Goal: Task Accomplishment & Management: Complete application form

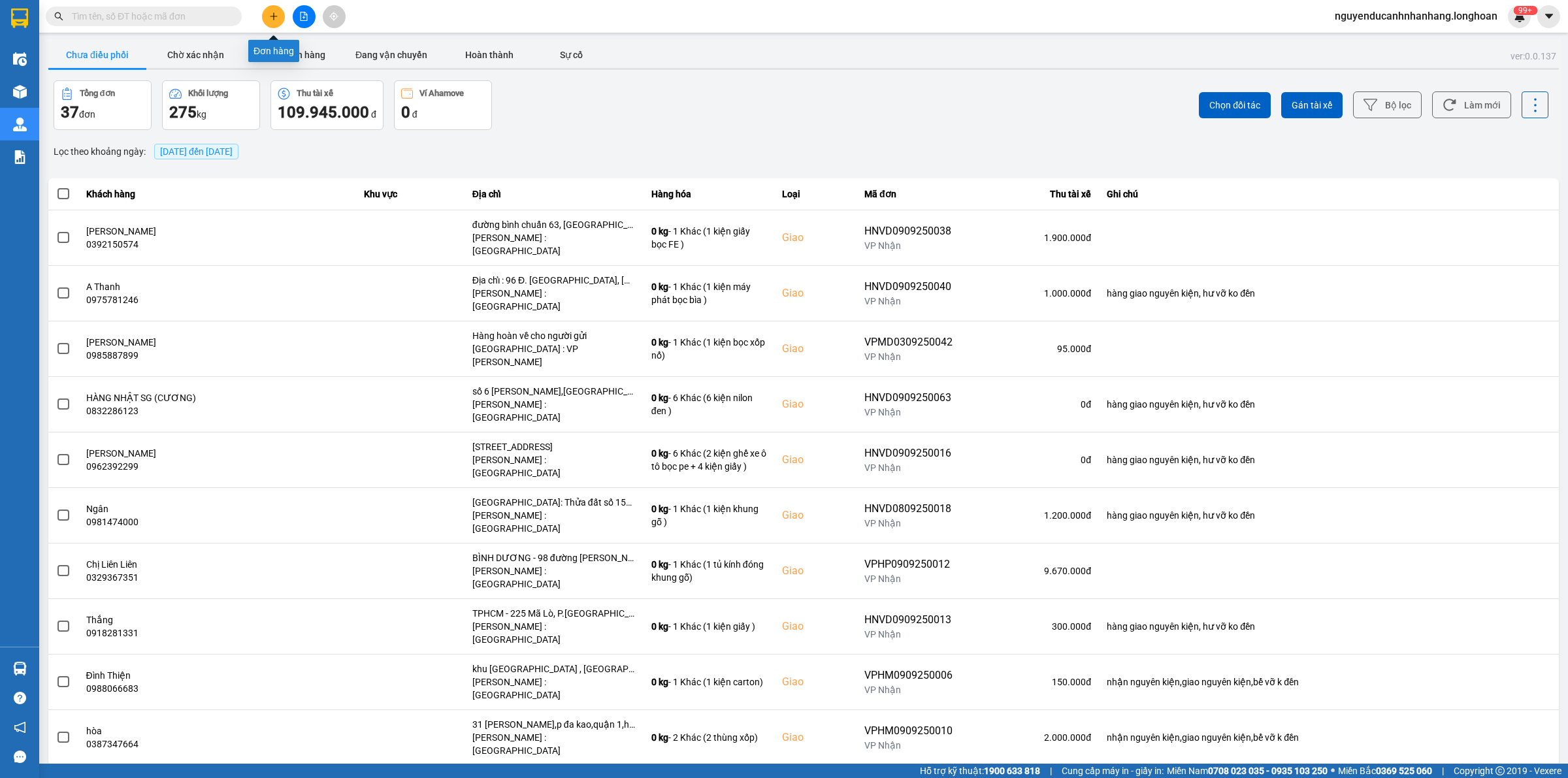
click at [269, 17] on icon "plus" at bounding box center [274, 17] width 9 height 9
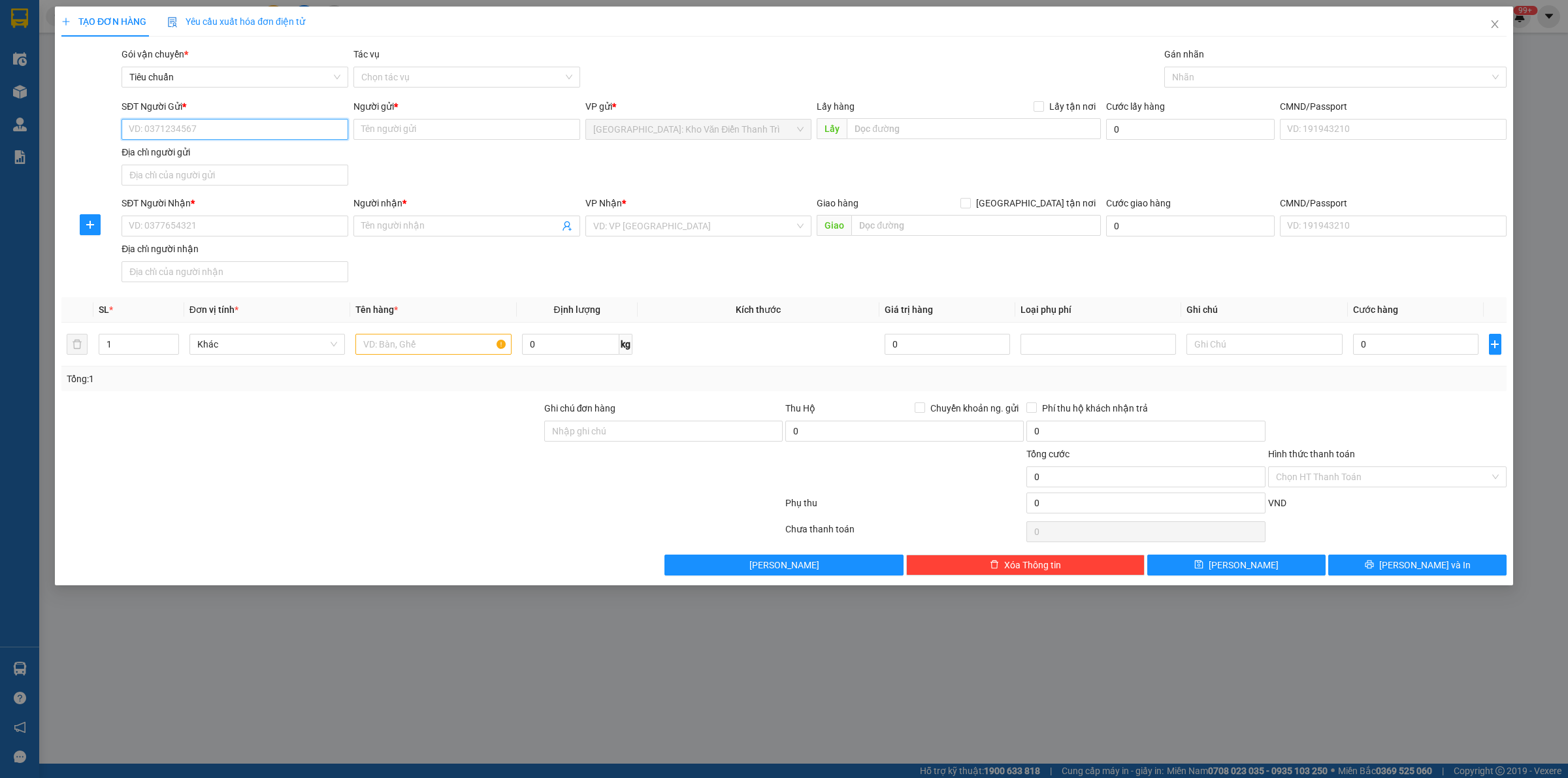
click at [249, 133] on input "SĐT Người Gửi *" at bounding box center [234, 130] width 227 height 21
paste input "0396821959"
type input "0396821959"
click at [418, 132] on input "Người gửi *" at bounding box center [466, 130] width 227 height 21
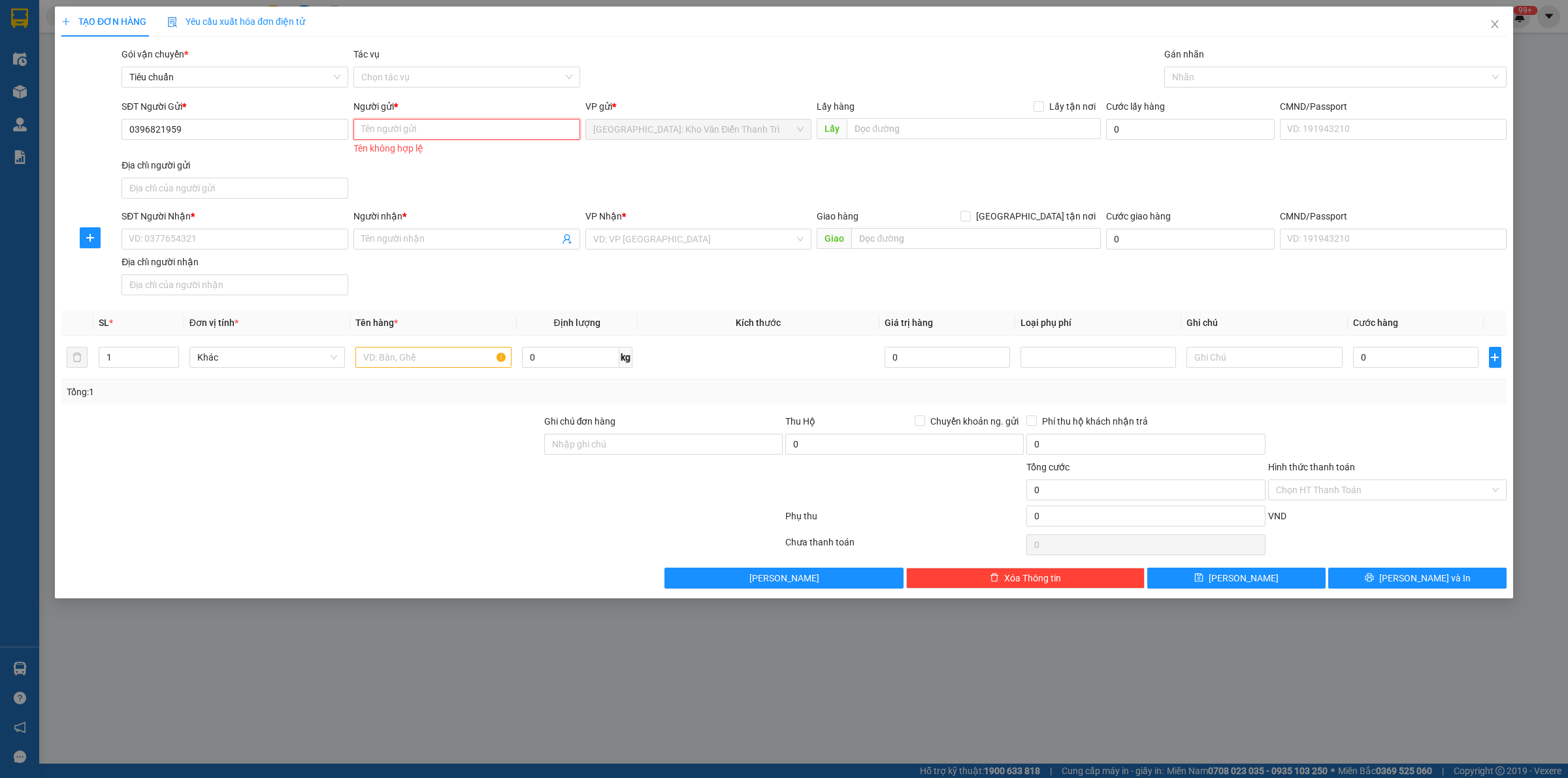
paste input "0868606359"
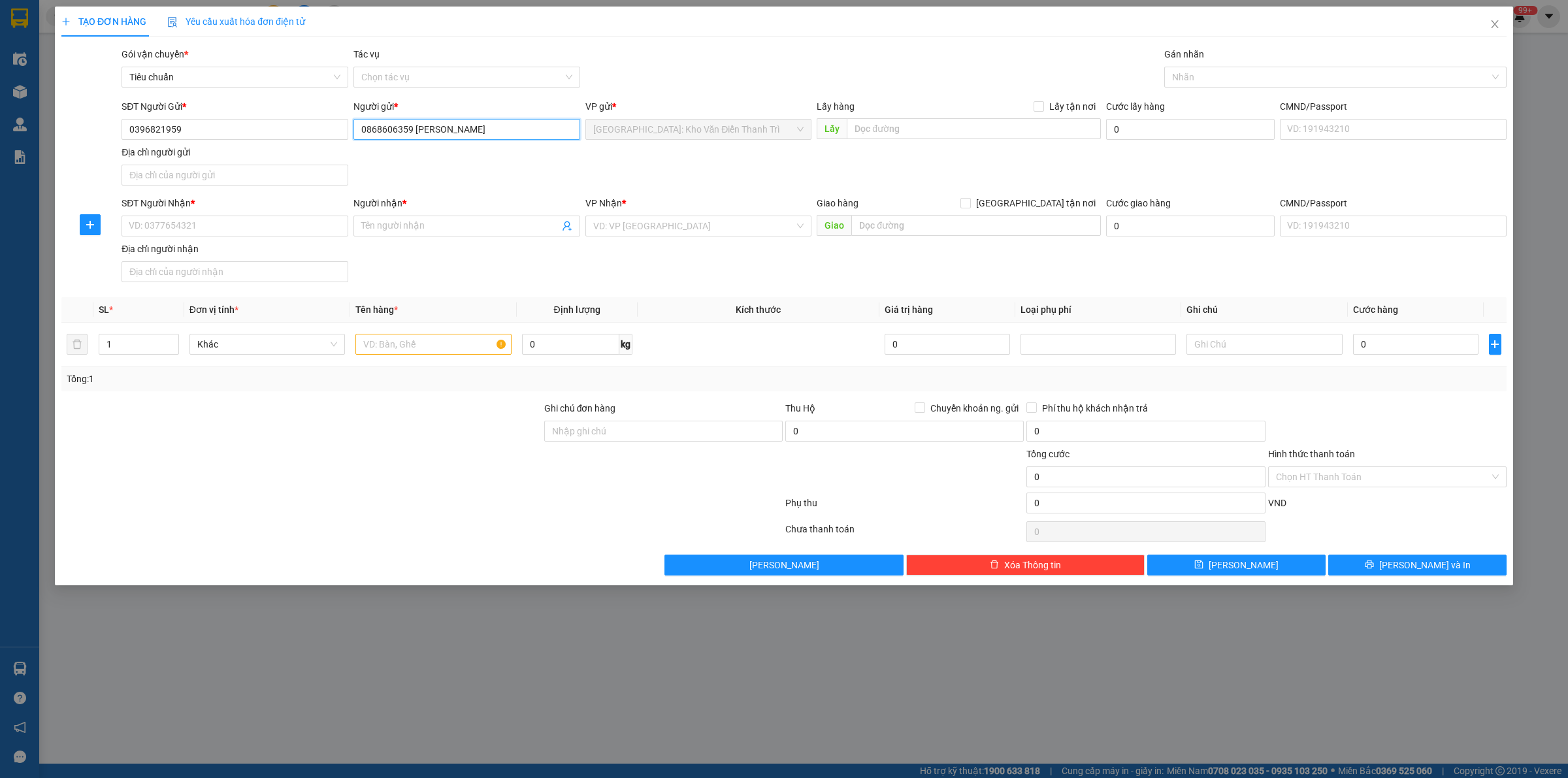
type input "0868606359 [PERSON_NAME]"
click at [1007, 134] on input "text" at bounding box center [974, 129] width 254 height 21
paste input "[STREET_ADDRESS][PERSON_NAME]"
type input "[STREET_ADDRESS][PERSON_NAME]"
drag, startPoint x: 1036, startPoint y: 106, endPoint x: 1062, endPoint y: 204, distance: 101.4
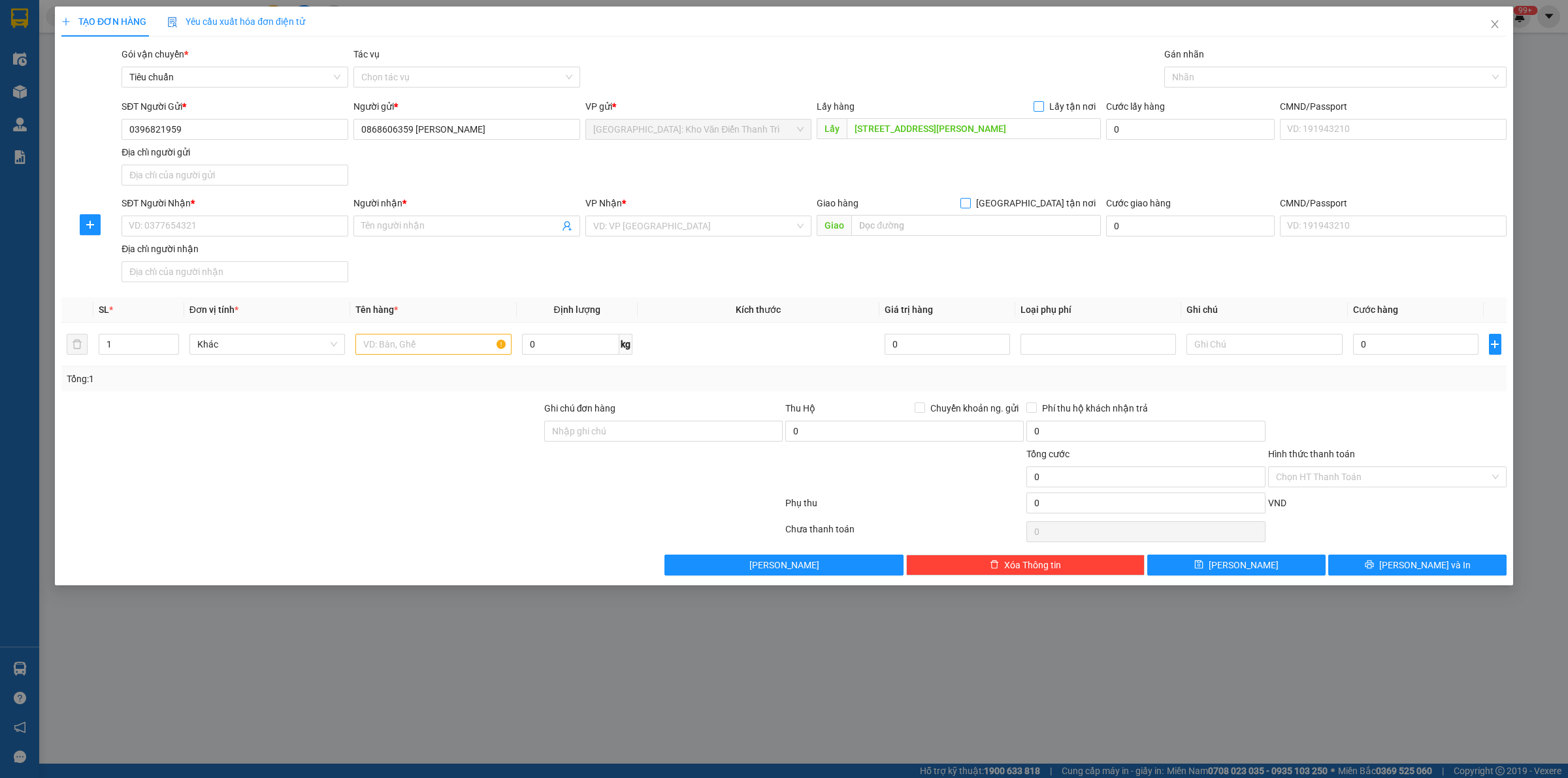
click at [1042, 108] on input "Lấy tận nơi" at bounding box center [1038, 105] width 9 height 9
checkbox input "true"
click at [970, 206] on input "[GEOGRAPHIC_DATA] tận nơi" at bounding box center [965, 203] width 9 height 9
checkbox input "true"
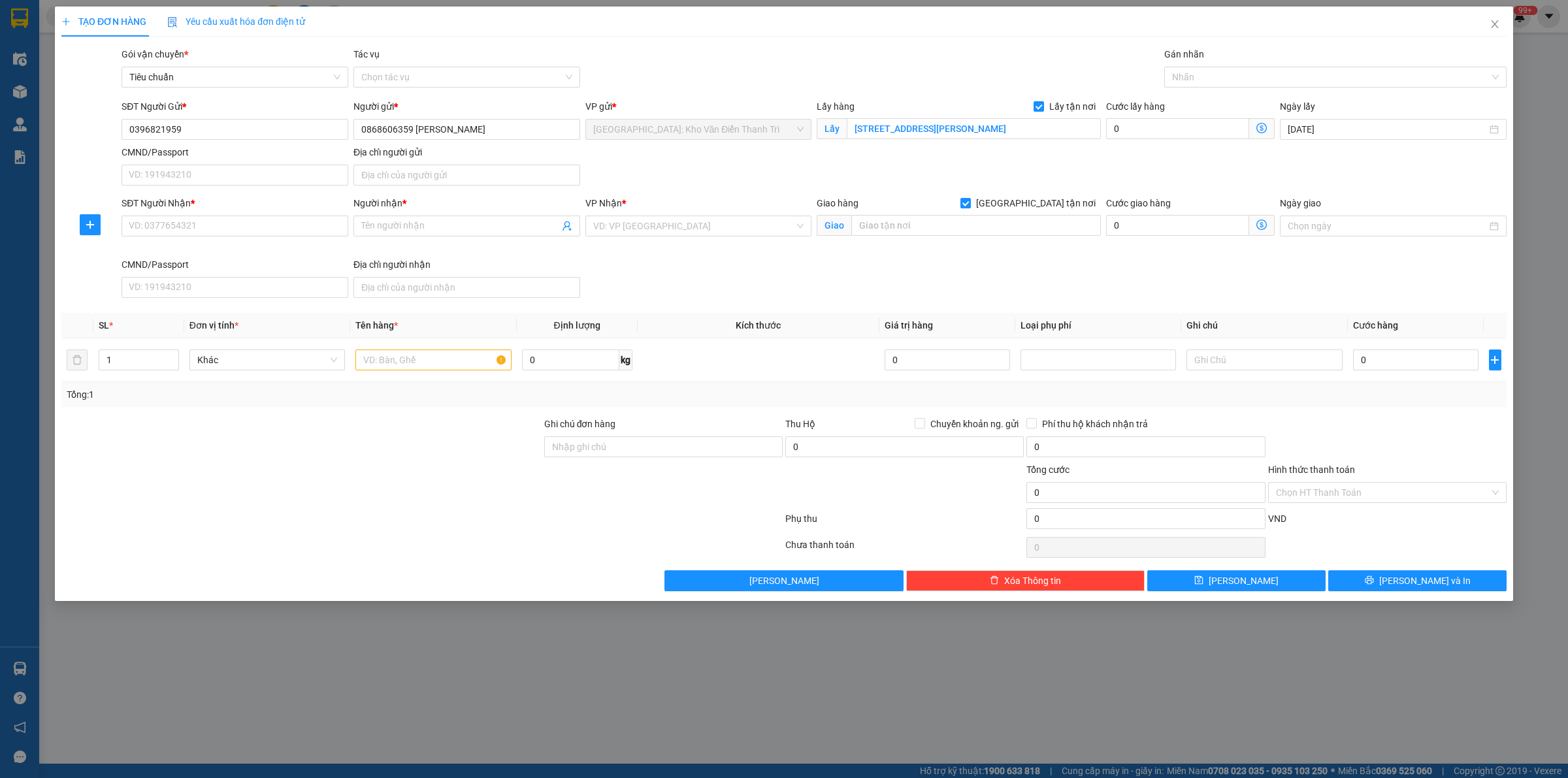
click at [847, 62] on div "Gói vận chuyển * Tiêu chuẩn Tác vụ Chọn tác vụ Gán nhãn Nhãn" at bounding box center [814, 69] width 1390 height 46
click at [234, 233] on input "SĐT Người Nhận *" at bounding box center [234, 226] width 227 height 21
paste input "0911 049 881"
type input "0911 049 881"
click at [436, 222] on input "Người nhận *" at bounding box center [460, 226] width 198 height 14
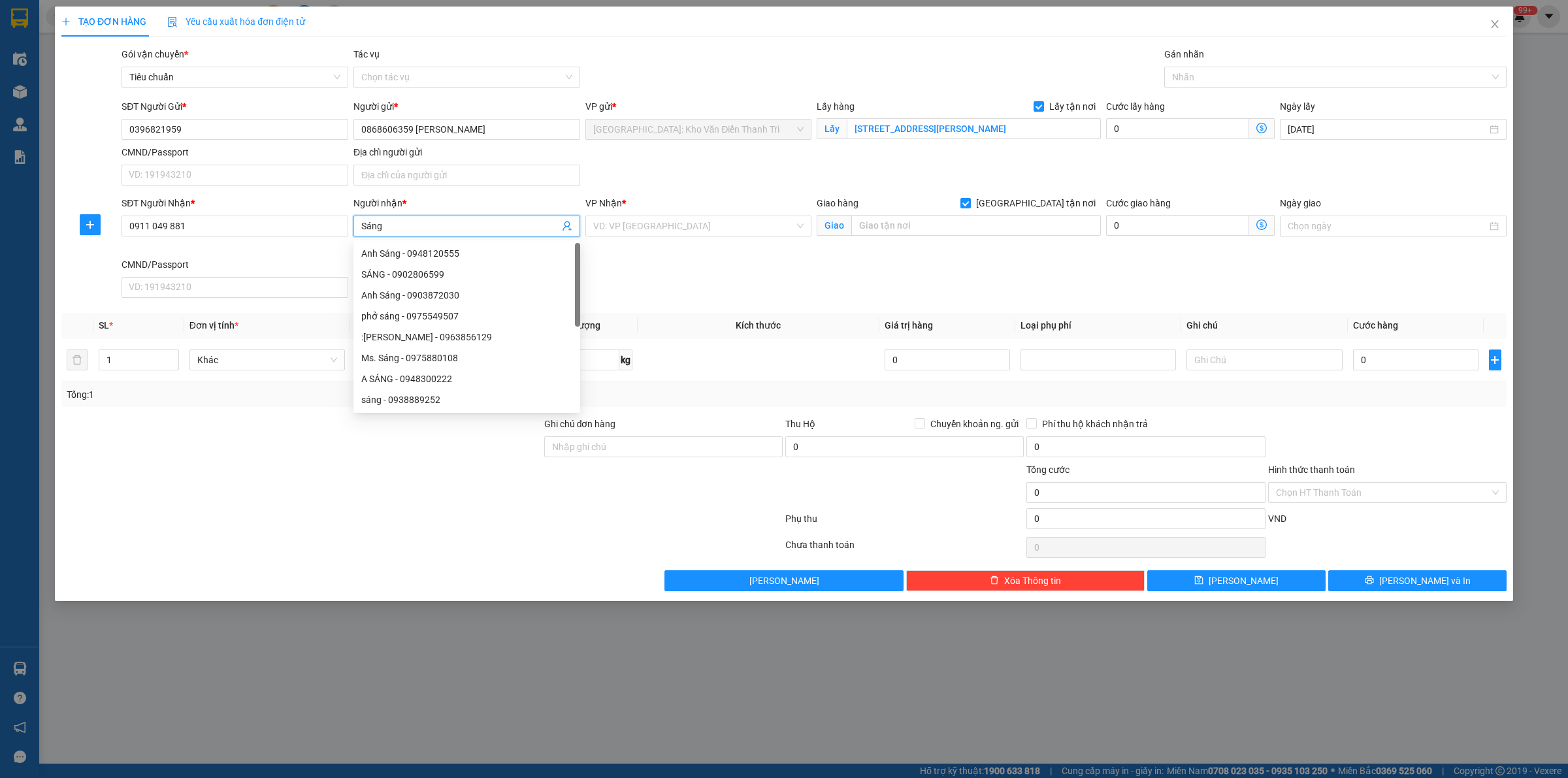
paste input "Thành: 0936554864"
type input "Sáng Thành: 0936554864"
click at [454, 494] on div at bounding box center [301, 485] width 483 height 46
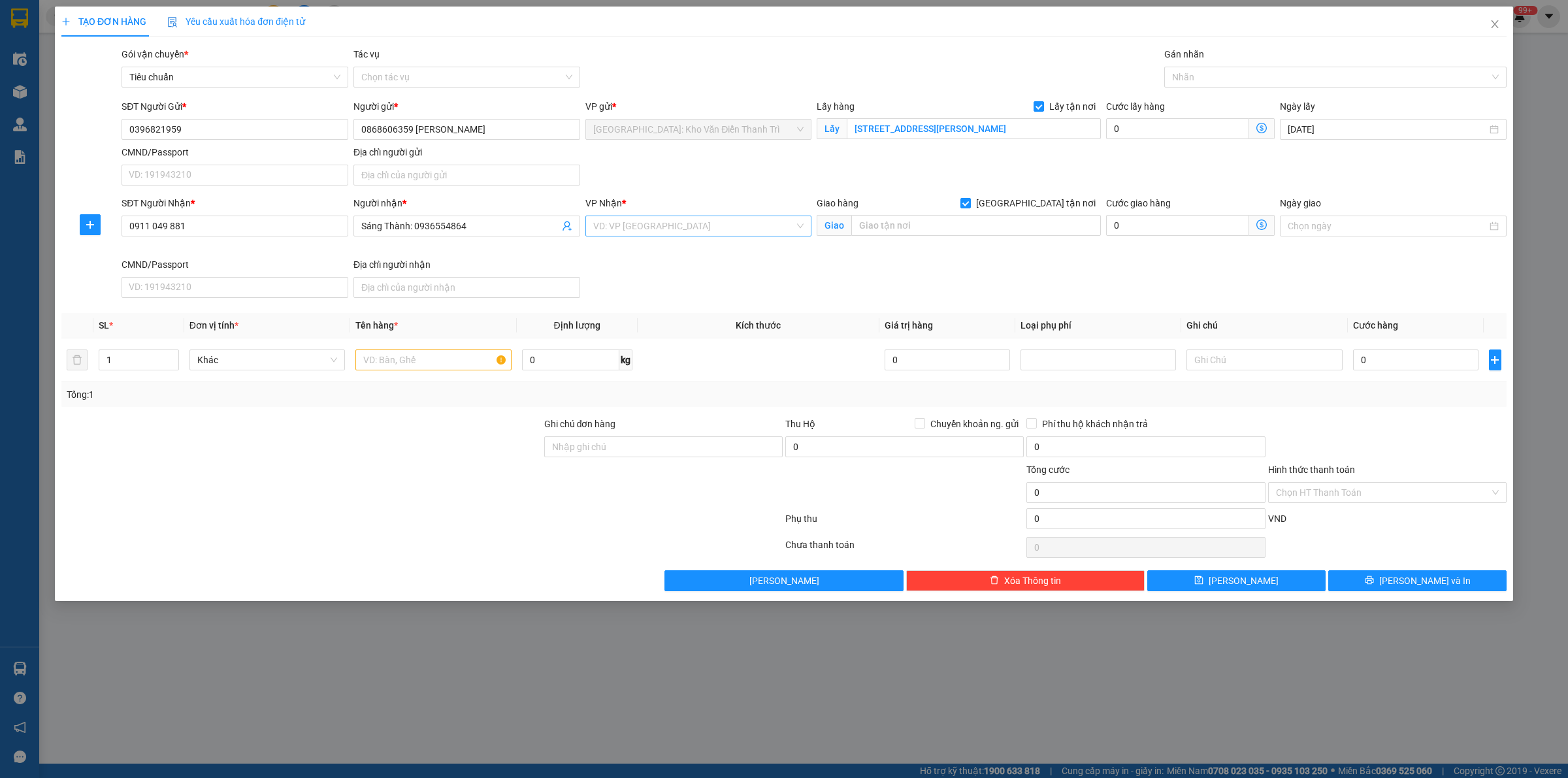
click at [648, 227] on input "search" at bounding box center [694, 226] width 202 height 20
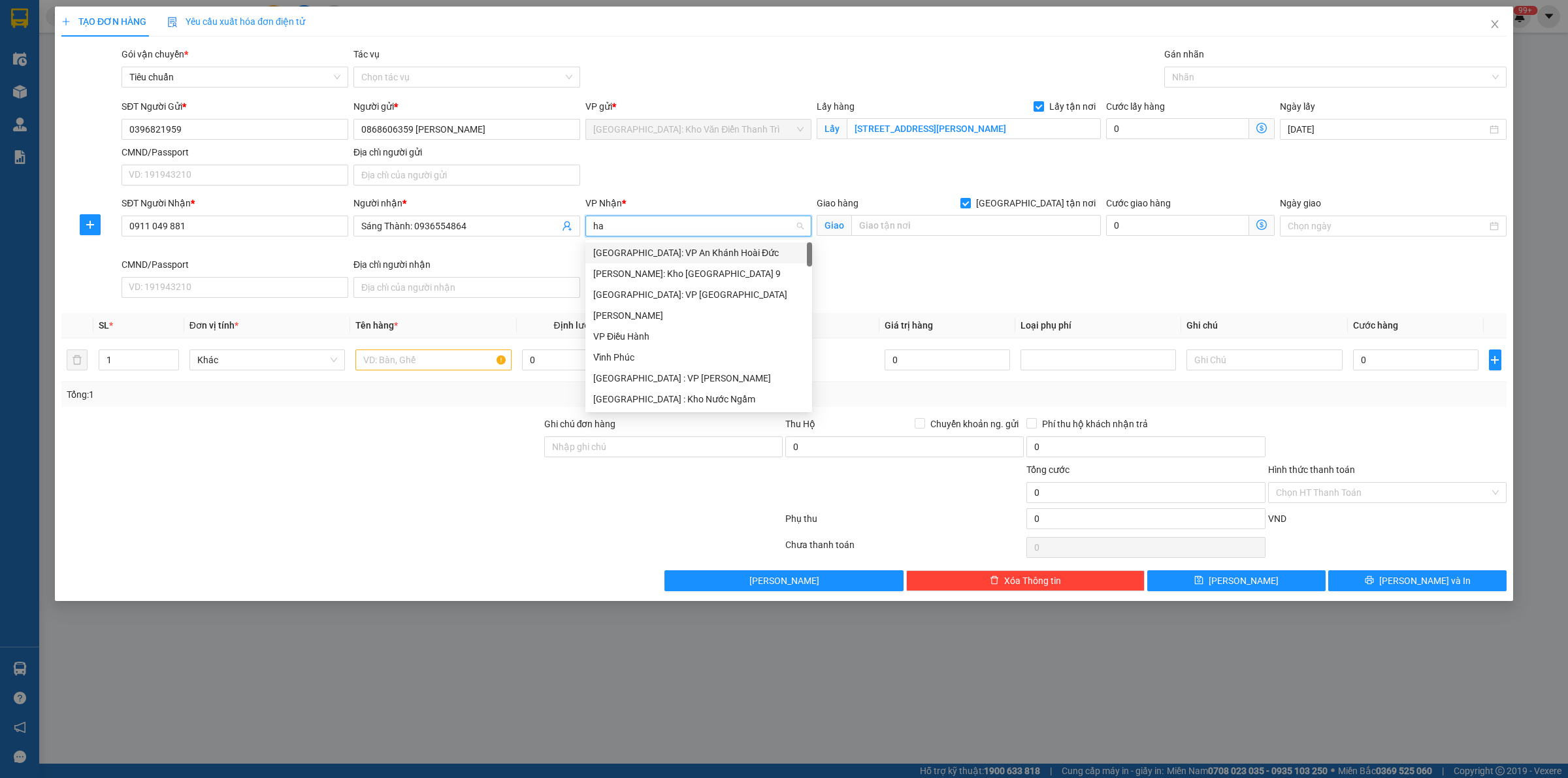
type input "hai"
click at [680, 263] on div "[GEOGRAPHIC_DATA]: Văn phòng Bến xe [GEOGRAPHIC_DATA]" at bounding box center [721, 273] width 271 height 21
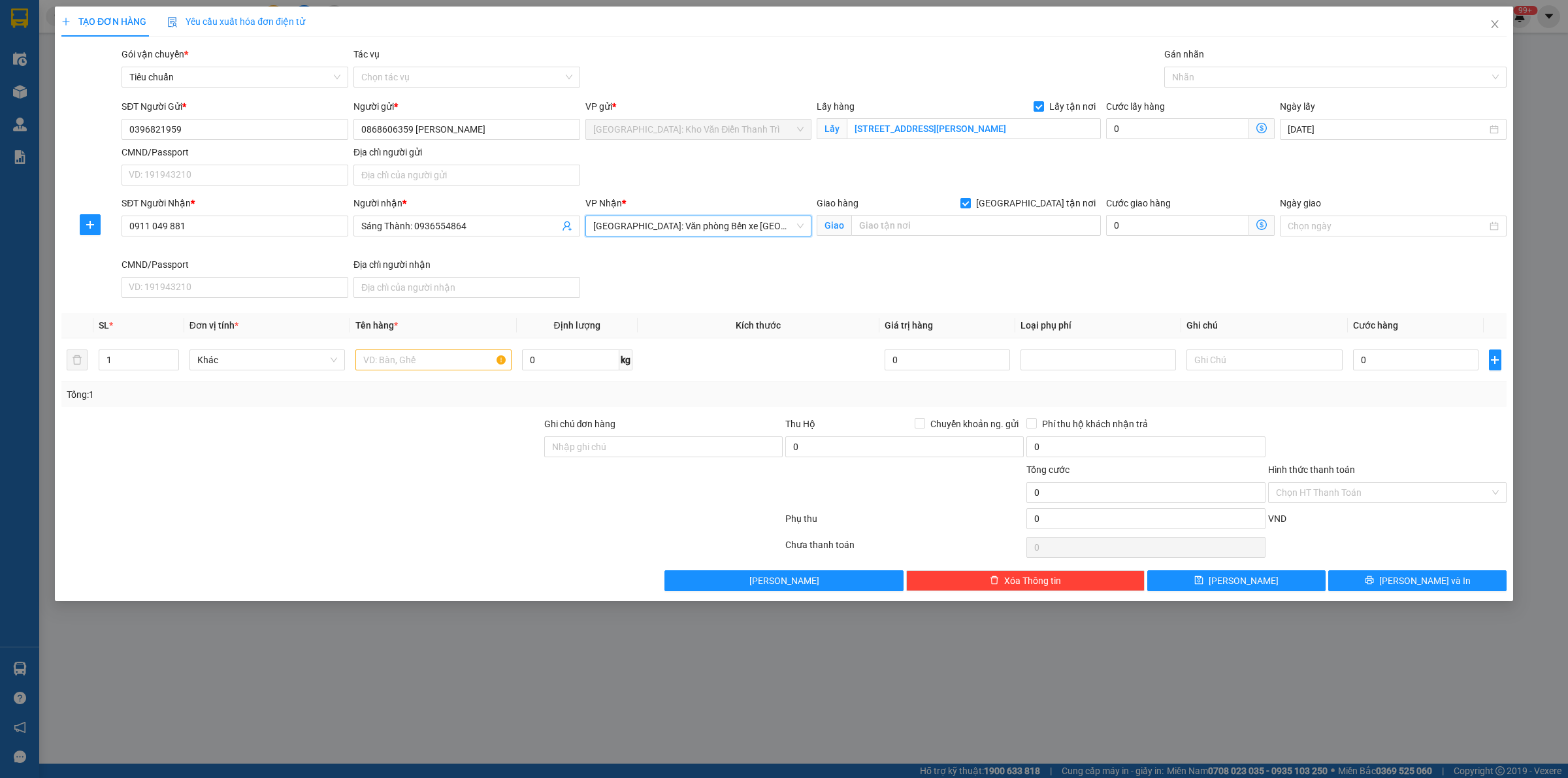
click at [888, 159] on div "SĐT Người Gửi * 0396821959 Người gửi * 0868606359 Lý VP gửi * [GEOGRAPHIC_DATA]…" at bounding box center [814, 145] width 1390 height 91
click at [1028, 223] on input "text" at bounding box center [976, 225] width 249 height 21
paste input "[PERSON_NAME]/3 Cái Dăm, Bãi Cháy, [GEOGRAPHIC_DATA], [GEOGRAPHIC_DATA]"
click at [1201, 76] on div at bounding box center [1329, 77] width 322 height 16
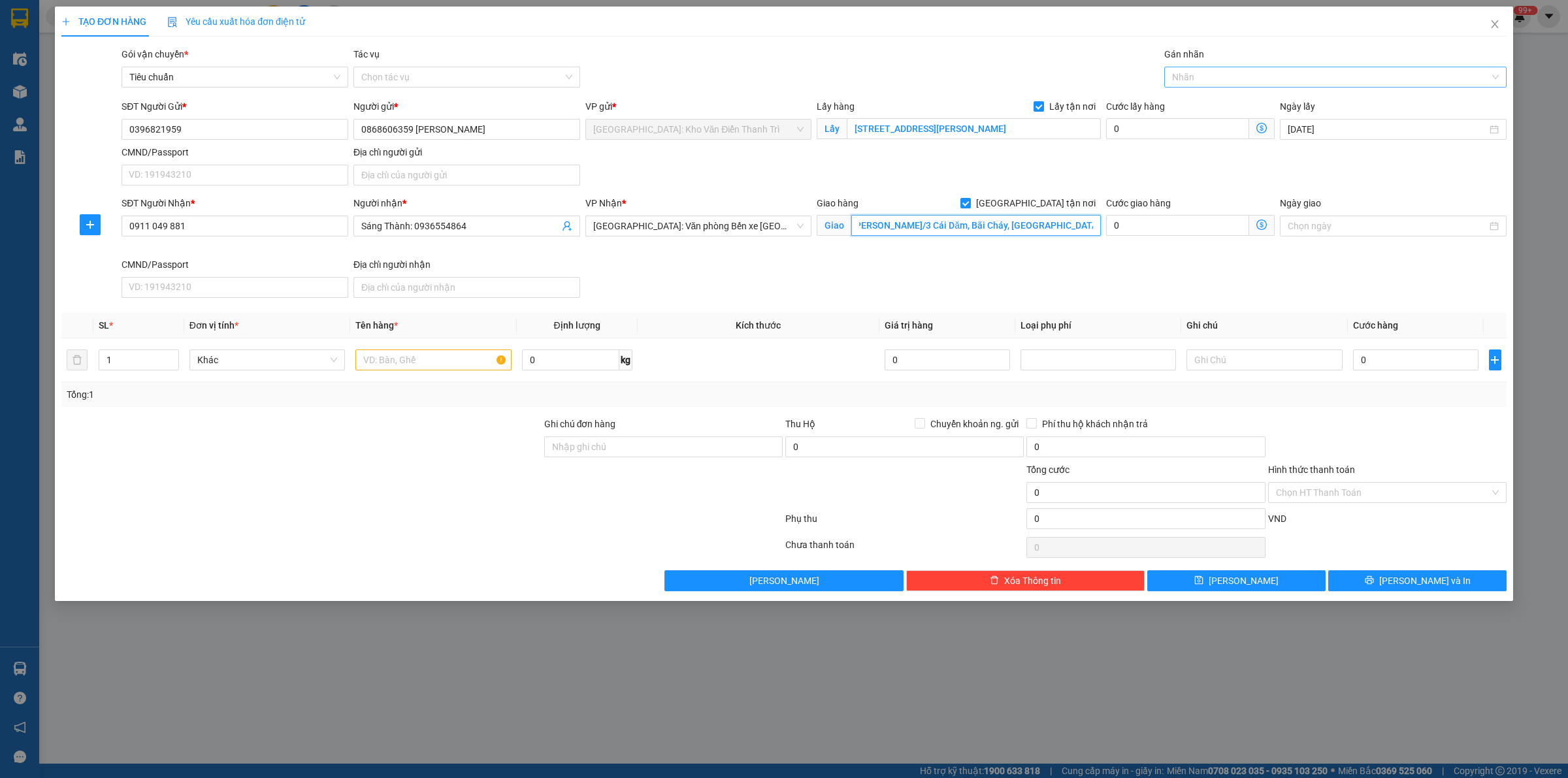
type input "[PERSON_NAME]/3 Cái Dăm, Bãi Cháy, [GEOGRAPHIC_DATA], [GEOGRAPHIC_DATA]"
type input "giao"
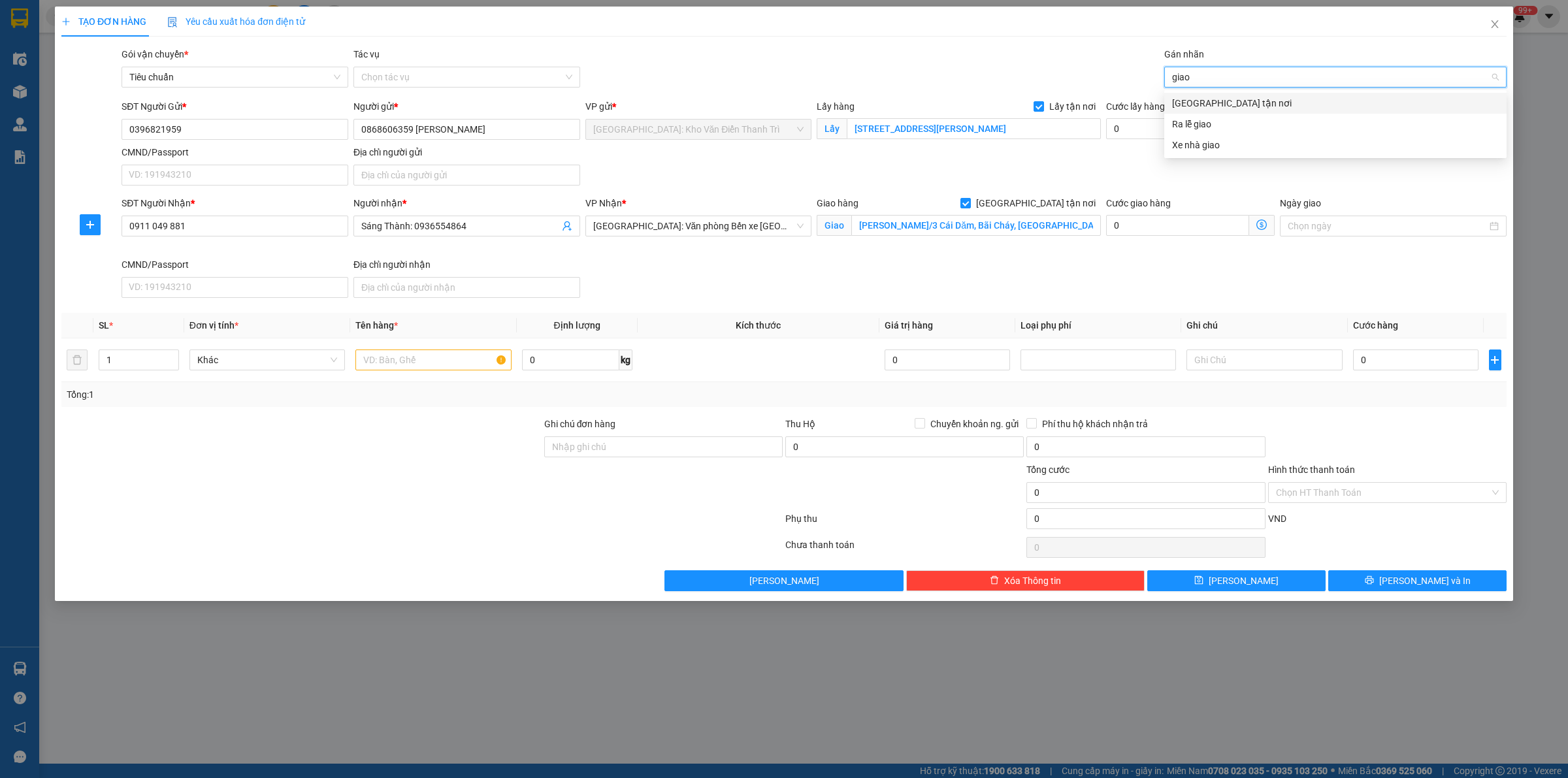
click at [1228, 108] on div "[GEOGRAPHIC_DATA] tận nơi" at bounding box center [1336, 102] width 327 height 14
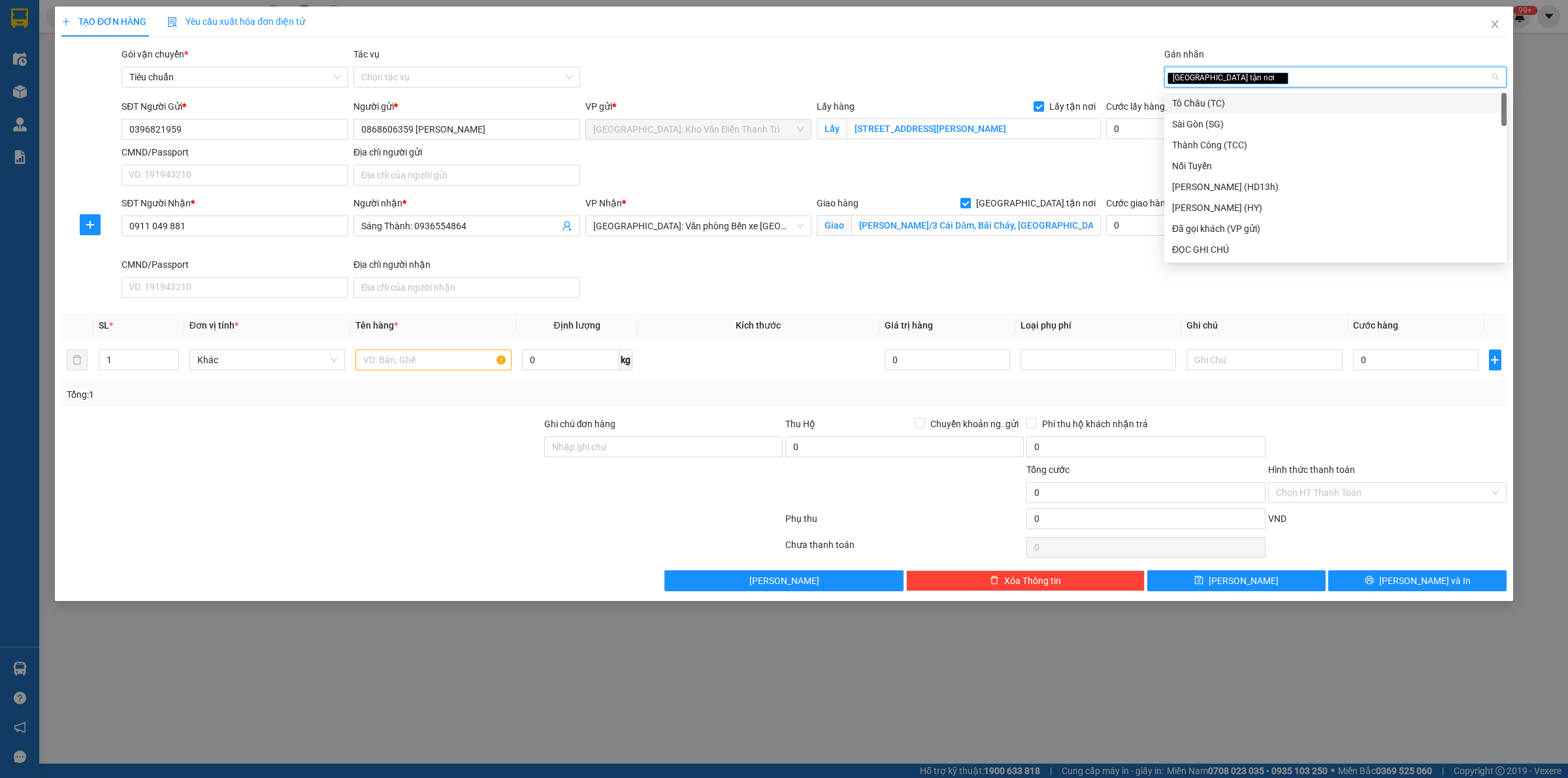
click at [1024, 105] on div "Lấy hàng Lấy tận nơi" at bounding box center [958, 106] width 284 height 14
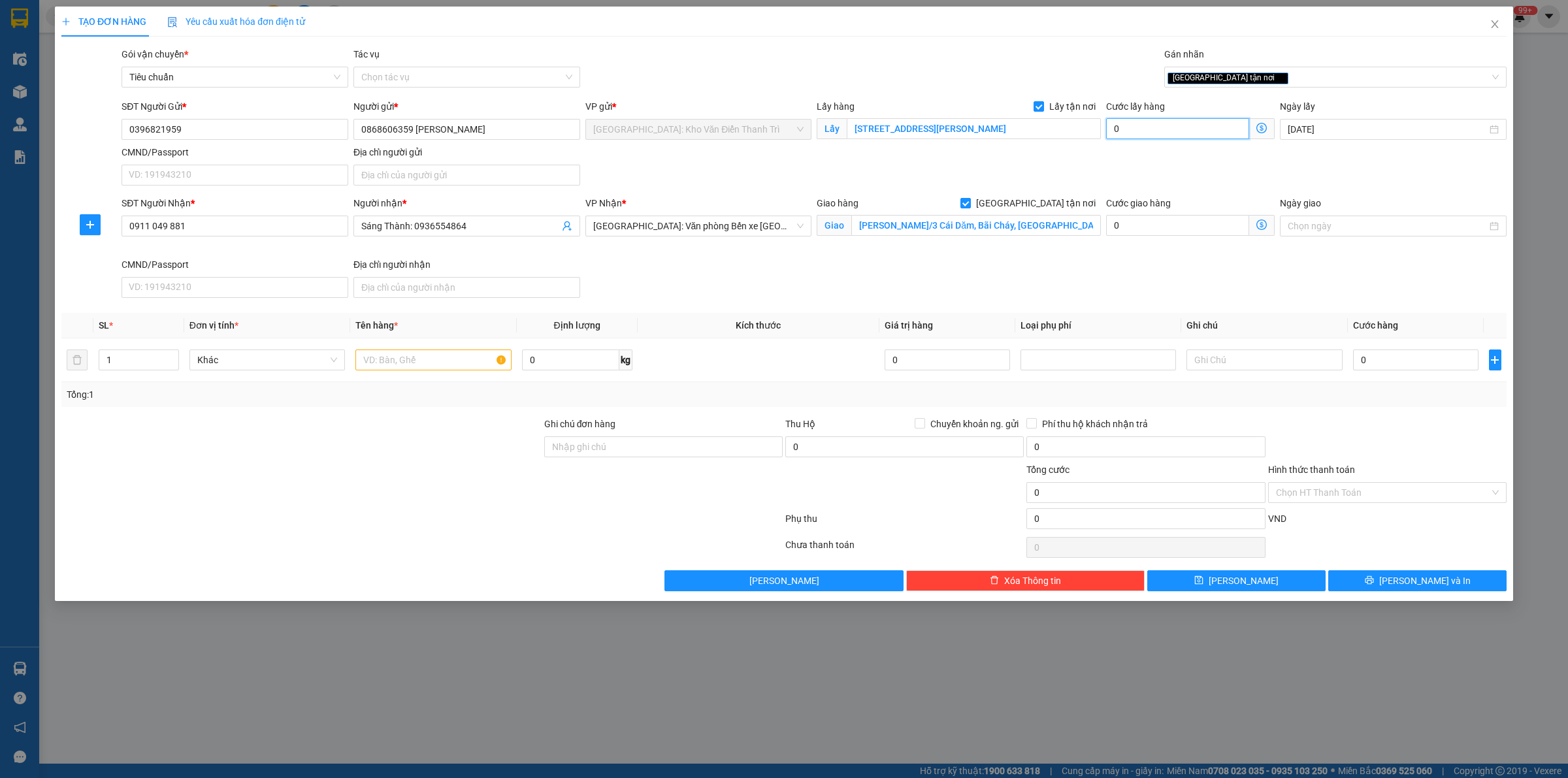
click at [1151, 128] on input "0" at bounding box center [1178, 129] width 143 height 21
type input "6"
type input "65"
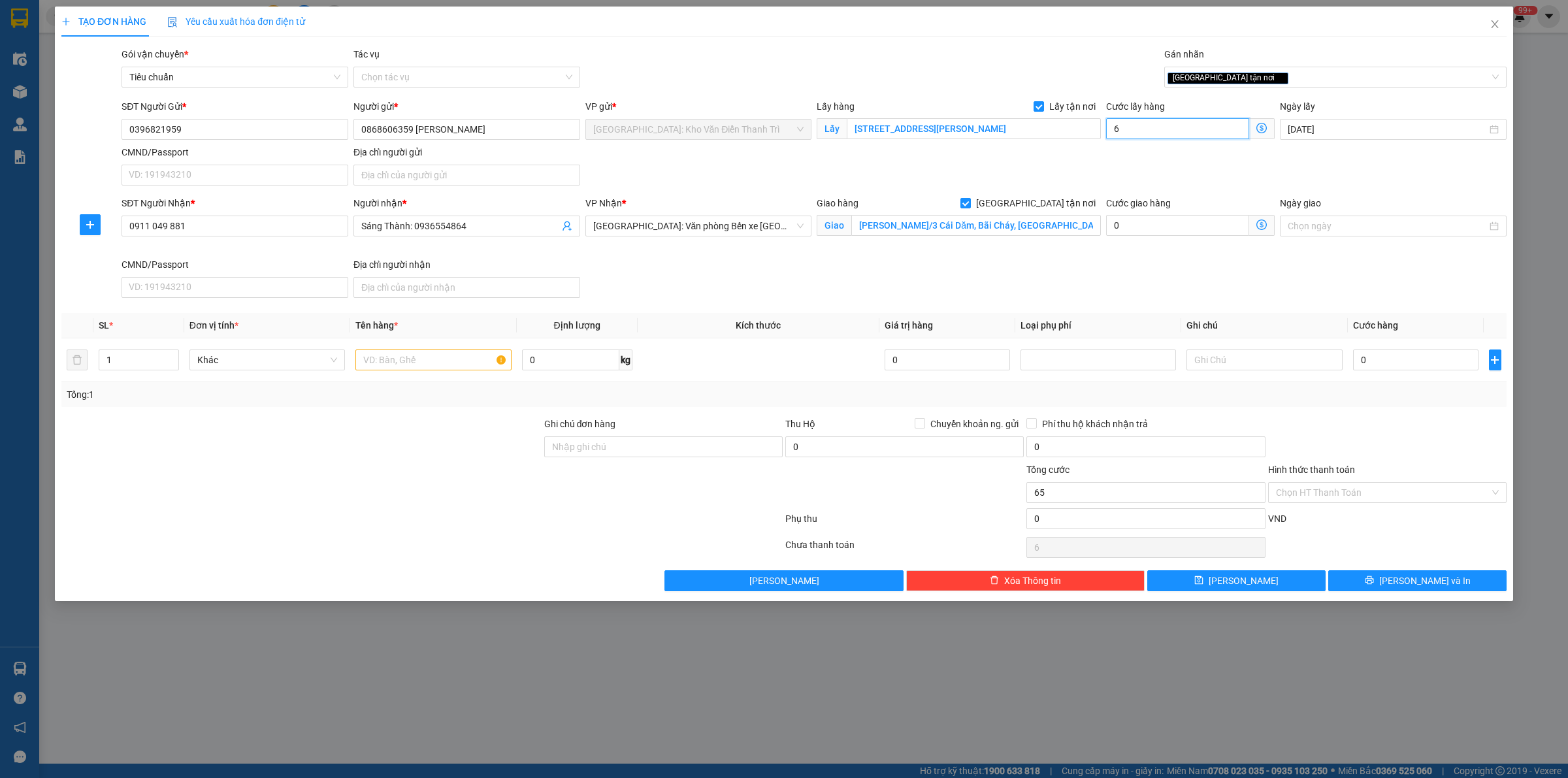
type input "65"
type input "650"
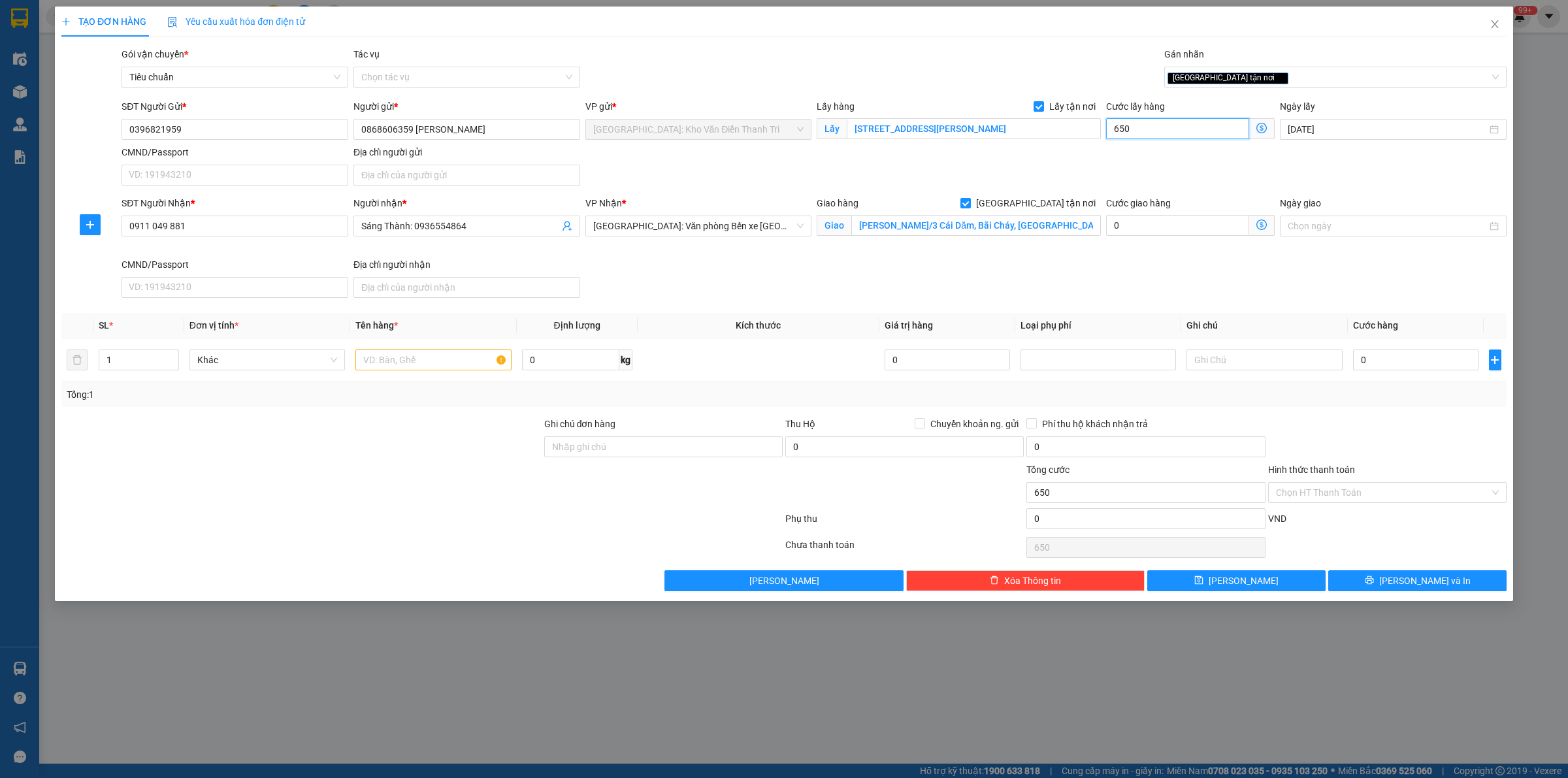
type input "6.500"
type input "65.000"
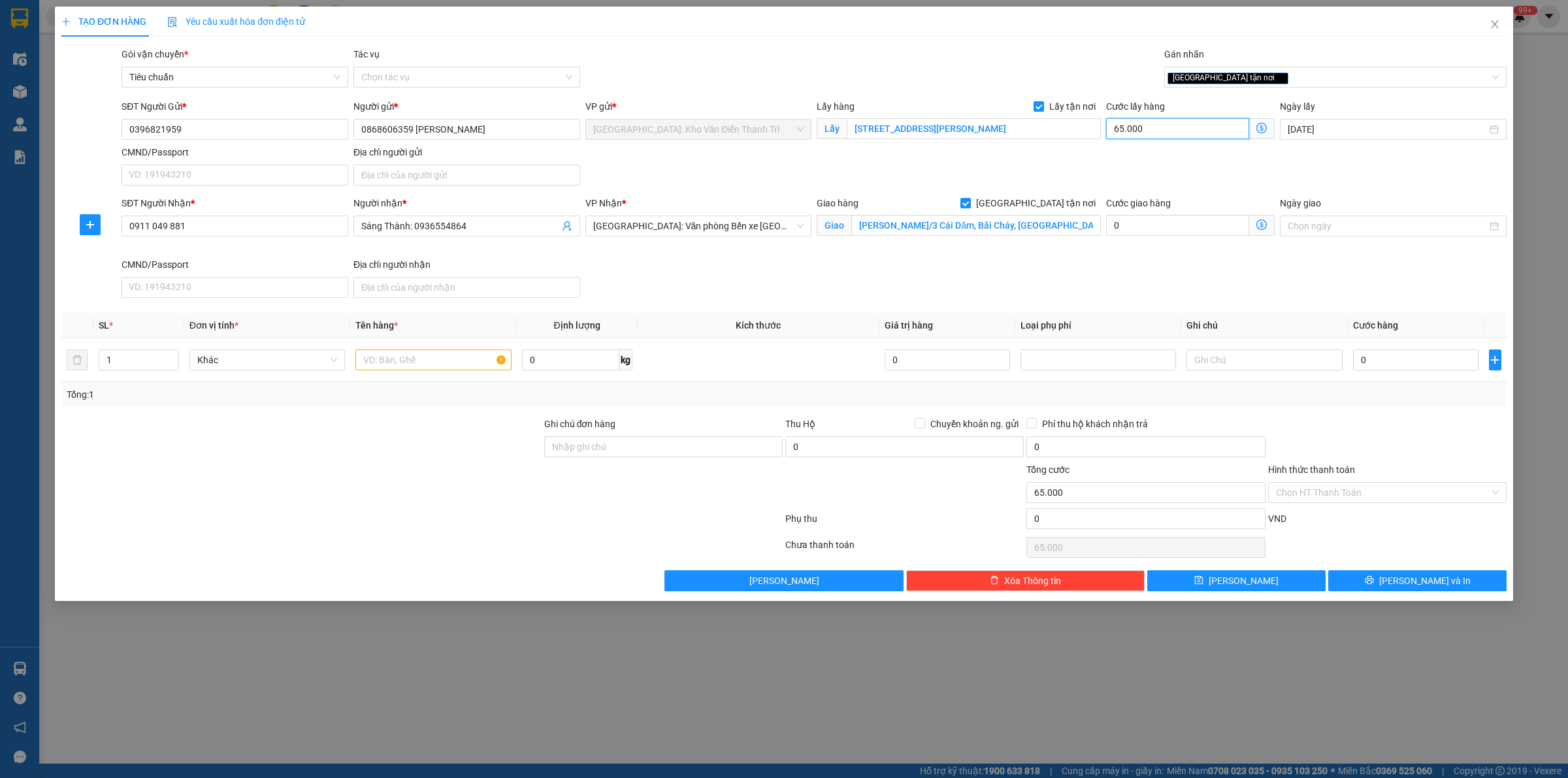
type input "65.000"
click at [1410, 366] on input "0" at bounding box center [1416, 360] width 125 height 21
type input "4"
type input "65.004"
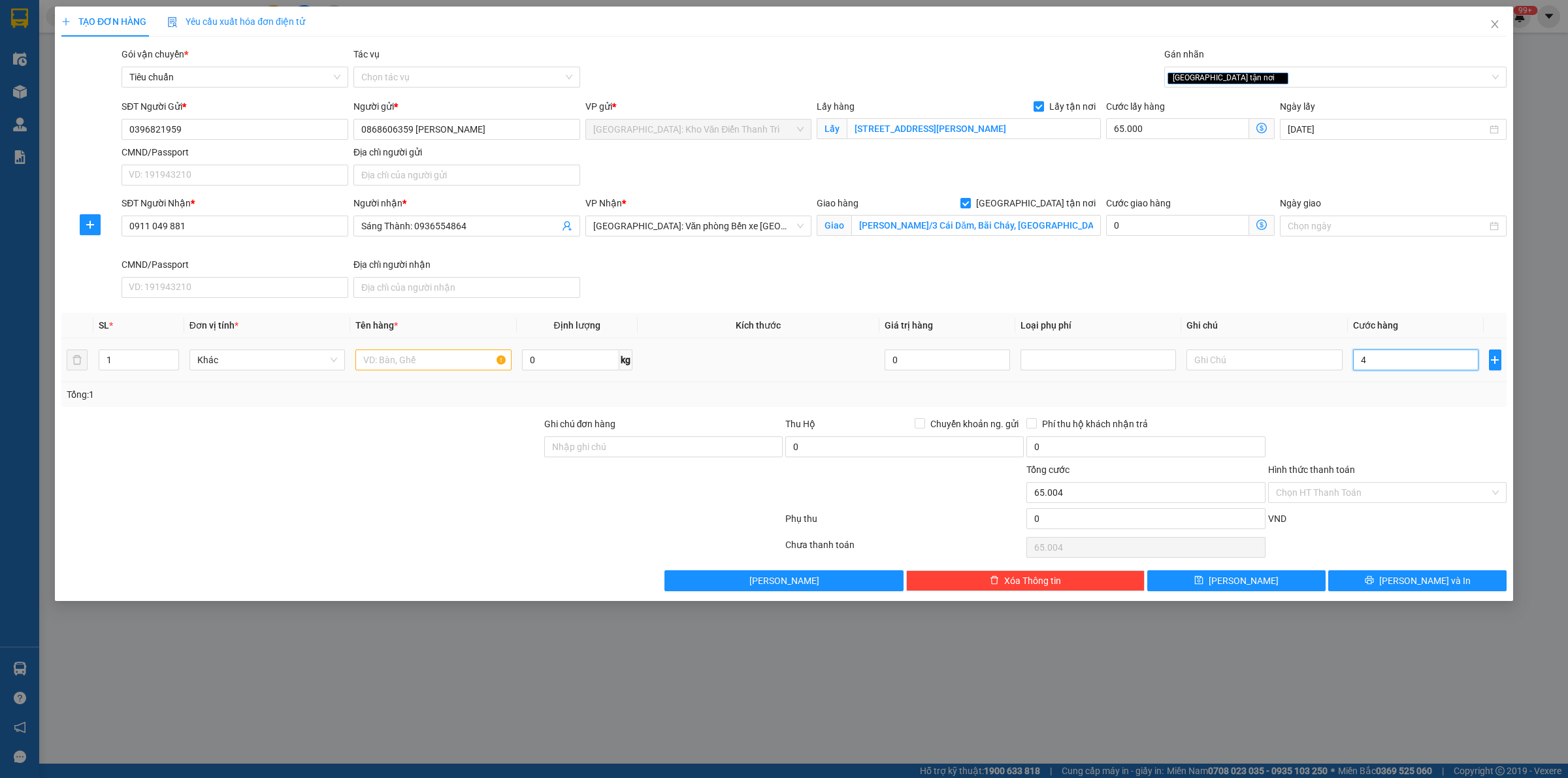
type input "44"
type input "65.044"
type input "445"
type input "65.445"
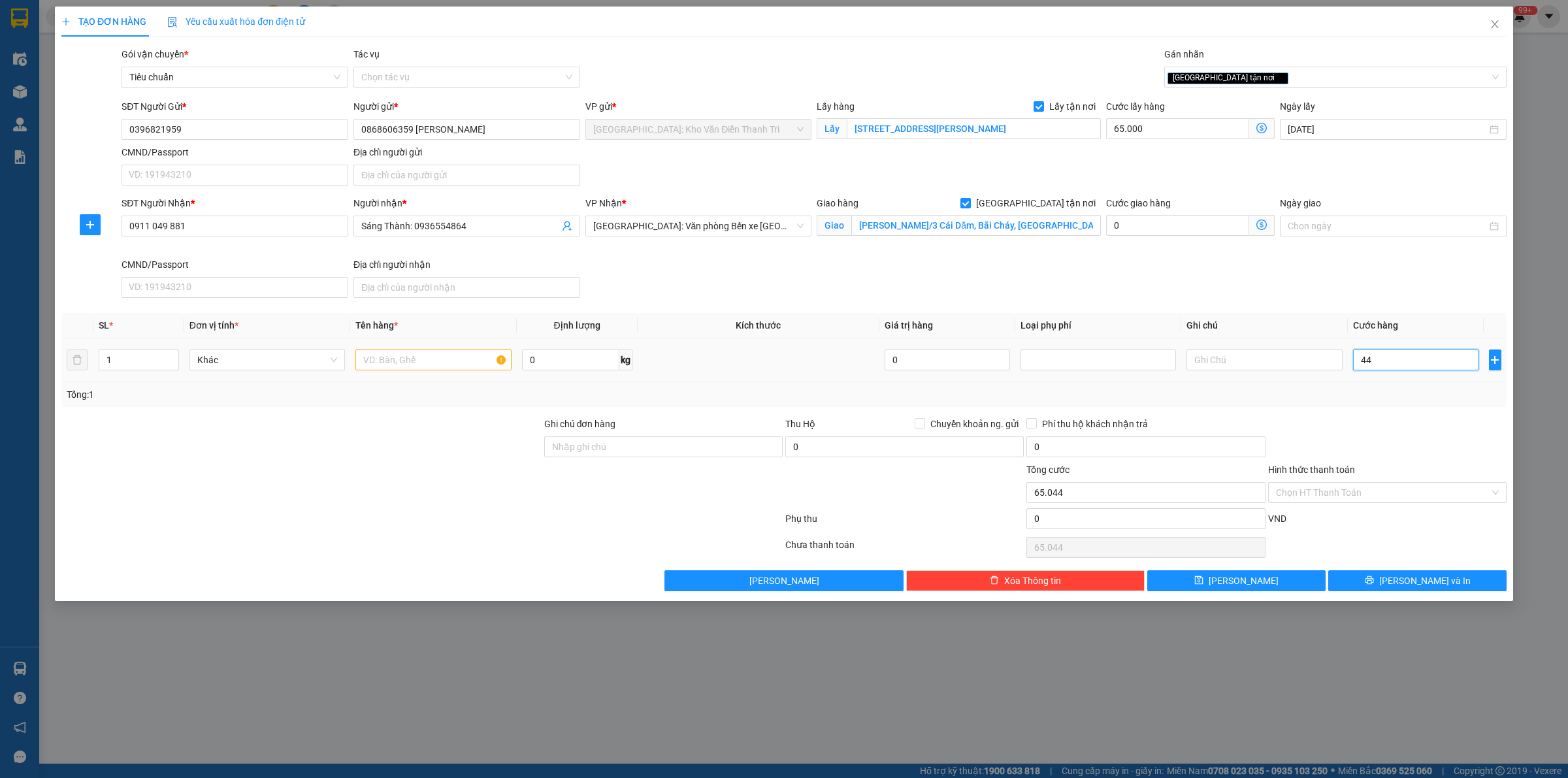
type input "65.445"
type input "4.450"
type input "69.450"
type input "44.500"
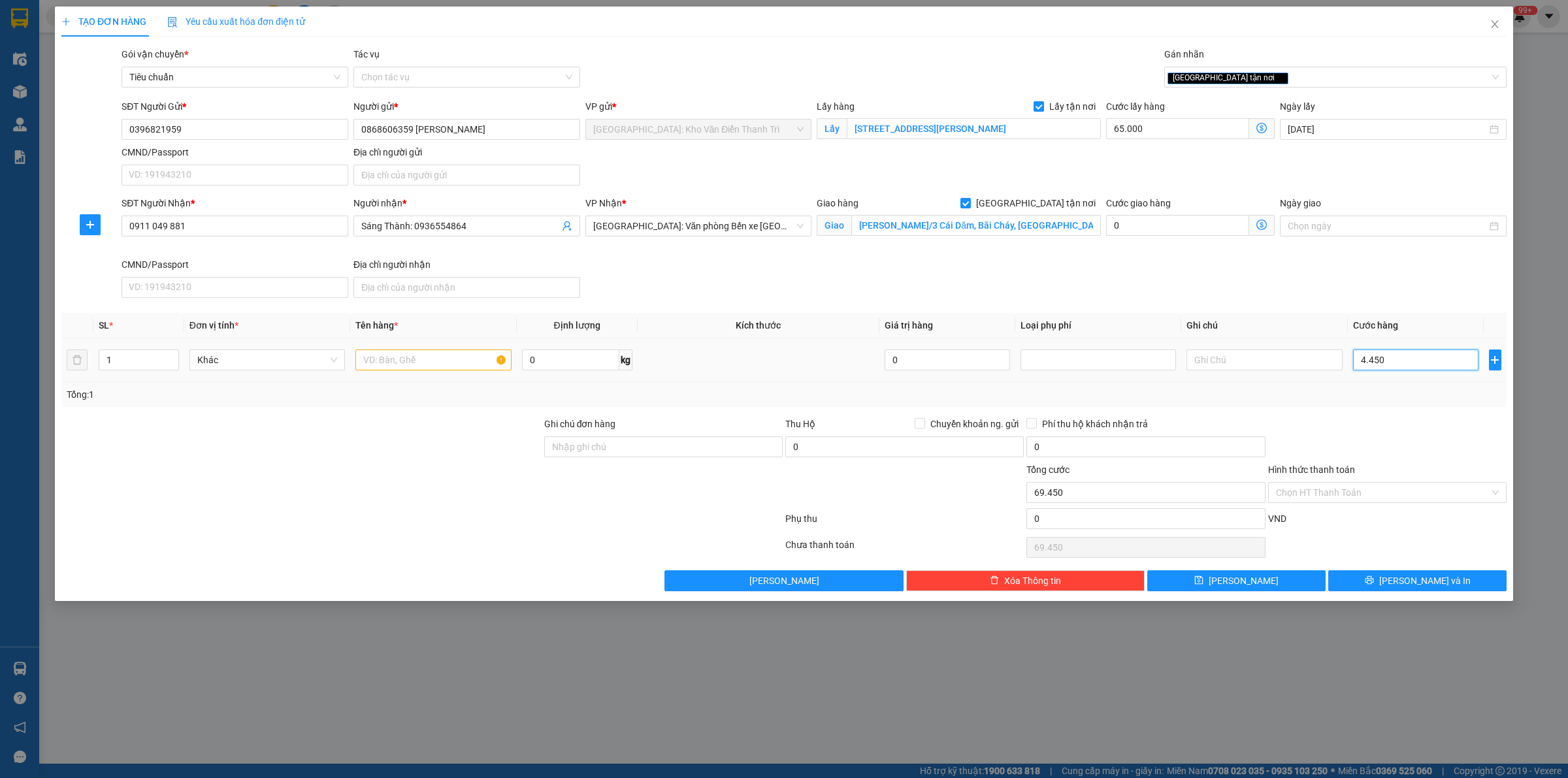
type input "109.500"
type input "445.000"
type input "510.000"
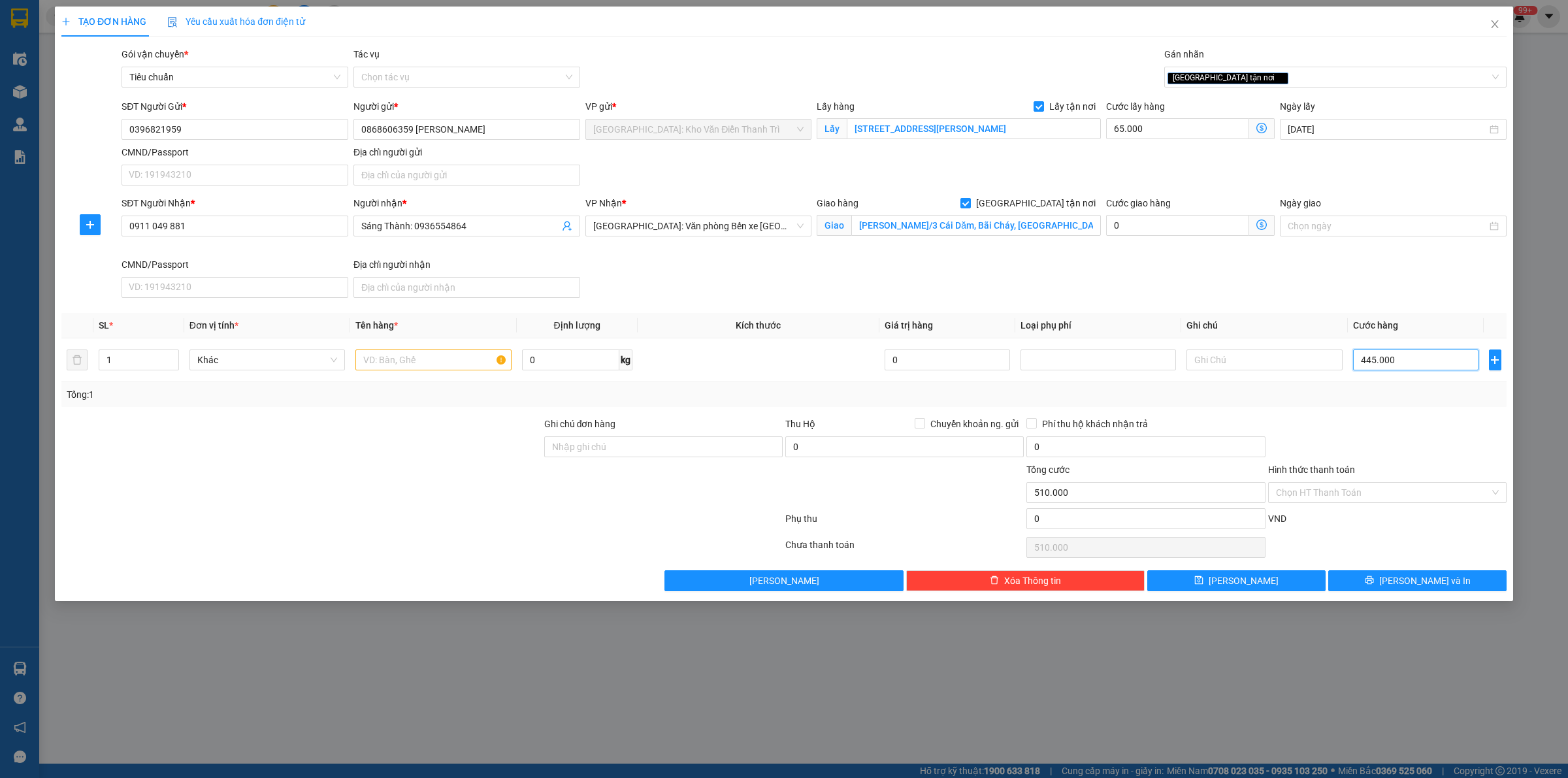
type input "445.000"
click at [1118, 294] on div "SĐT Người Nhận * 0911 049 881 Người nhận * [GEOGRAPHIC_DATA]: 0936554864 VP Nhậ…" at bounding box center [814, 249] width 1390 height 107
click at [433, 362] on input "text" at bounding box center [433, 360] width 155 height 21
type input "200kg hàng a thức đón yên hòa"
click at [601, 443] on input "Ghi chú đơn hàng" at bounding box center [663, 447] width 239 height 21
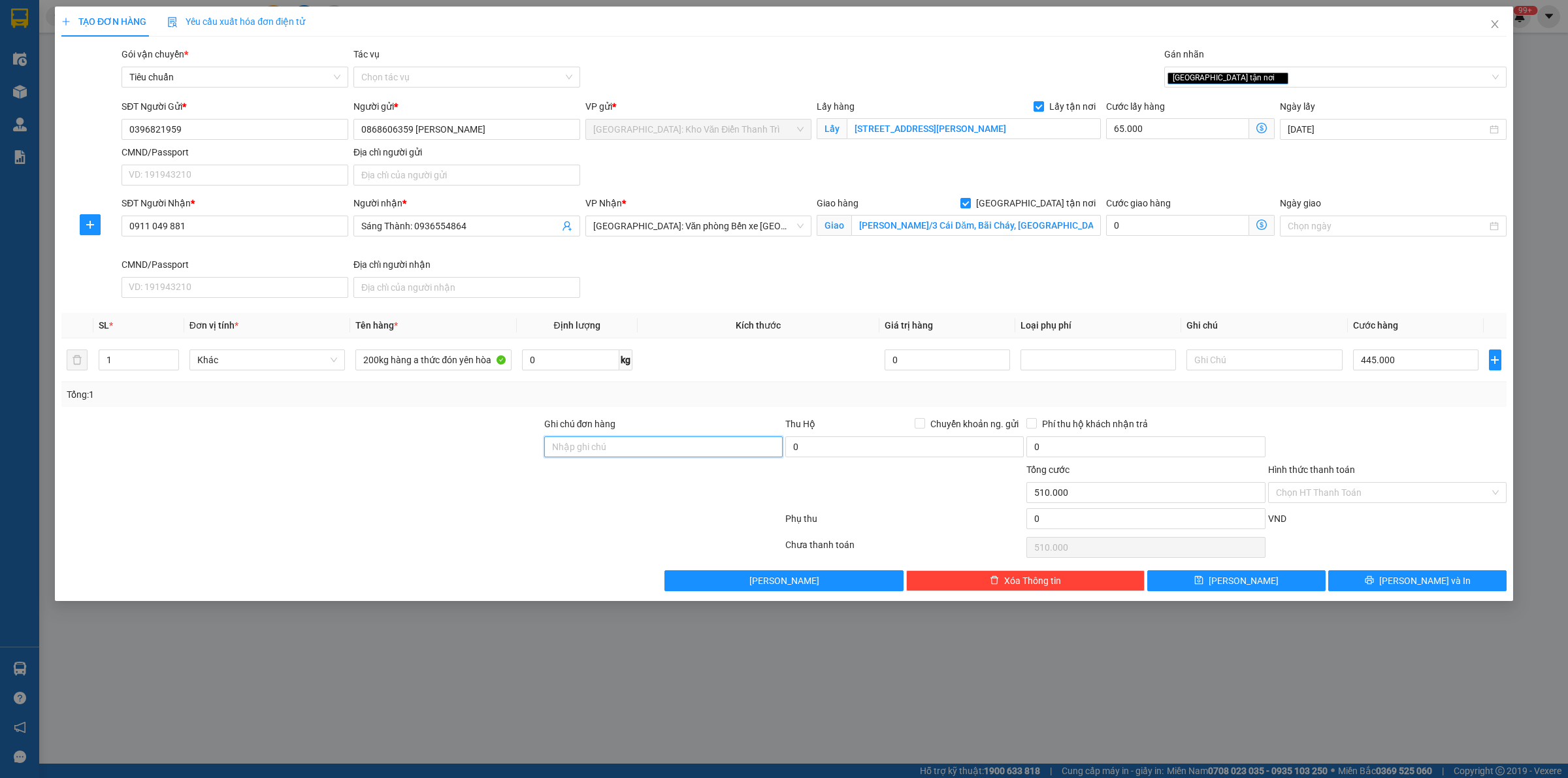
paste input "khi tới lấy hàng mình cứ báo là hàng đi hạ [GEOGRAPHIC_DATA] là [PERSON_NAME]"
type input "khi tới lấy hàng mình cứ báo là hàng đi hạ [GEOGRAPHIC_DATA] là [PERSON_NAME]"
click at [798, 292] on div "SĐT Người Nhận * 0911 049 881 Người nhận * [GEOGRAPHIC_DATA]: 0936554864 VP Nhậ…" at bounding box center [814, 249] width 1390 height 107
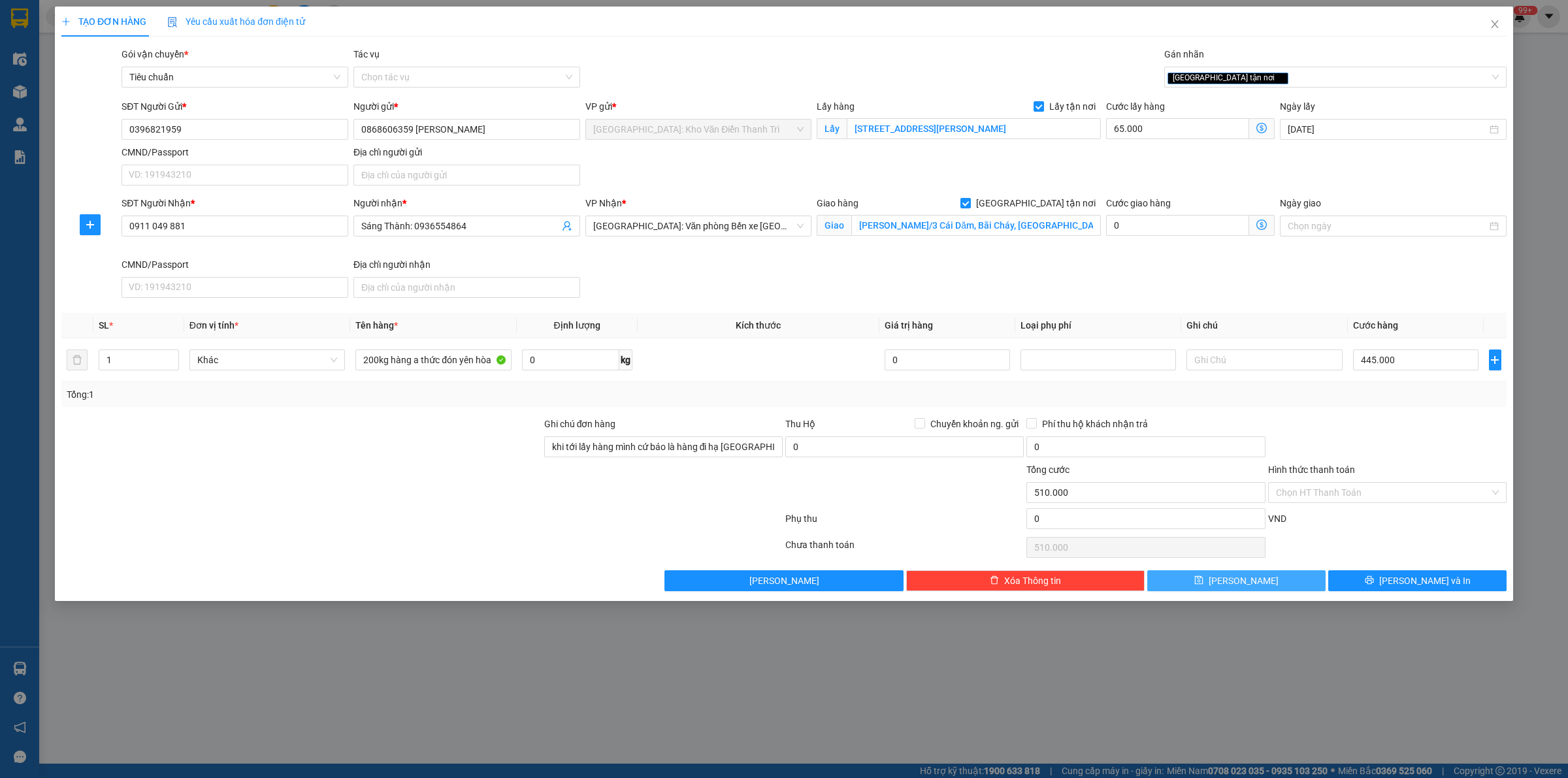
click at [1204, 583] on button "[PERSON_NAME]" at bounding box center [1236, 581] width 179 height 21
click at [170, 230] on input "0911 049 881" at bounding box center [234, 226] width 227 height 21
type input "0911049881"
click at [1248, 590] on button "[PERSON_NAME]" at bounding box center [1236, 581] width 179 height 21
checkbox input "false"
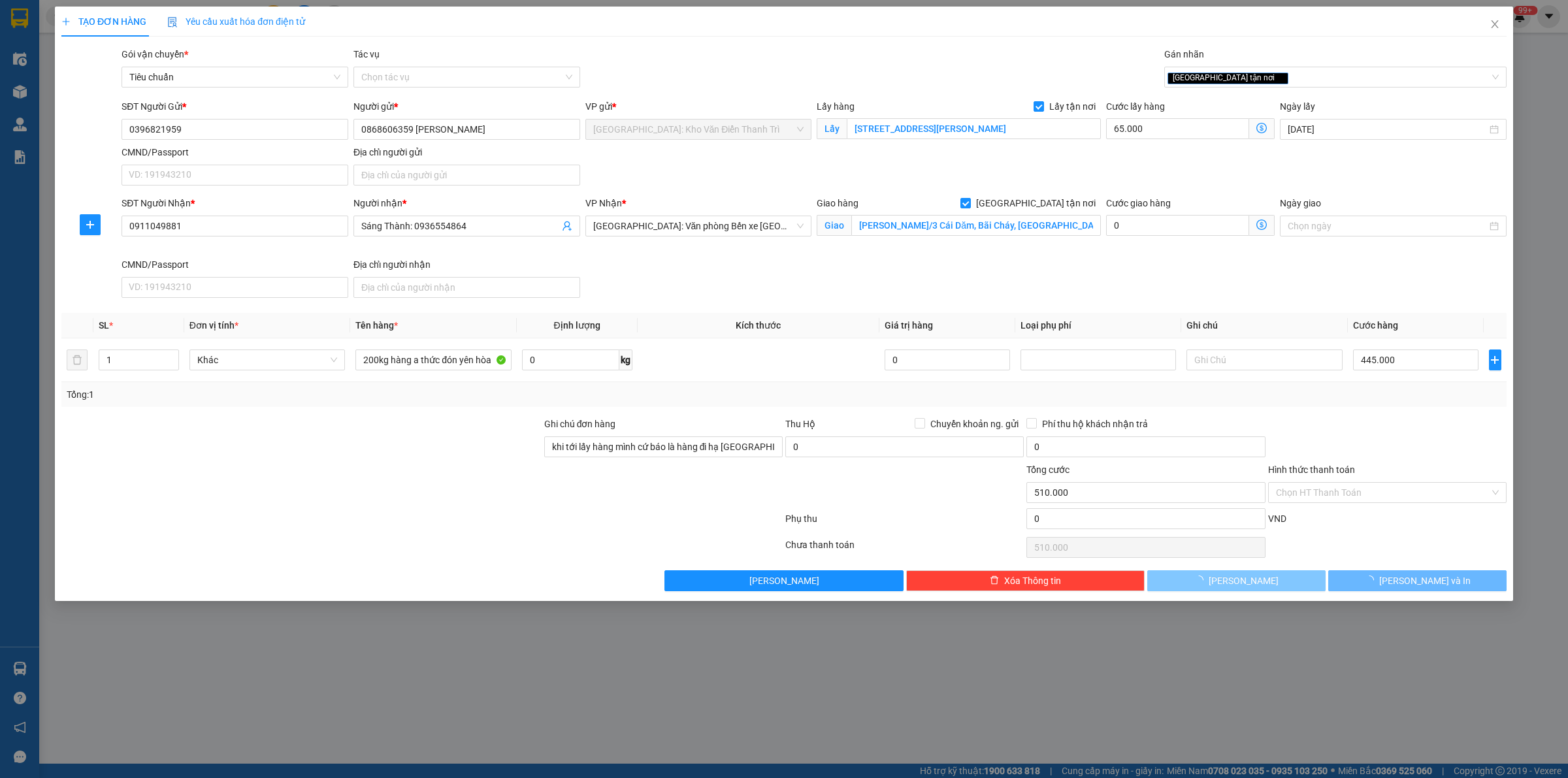
checkbox input "false"
type input "0"
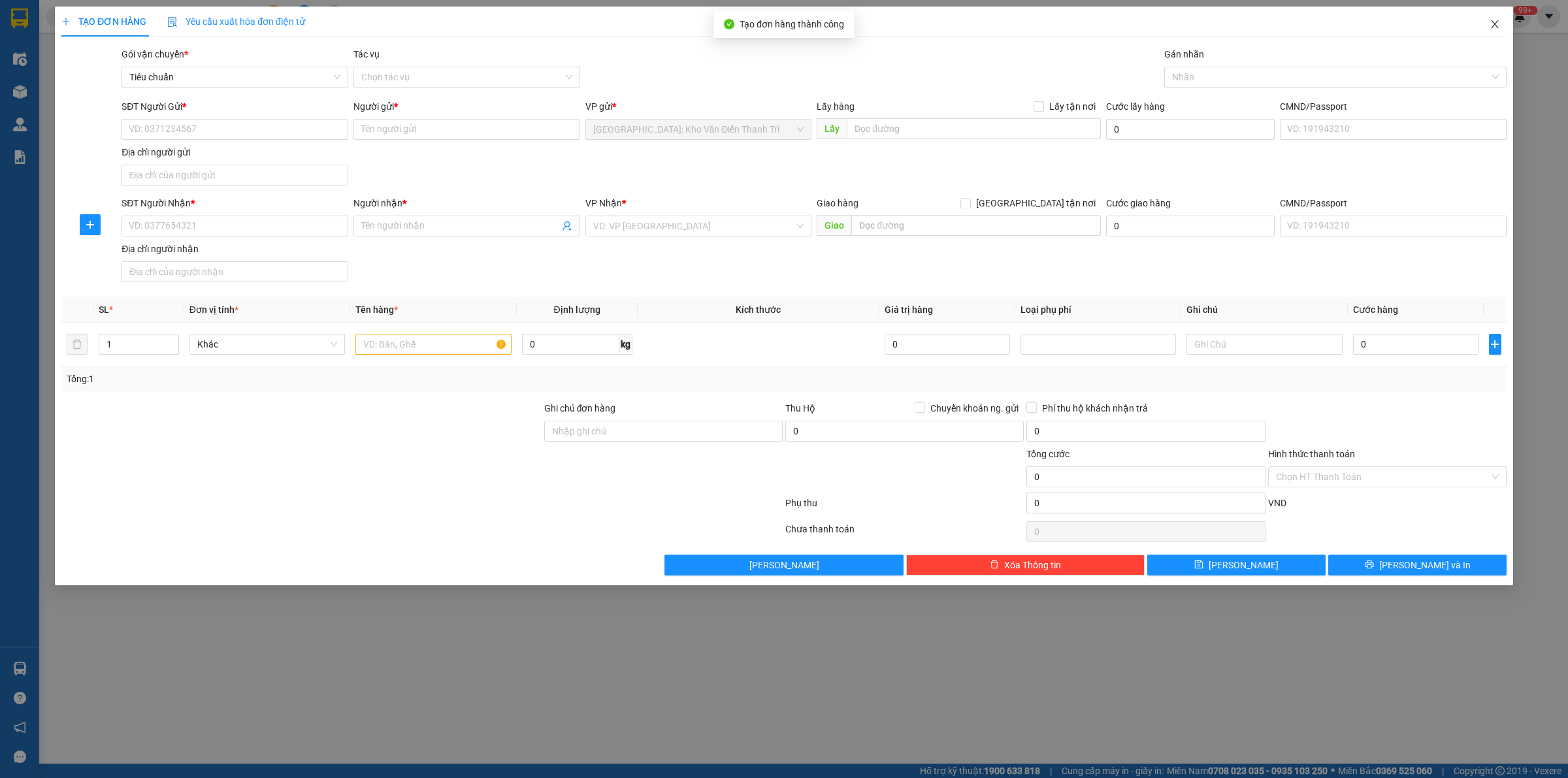
click at [1492, 27] on icon "close" at bounding box center [1495, 24] width 11 height 11
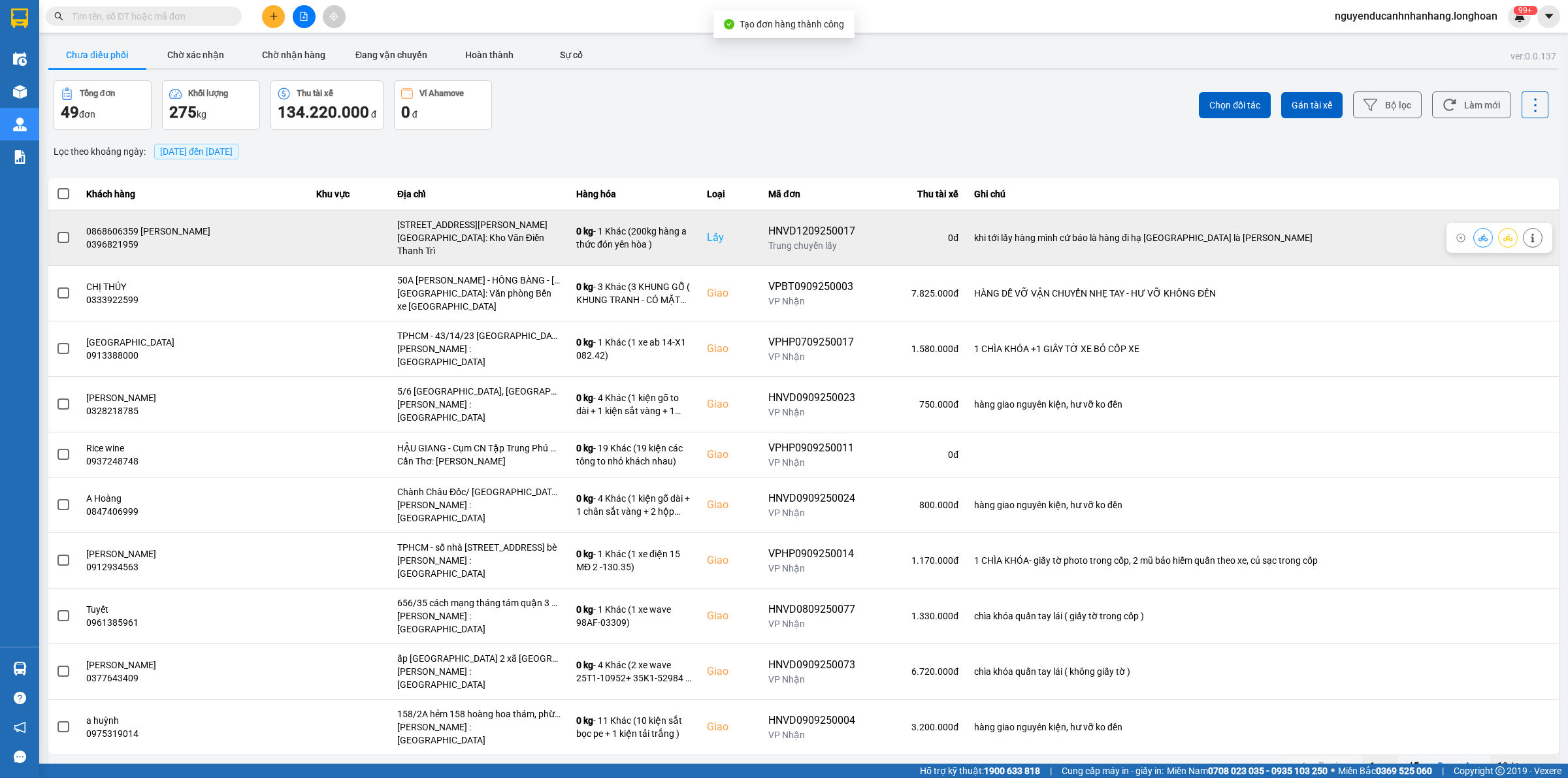
click at [769, 224] on div "HNVD1209250017" at bounding box center [812, 231] width 87 height 16
copy div "HNVD1209250017"
click at [1505, 233] on icon at bounding box center [1508, 238] width 9 height 9
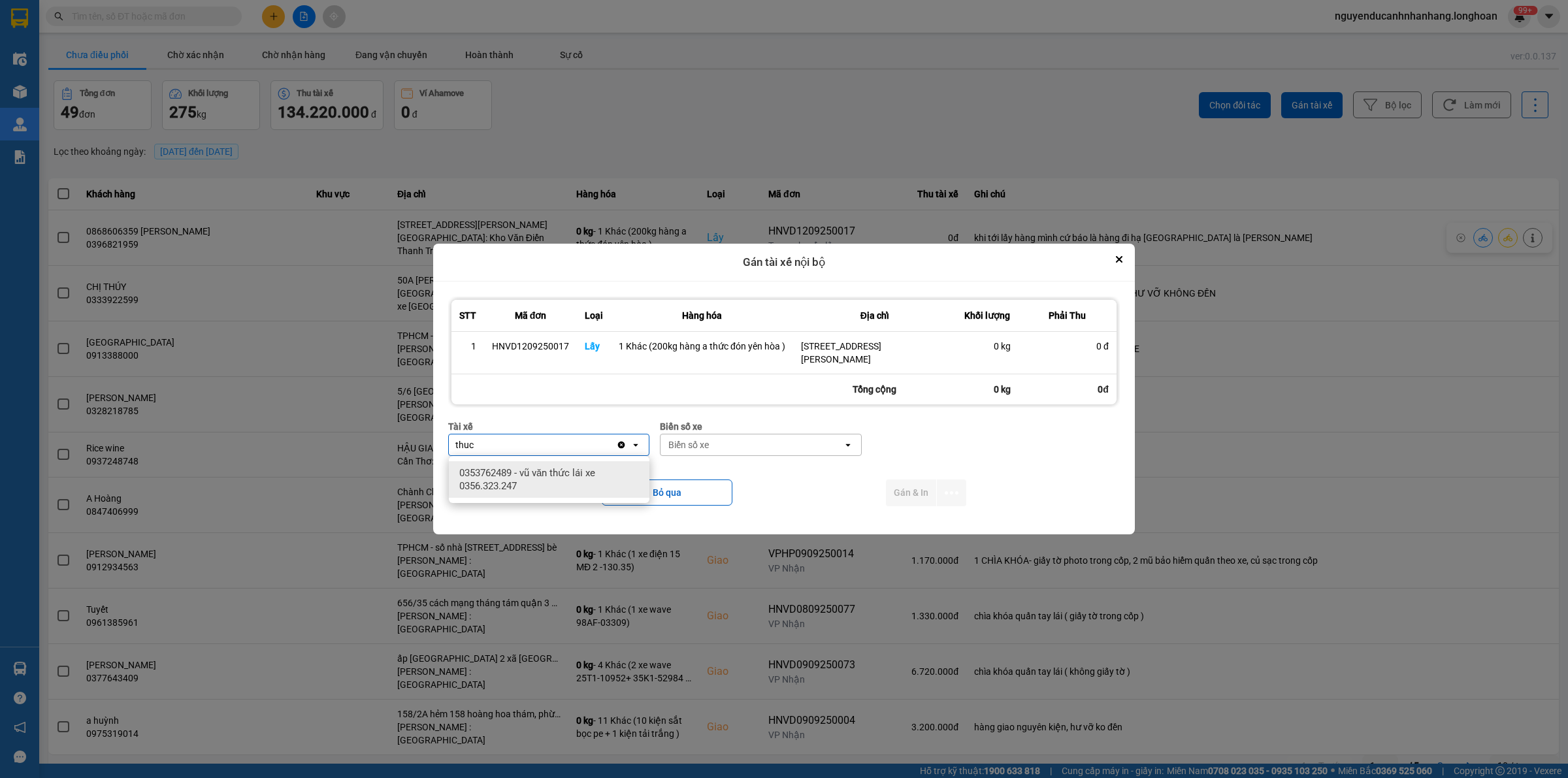
type input "thuc"
click at [582, 477] on span "0353762489 - vũ văn thức lái xe 0356.323.247" at bounding box center [552, 479] width 185 height 26
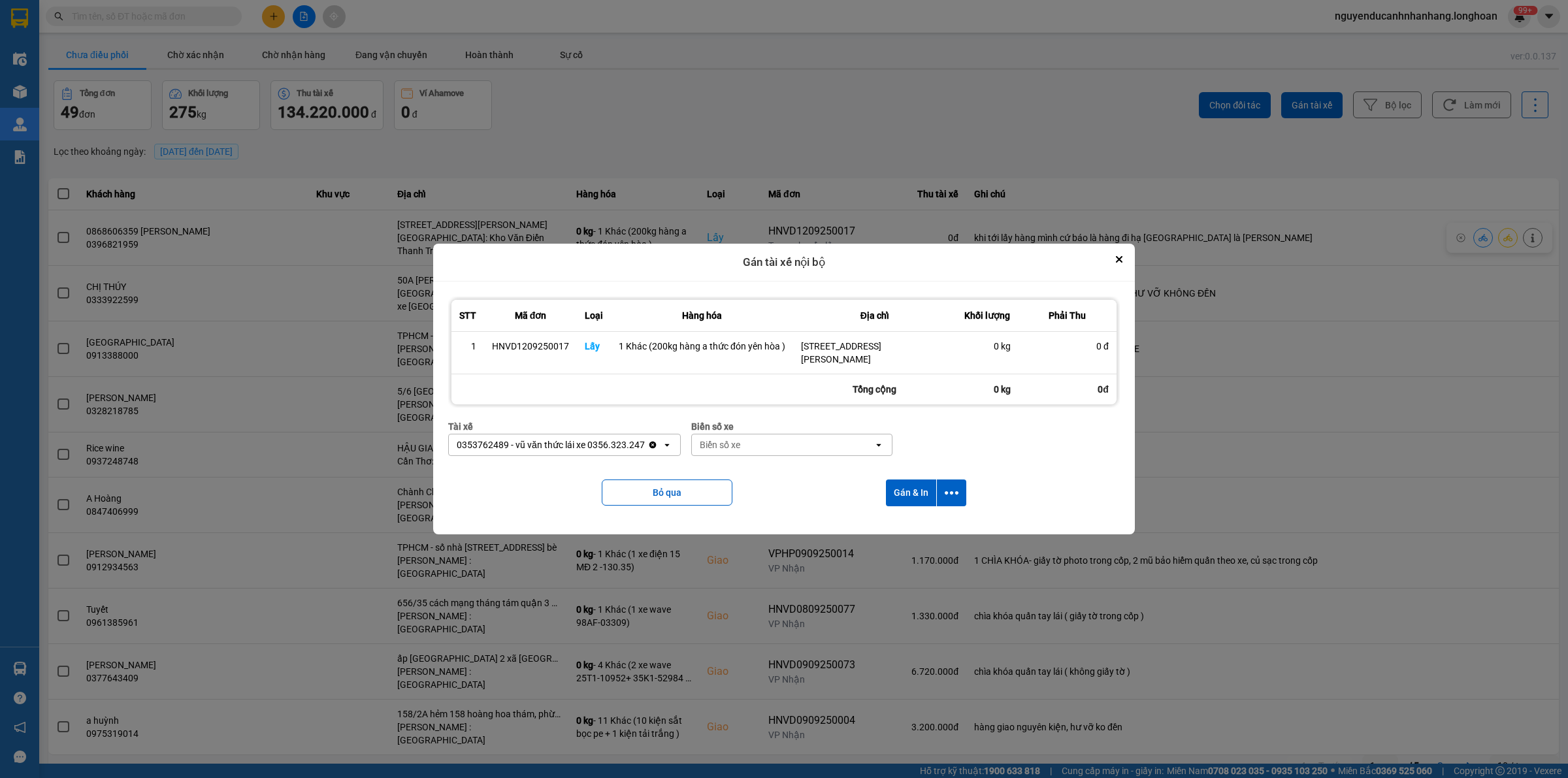
click at [717, 445] on div "Biển số xe" at bounding box center [720, 444] width 41 height 13
type input "45"
click at [756, 470] on div "29E-121.45" at bounding box center [791, 472] width 200 height 23
drag, startPoint x: 945, startPoint y: 487, endPoint x: 945, endPoint y: 503, distance: 16.0
click at [946, 487] on icon "dialog" at bounding box center [952, 493] width 14 height 14
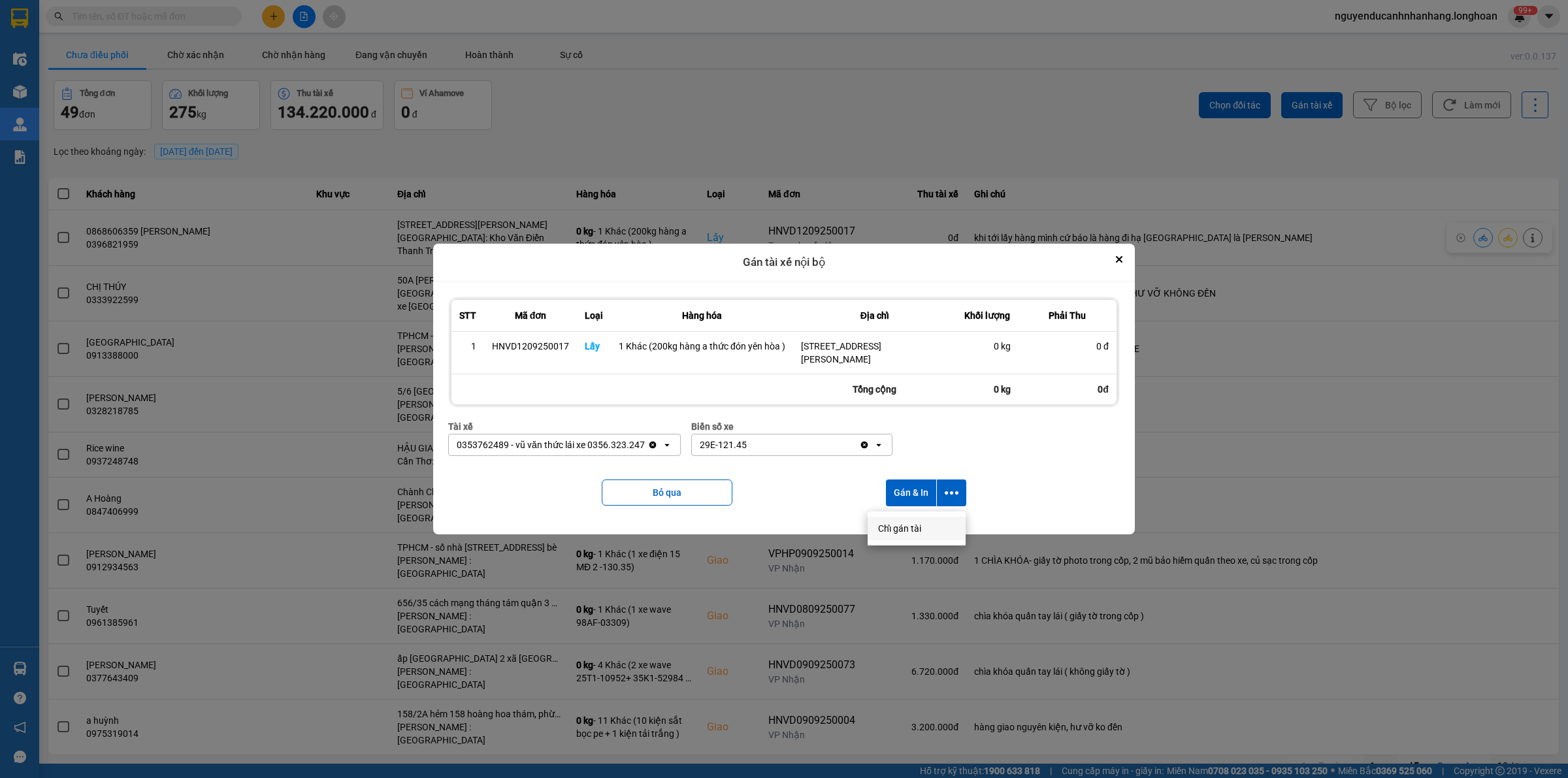
click at [900, 534] on span "Chỉ gán tài" at bounding box center [899, 528] width 43 height 13
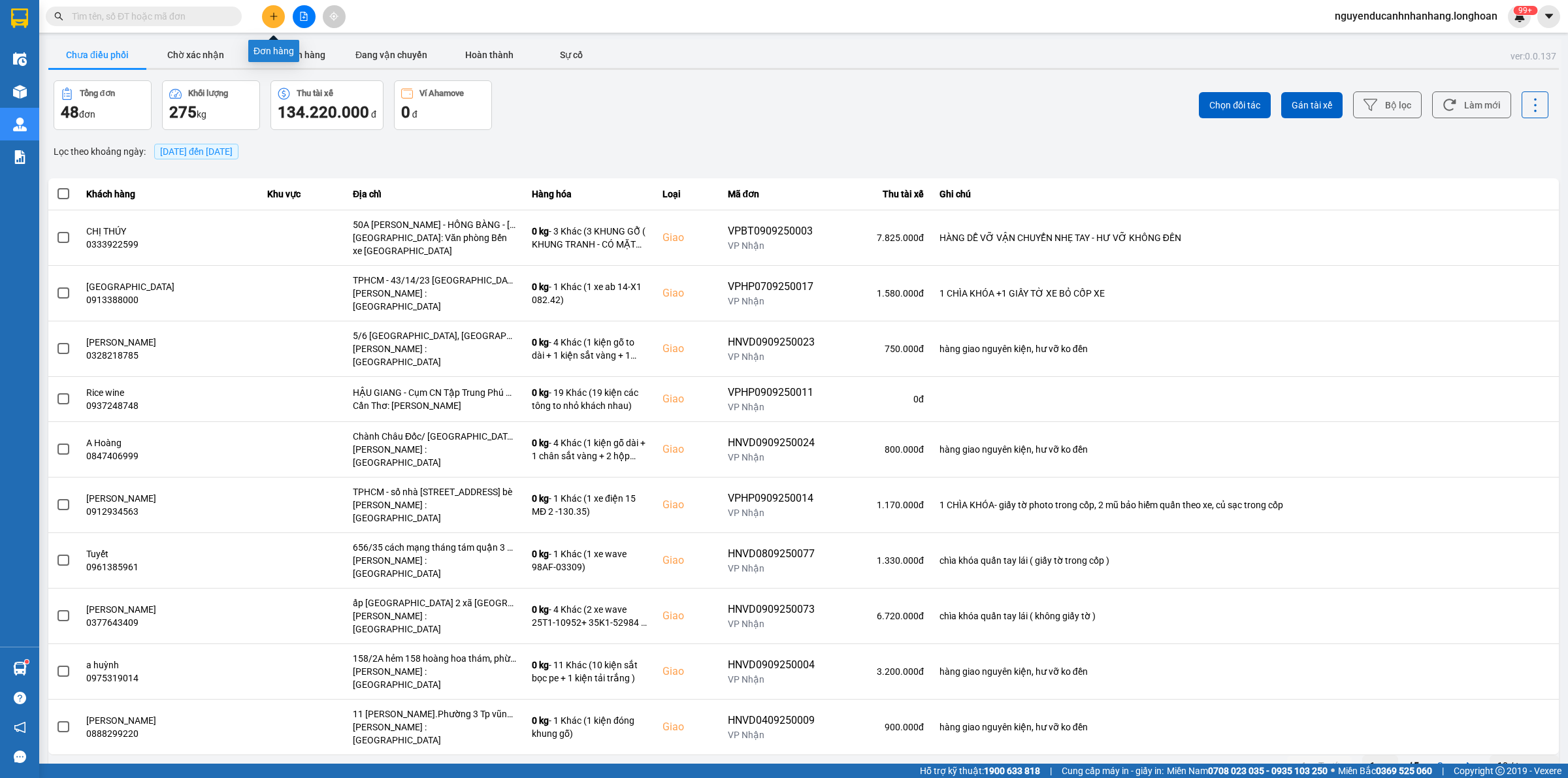
click at [268, 8] on button at bounding box center [274, 17] width 23 height 23
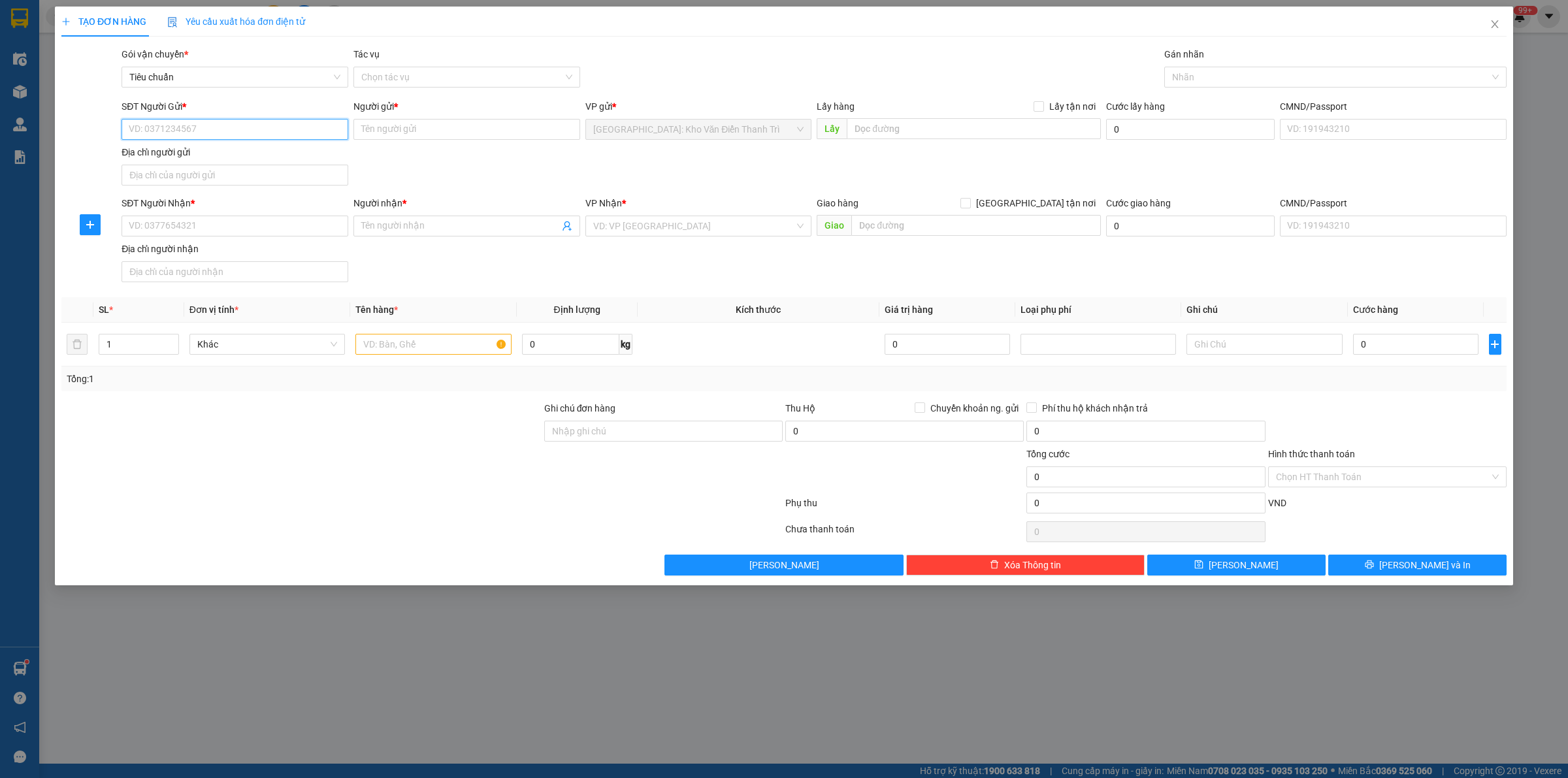
paste input "0827276949"
type input "0827276949"
click at [260, 230] on input "SĐT Người Nhận *" at bounding box center [234, 226] width 227 height 21
paste input "0908 666 862"
type input "0908666862"
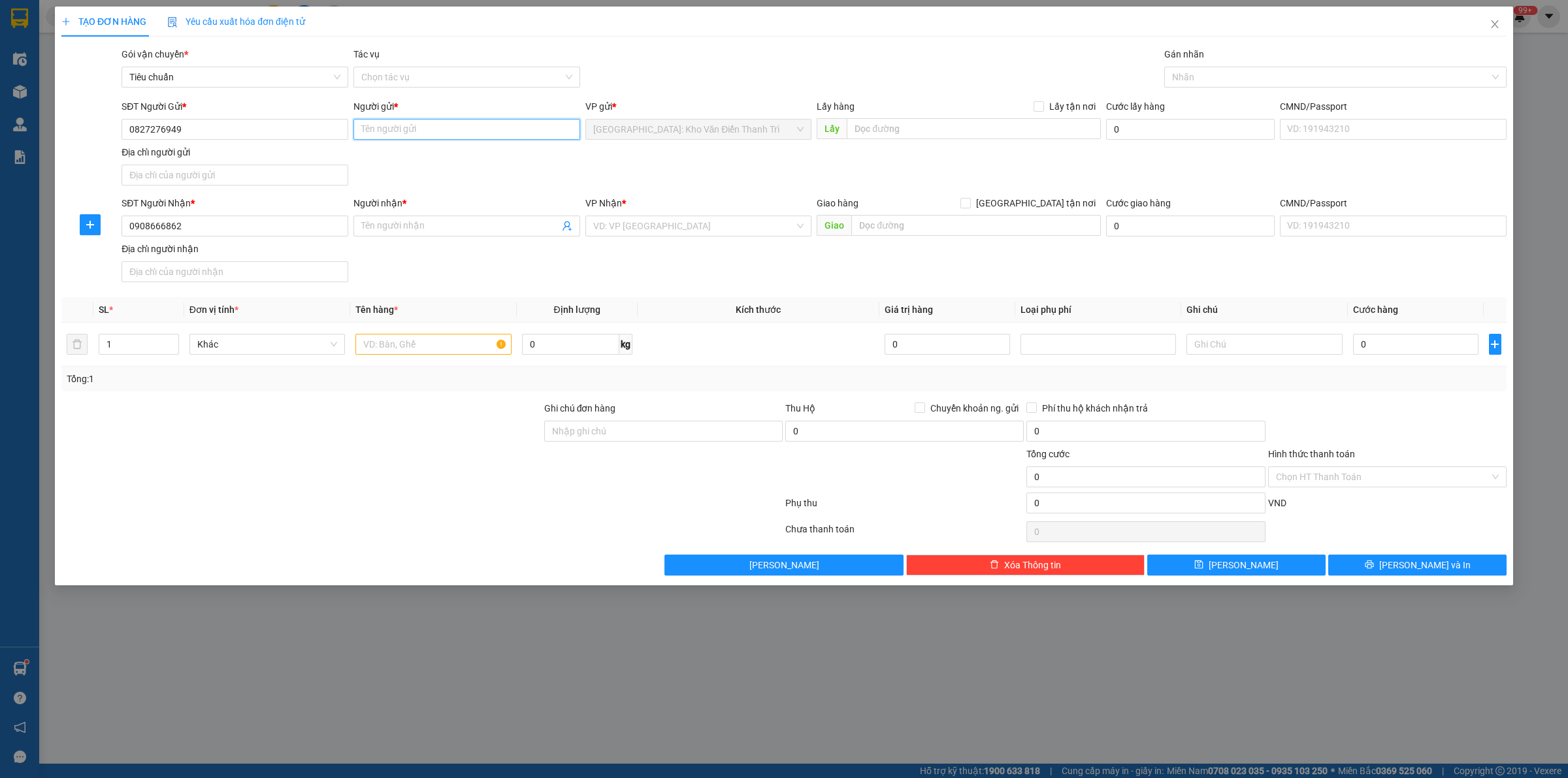
click at [455, 139] on input "Người gửi *" at bounding box center [466, 130] width 227 height 21
paste input "[PERSON_NAME]"
type input "[PERSON_NAME]"
click at [418, 227] on input "Người nhận *" at bounding box center [460, 226] width 198 height 14
paste input "[PERSON_NAME]"
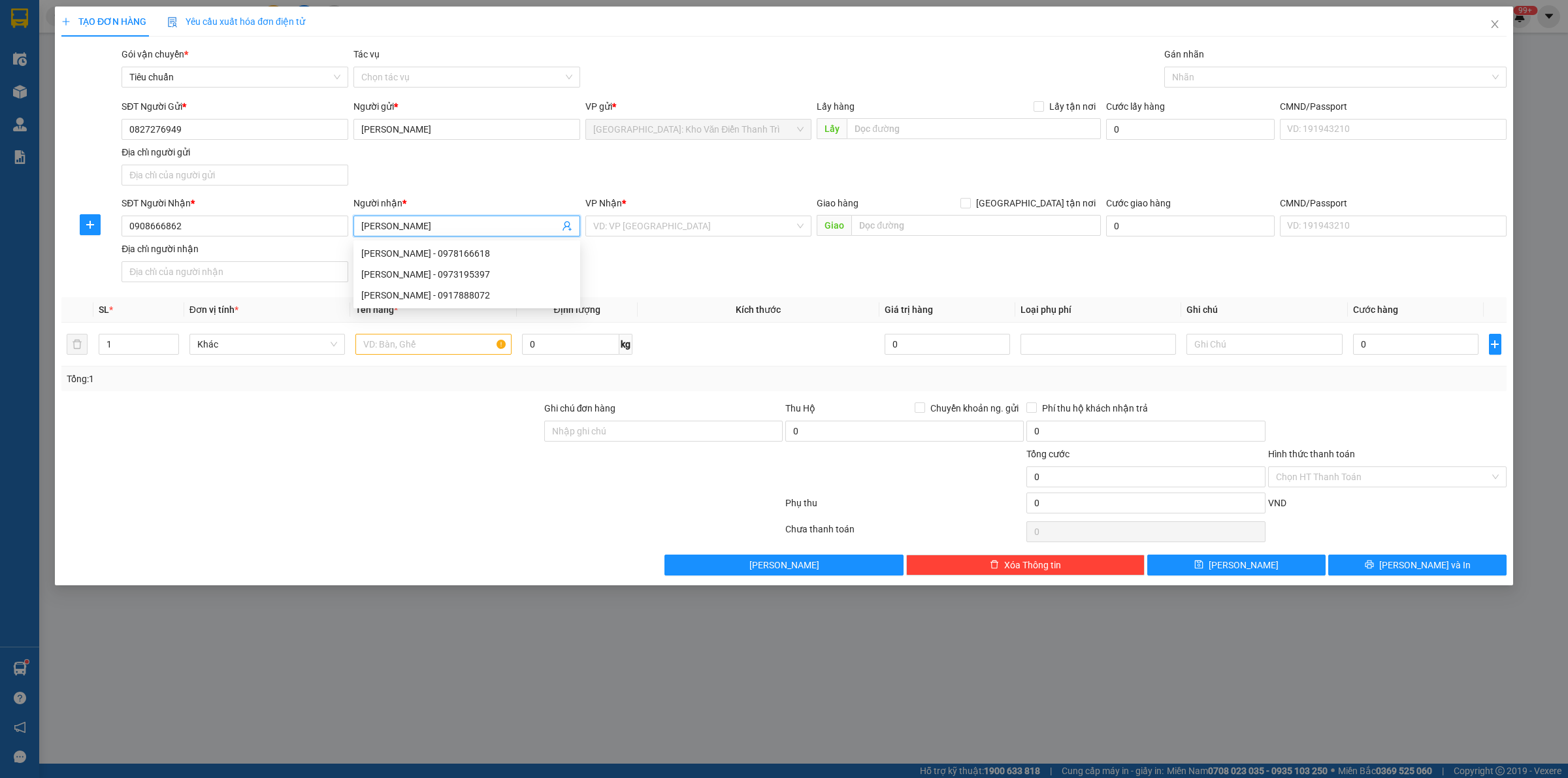
type input "[PERSON_NAME]"
click at [961, 139] on div "Lấy hàng Lấy tận nơi Lấy" at bounding box center [958, 122] width 284 height 46
click at [1039, 108] on input "Lấy tận nơi" at bounding box center [1038, 105] width 9 height 9
checkbox input "true"
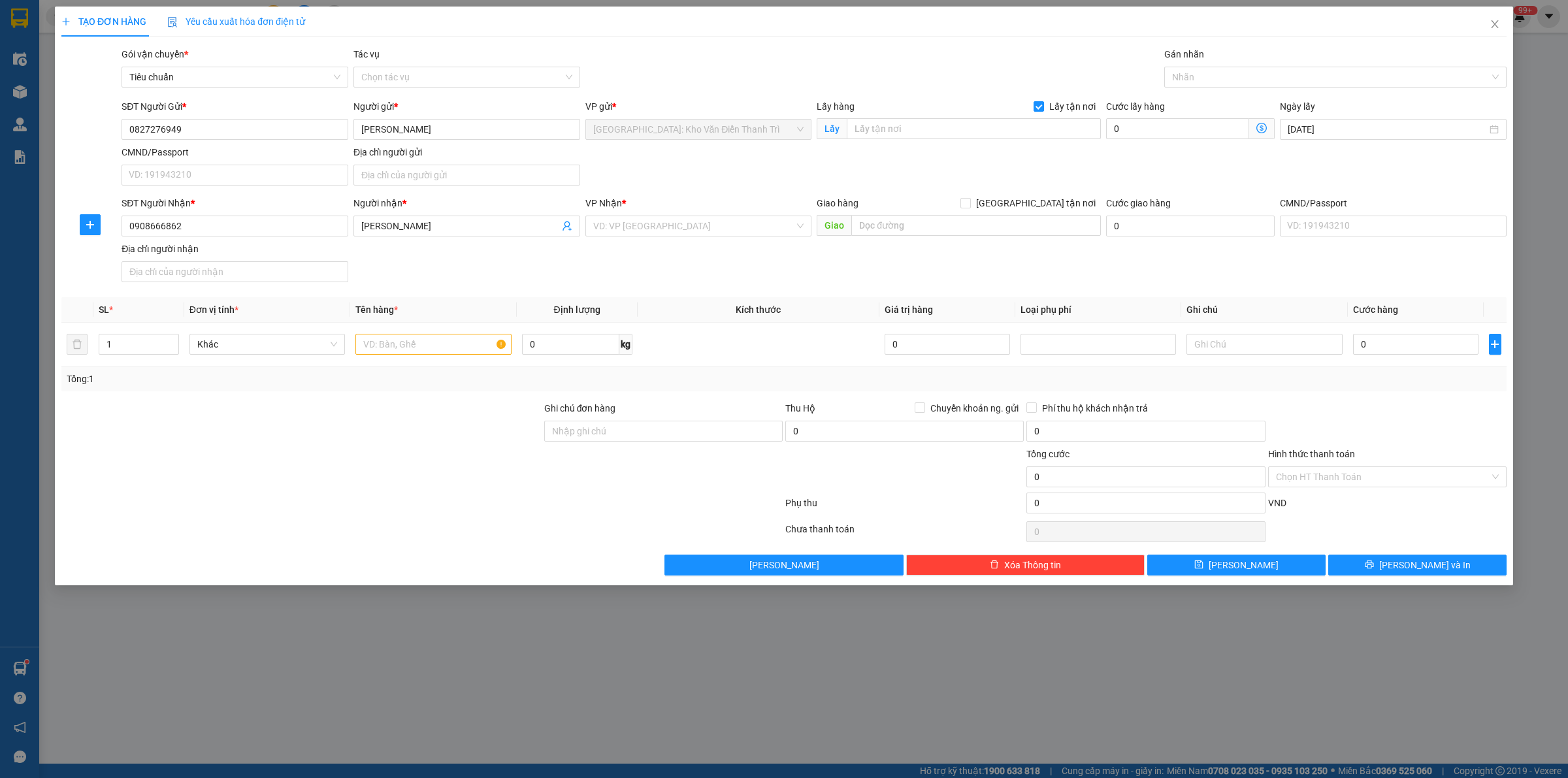
click at [959, 142] on div "Lấy hàng Lấy tận nơi Lấy" at bounding box center [958, 122] width 284 height 46
click at [946, 135] on input "text" at bounding box center [974, 129] width 254 height 21
paste input "tổ 8C phường ô [GEOGRAPHIC_DATA], [GEOGRAPHIC_DATA]"
type input "tổ 8C phường ô [GEOGRAPHIC_DATA], [GEOGRAPHIC_DATA]"
click at [1011, 223] on input "text" at bounding box center [976, 225] width 249 height 21
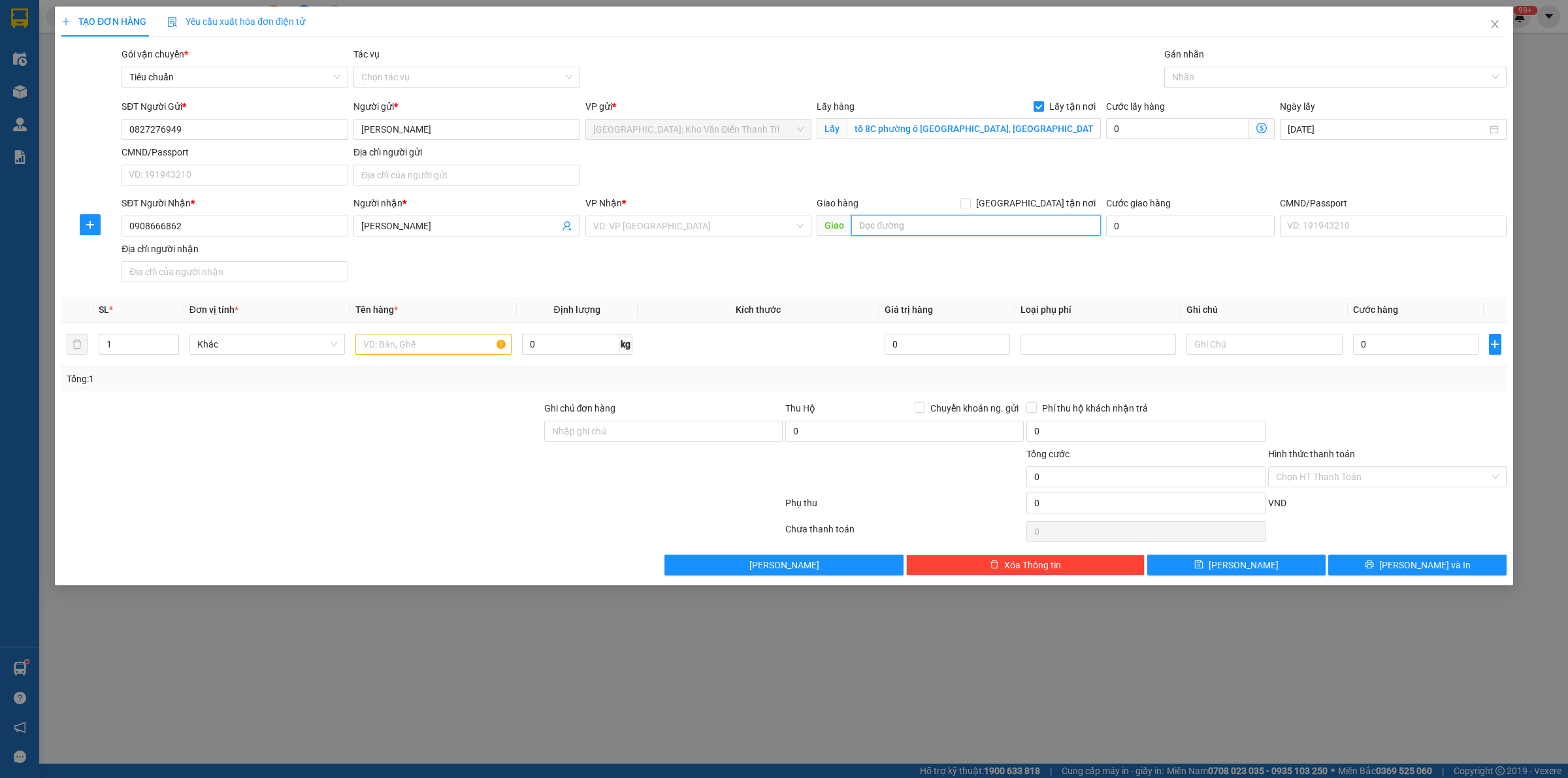
paste input "Homestay Mộc Yên, 10/2 [GEOGRAPHIC_DATA], [GEOGRAPHIC_DATA]"
type input "Homestay Mộc Yên, 10/2 [GEOGRAPHIC_DATA], [GEOGRAPHIC_DATA]"
click at [1047, 206] on span "[GEOGRAPHIC_DATA] tận nơi" at bounding box center [1036, 203] width 130 height 14
click at [970, 206] on input "[GEOGRAPHIC_DATA] tận nơi" at bounding box center [965, 203] width 9 height 9
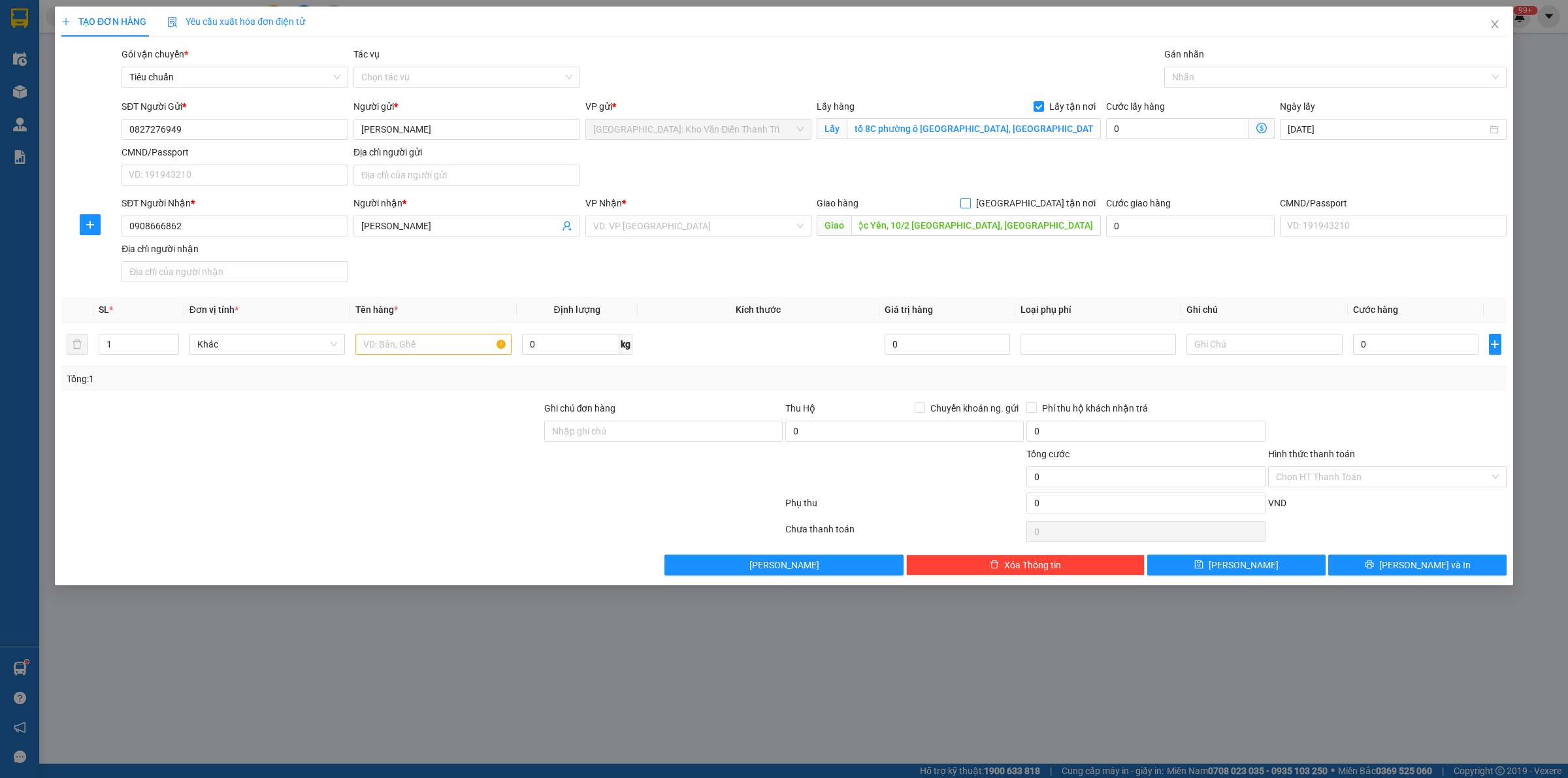
checkbox input "true"
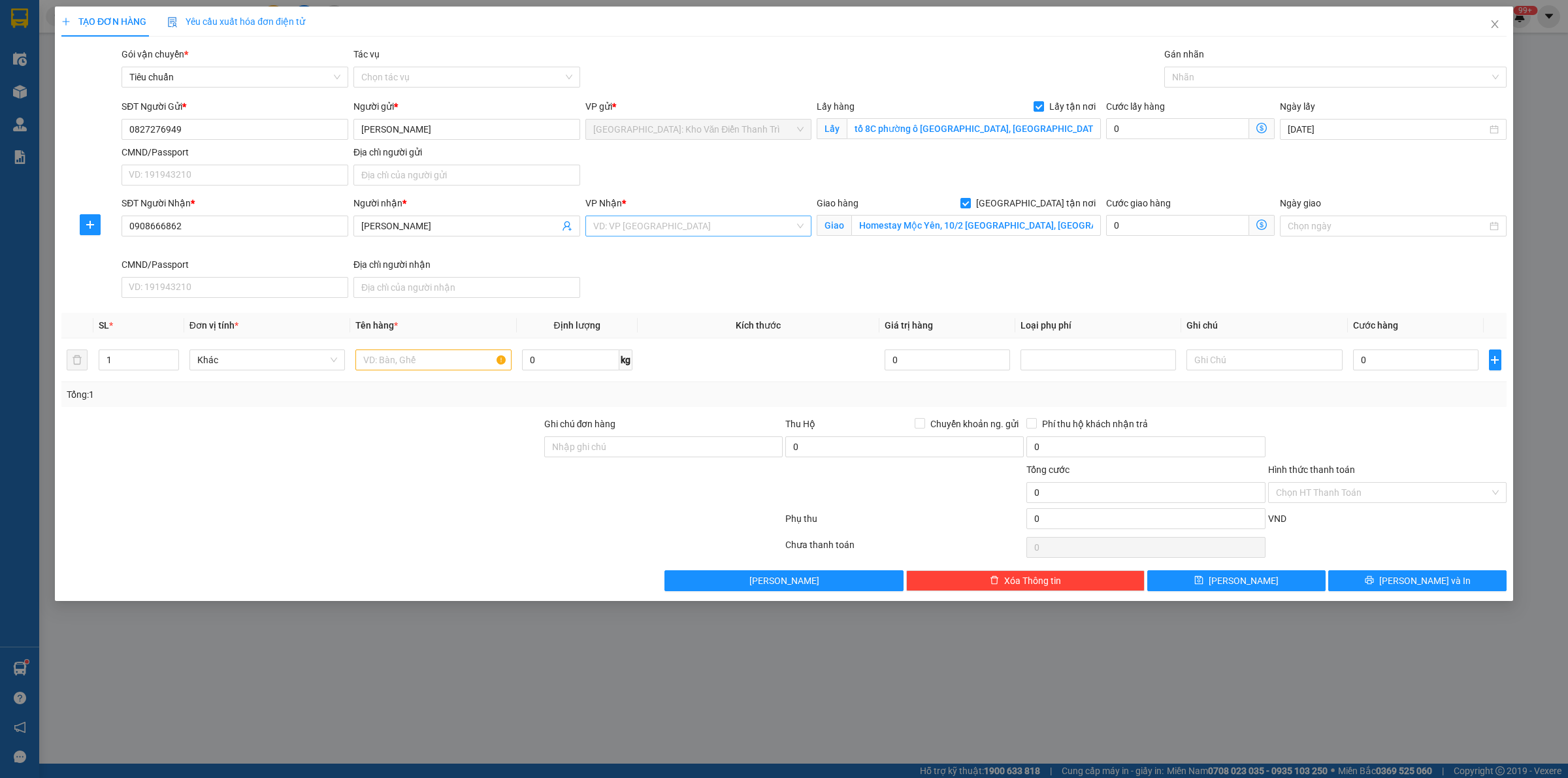
click at [671, 232] on input "search" at bounding box center [694, 226] width 202 height 20
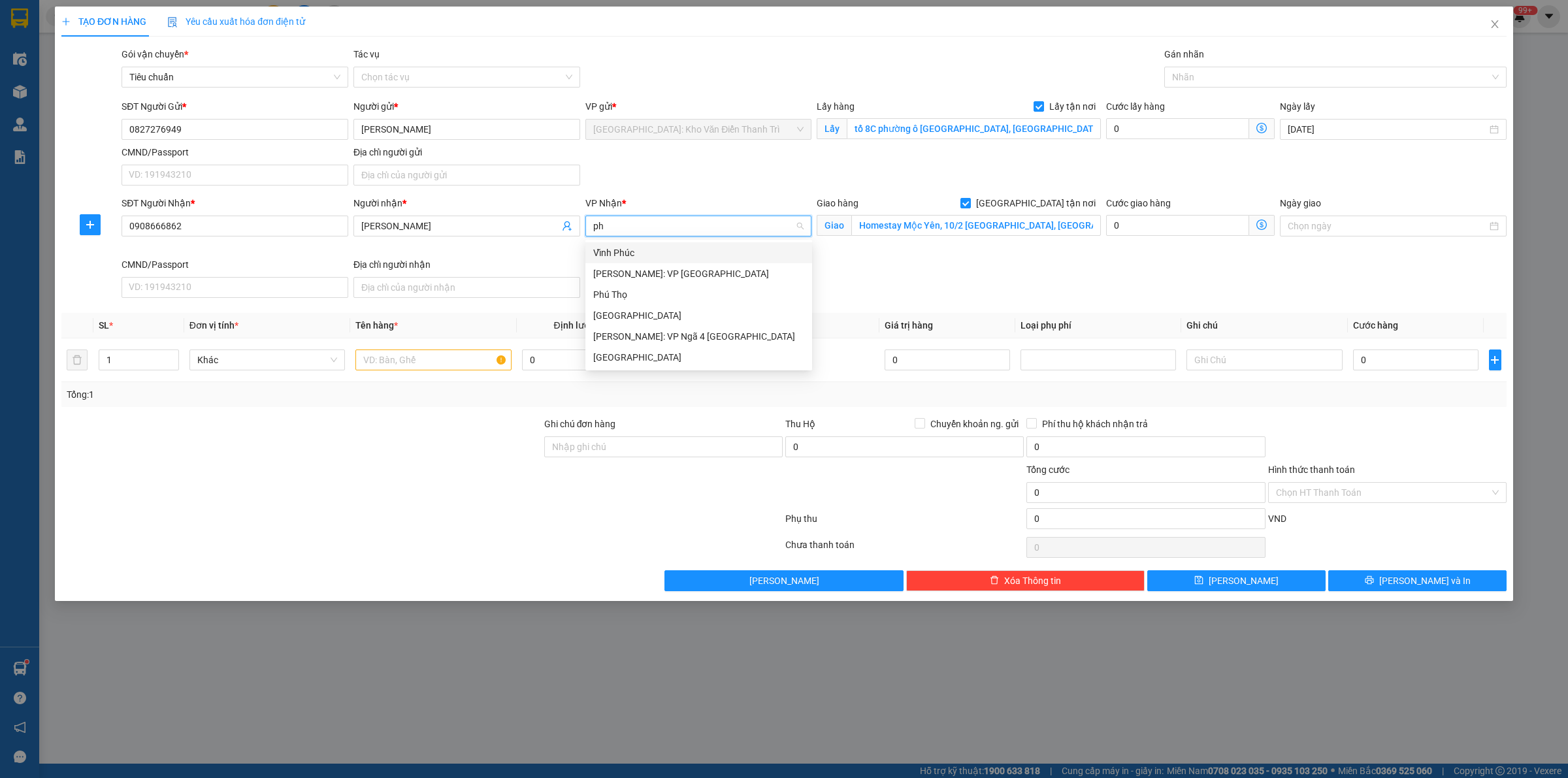
type input "phú"
click at [649, 362] on div "[GEOGRAPHIC_DATA]" at bounding box center [698, 357] width 211 height 14
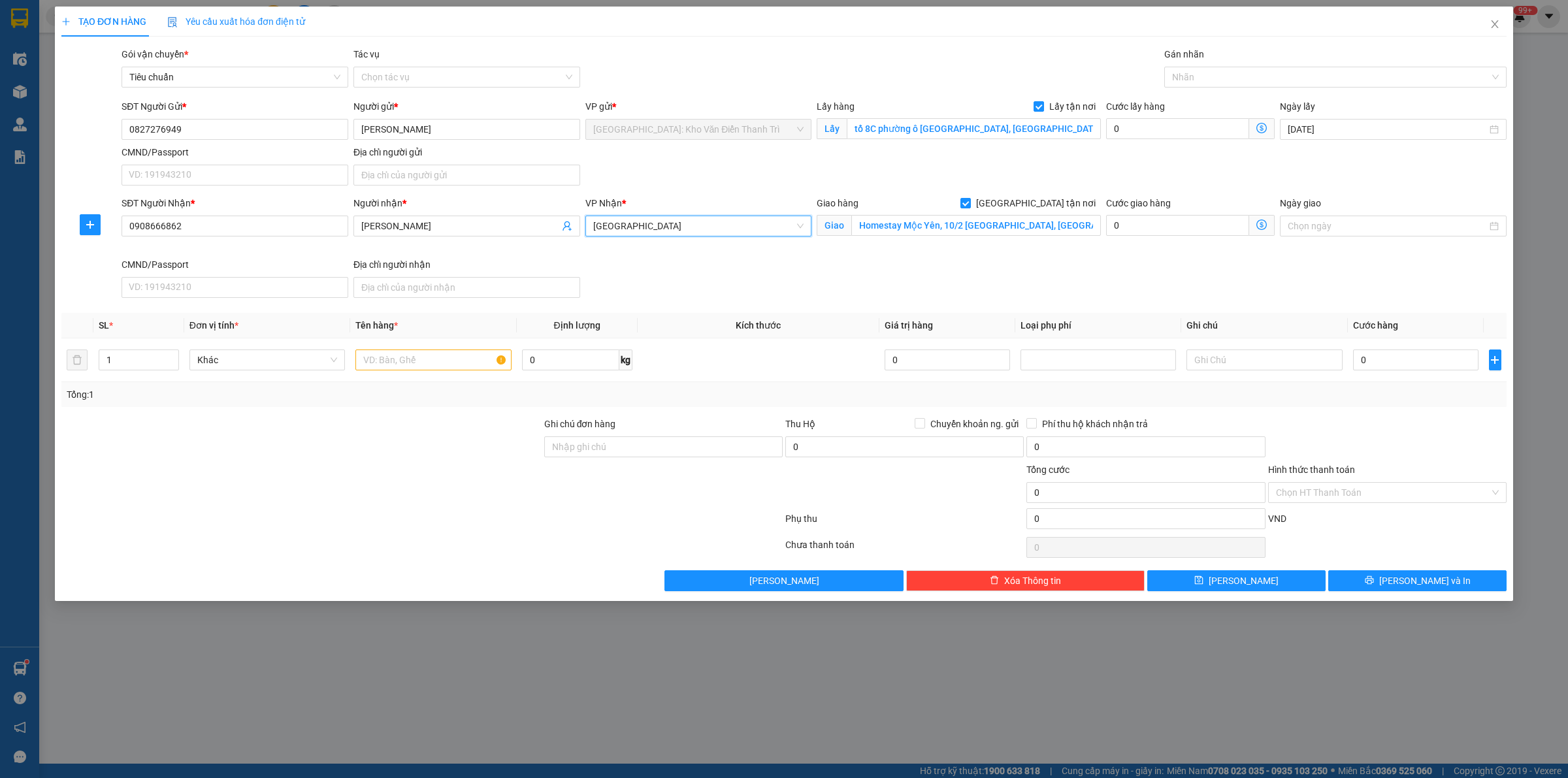
click at [837, 81] on div "Gói vận chuyển * Tiêu chuẩn Tác vụ Chọn tác vụ Gán nhãn Nhãn" at bounding box center [814, 69] width 1390 height 46
click at [1249, 76] on div at bounding box center [1329, 77] width 322 height 16
type input "giao"
click at [1217, 108] on div "[GEOGRAPHIC_DATA] tận nơi" at bounding box center [1336, 102] width 327 height 14
click at [897, 70] on div "Gói vận chuyển * Tiêu chuẩn Tác vụ Chọn tác vụ Gán nhãn Giao tận nơi" at bounding box center [814, 69] width 1390 height 46
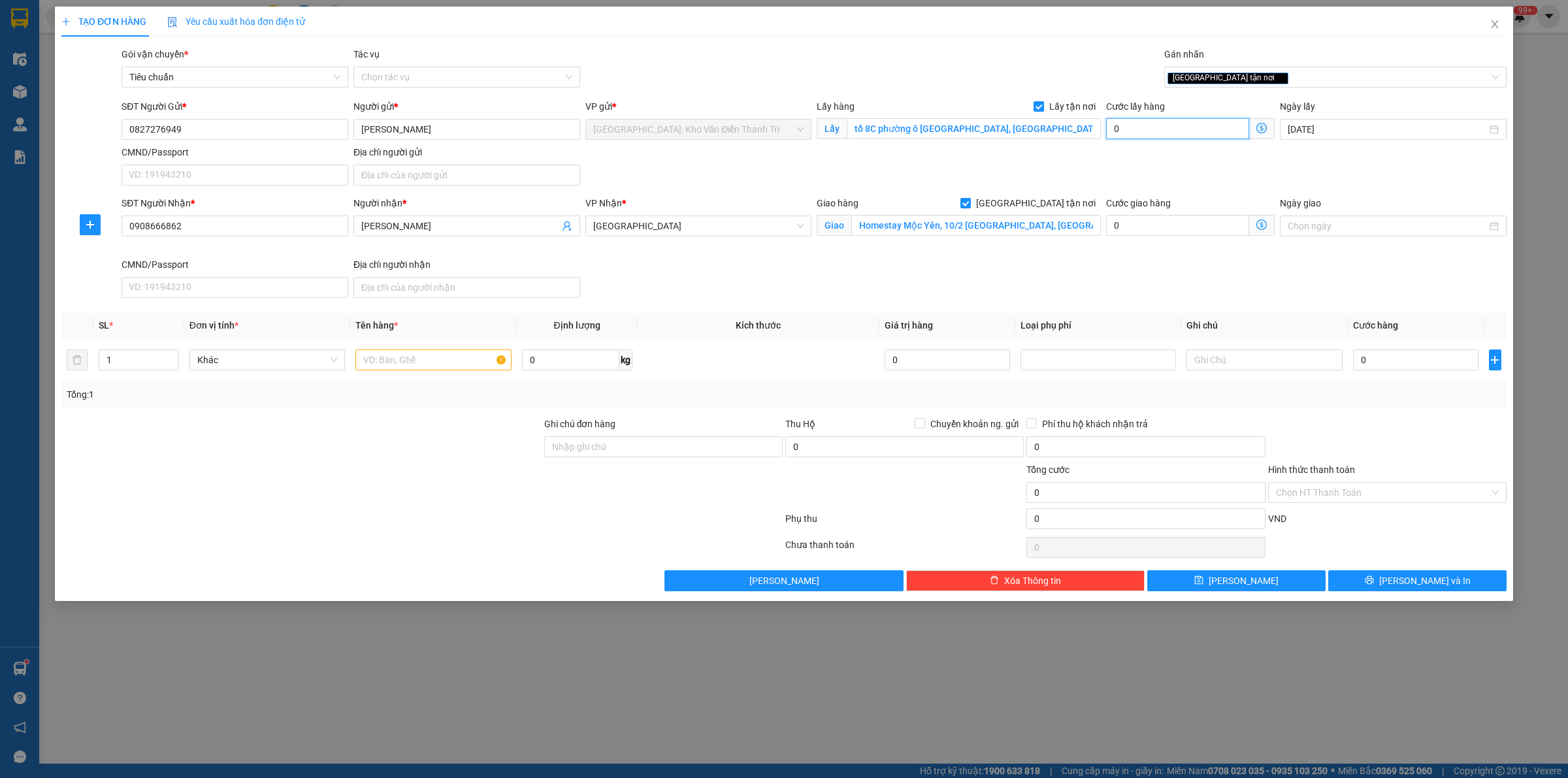
click at [1142, 124] on input "0" at bounding box center [1178, 129] width 143 height 21
type input "1"
type input "15"
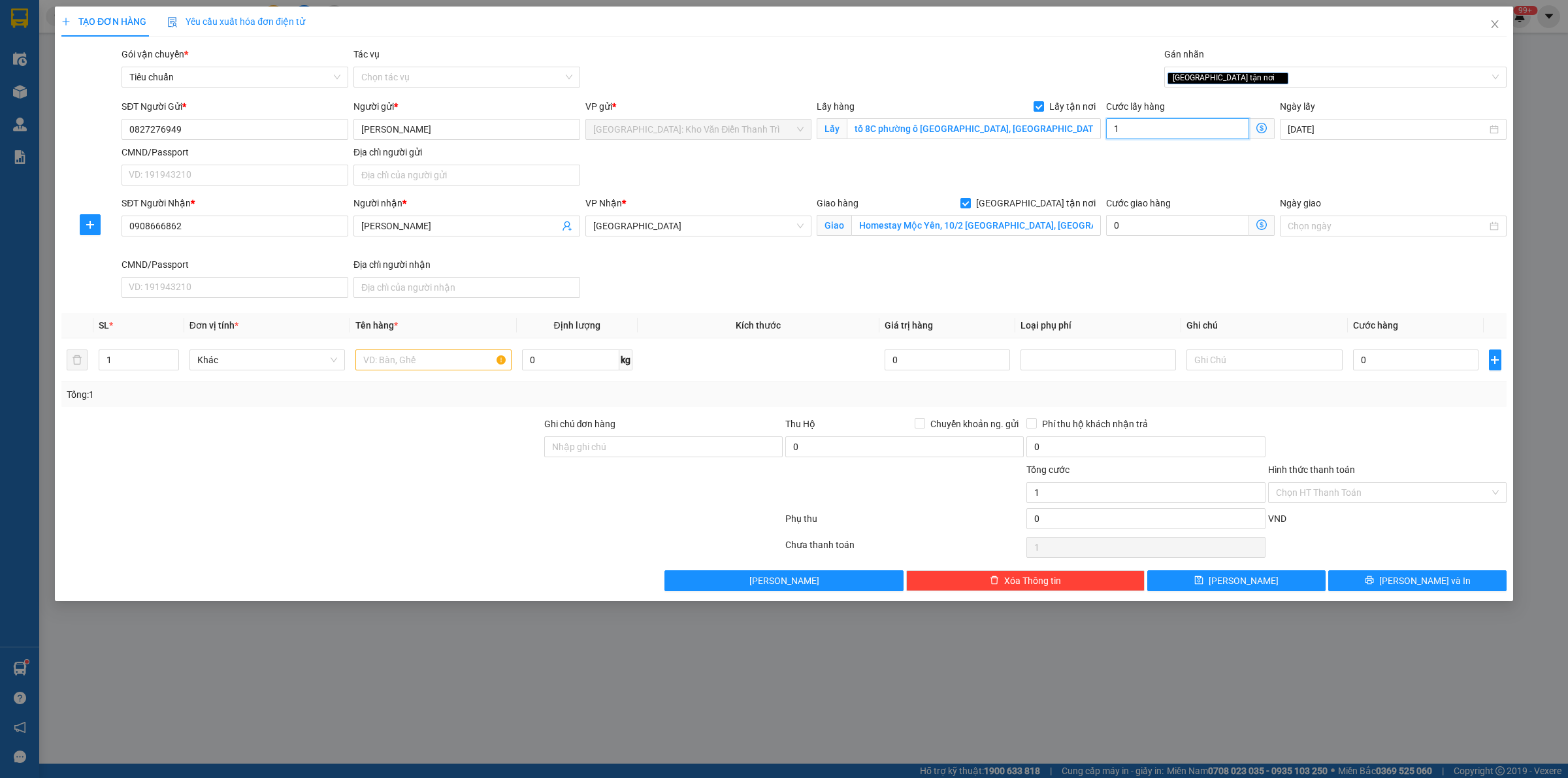
type input "15"
type input "150"
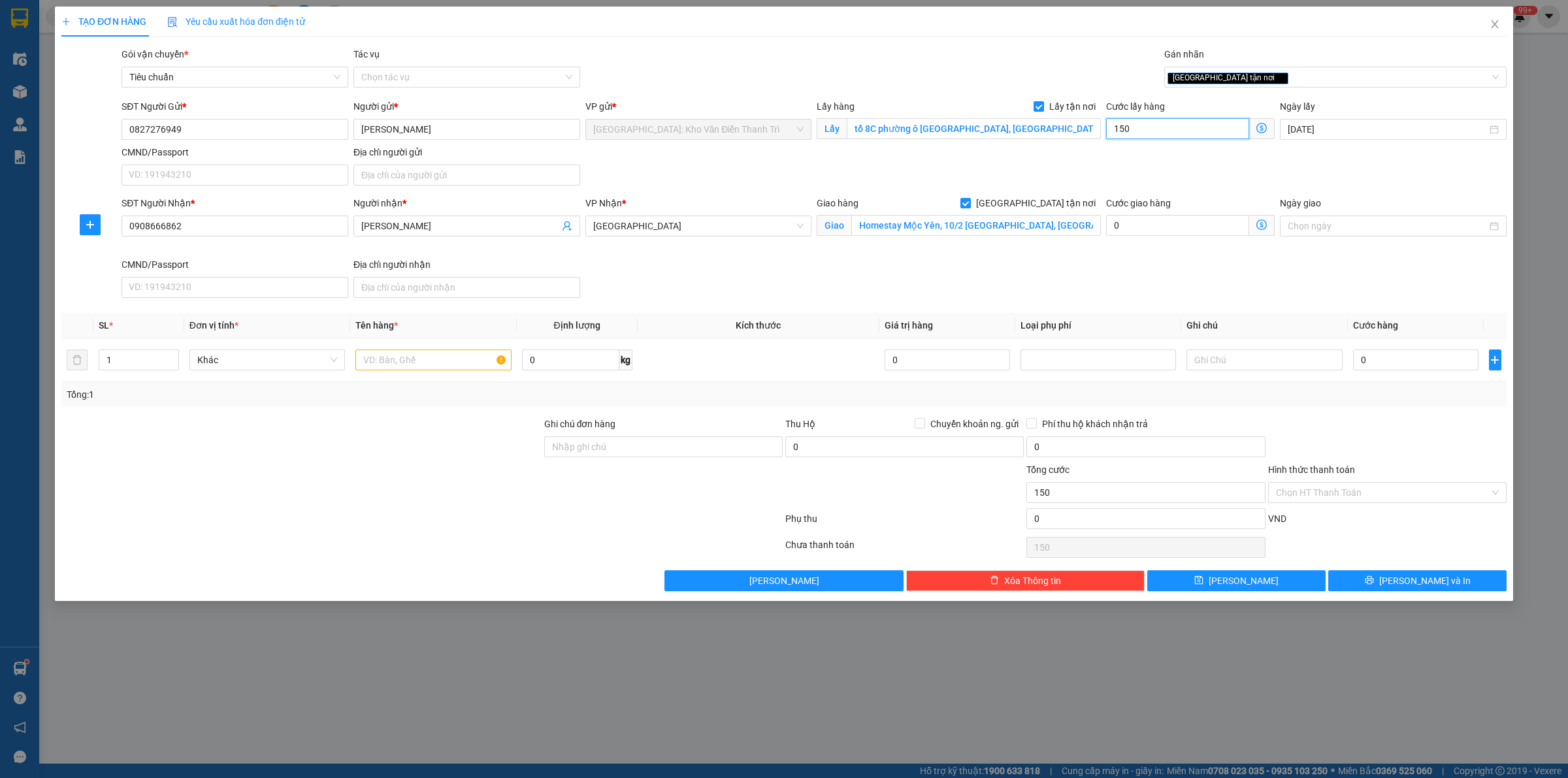
type input "1.500"
type input "15.000"
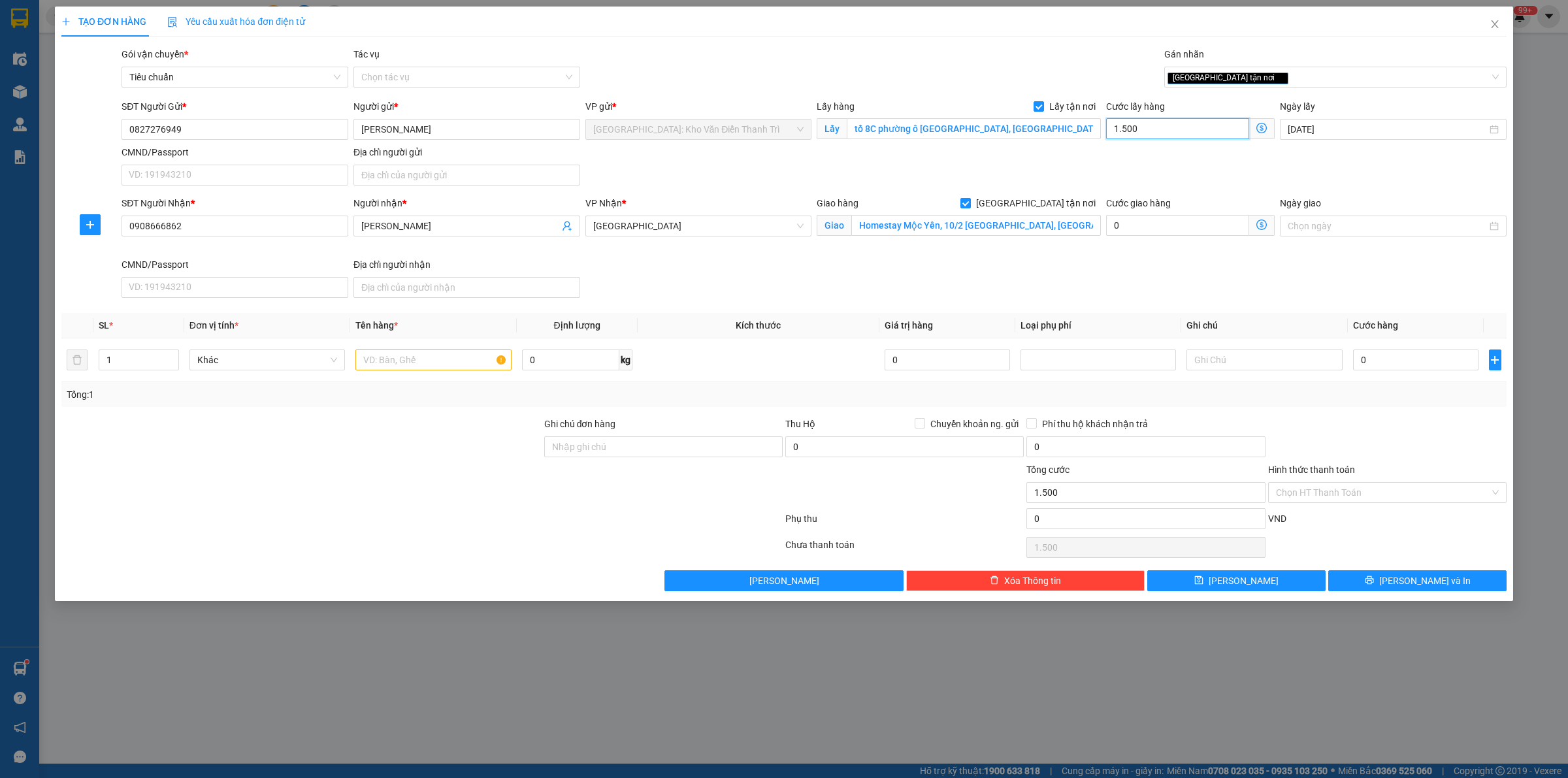
type input "15.000"
type input "150.000"
click at [1386, 353] on input "0" at bounding box center [1416, 360] width 125 height 21
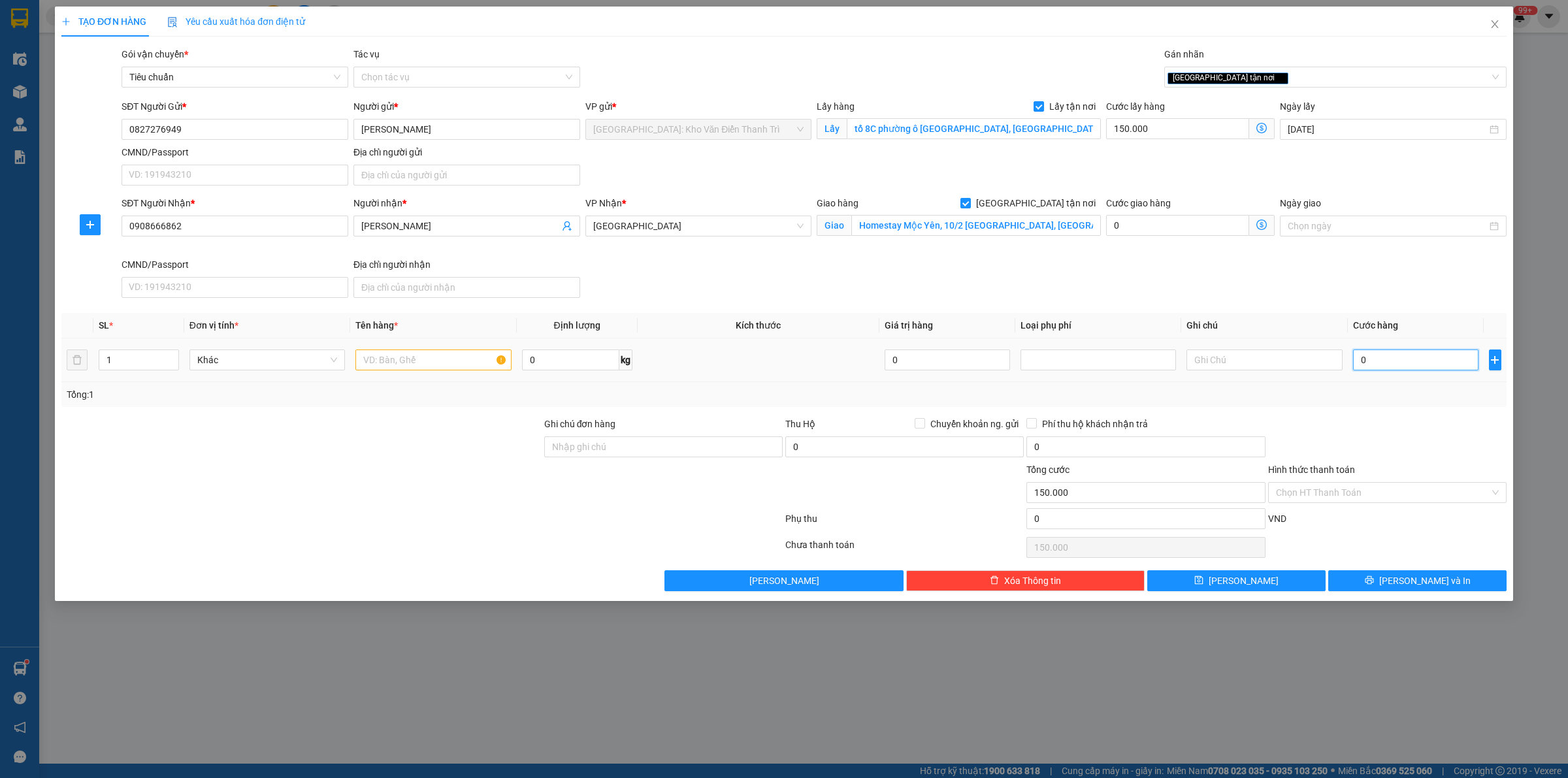
type input "1"
type input "150.001"
type input "12"
type input "150.012"
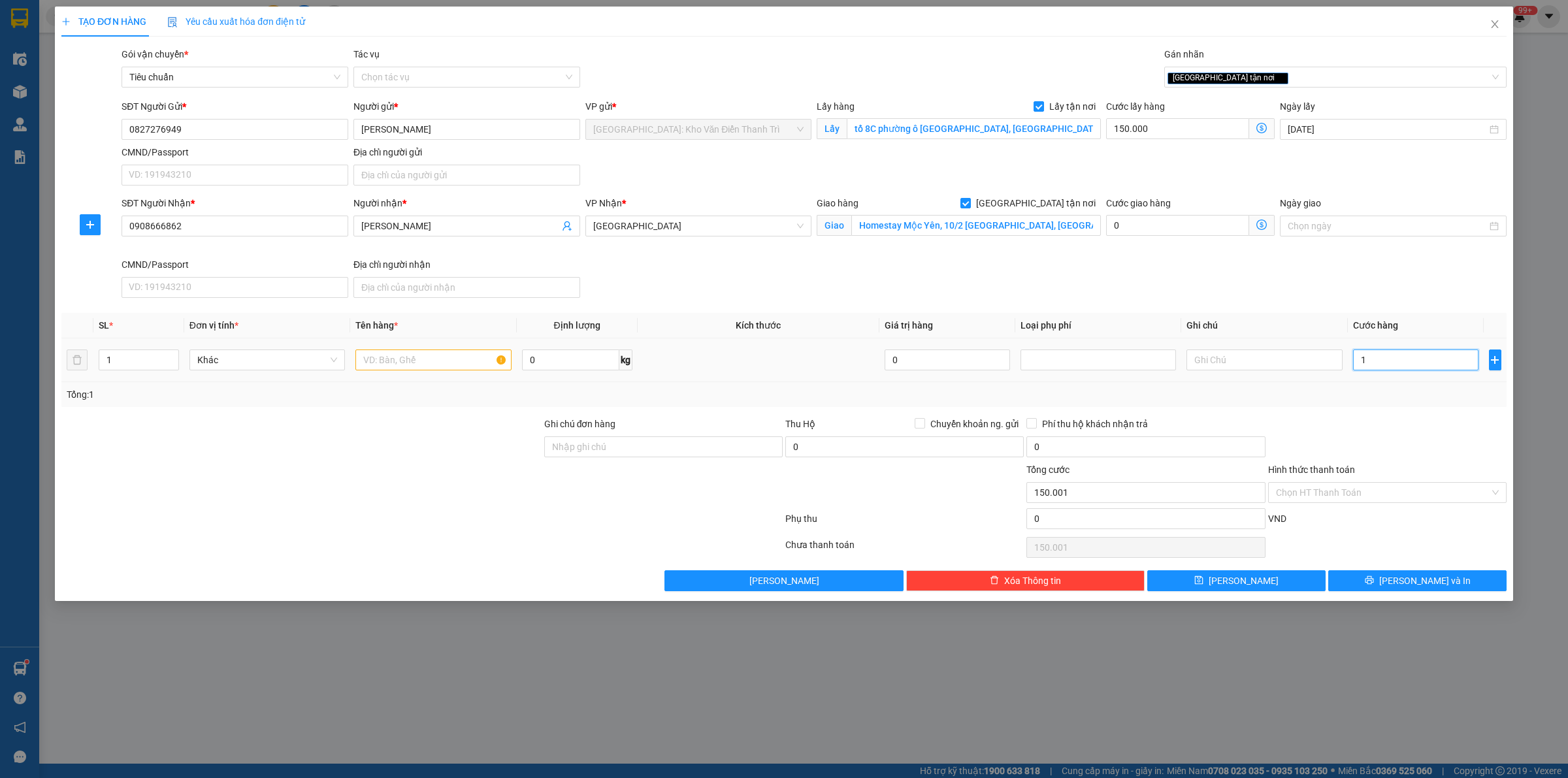
type input "150.012"
type input "123"
type input "150.123"
type input "1.230"
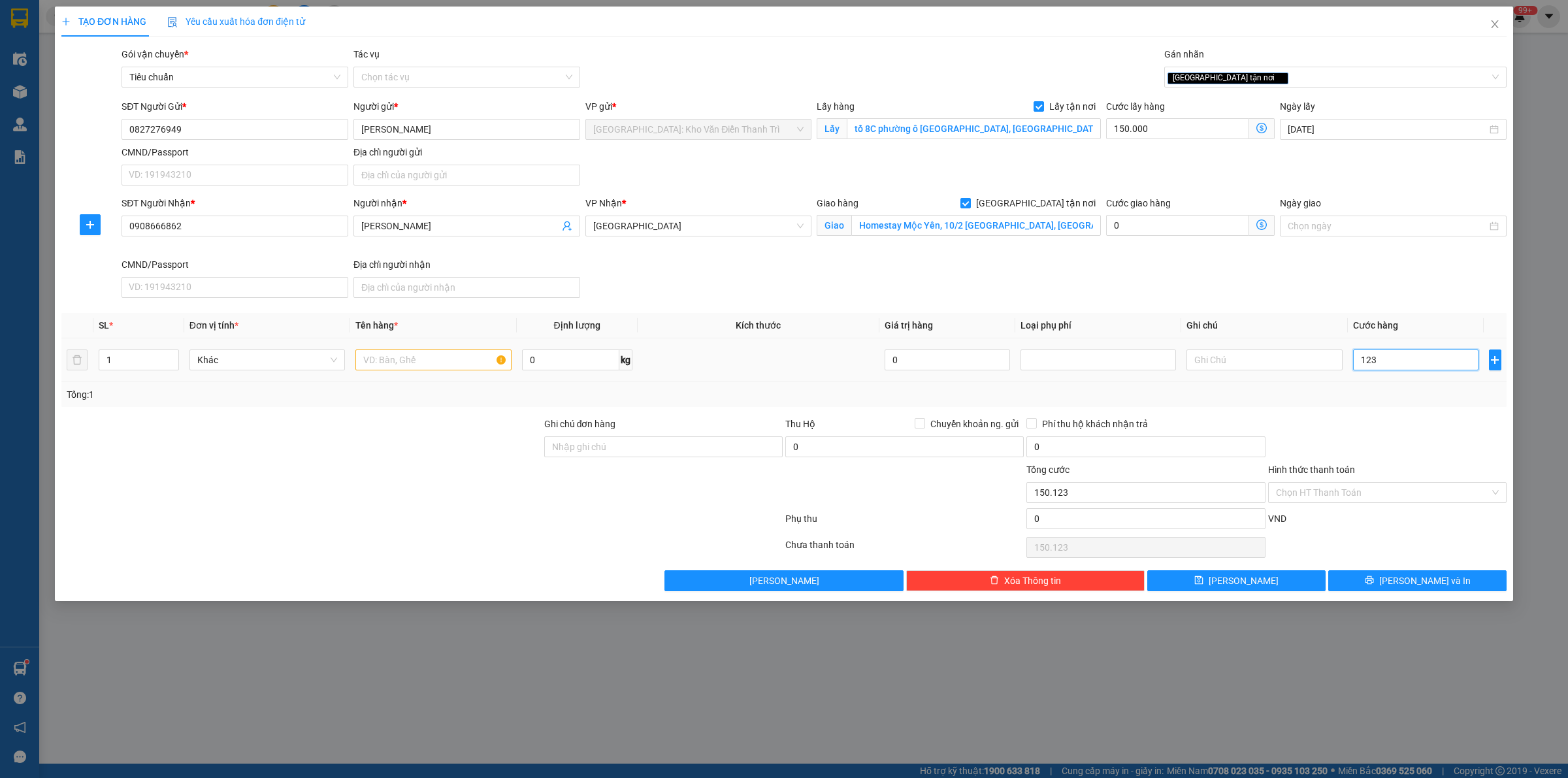
type input "151.230"
type input "12.300"
type input "162.300"
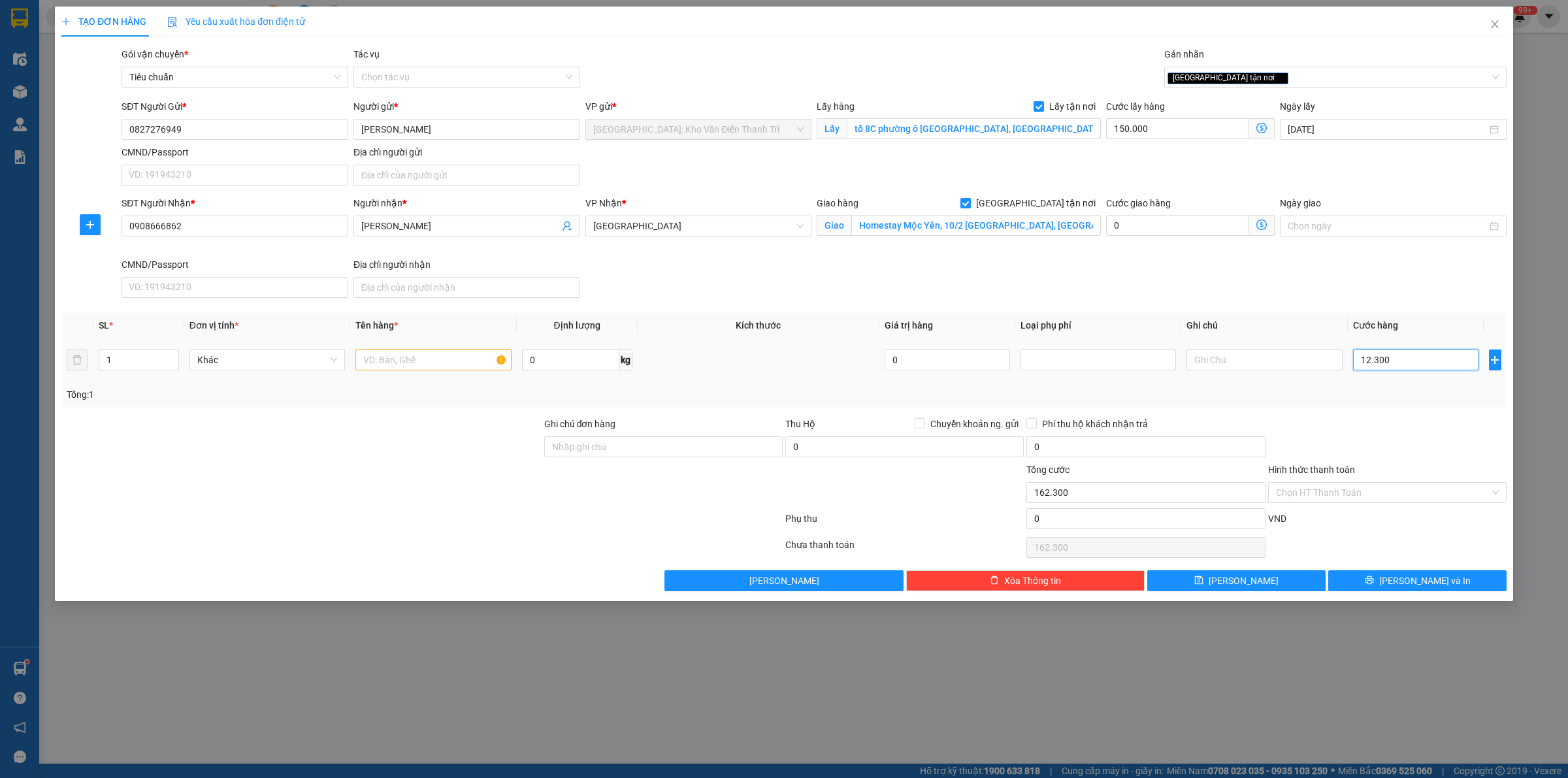
type input "123.000"
type input "273.000"
type input "1.230.000"
type input "1.380.000"
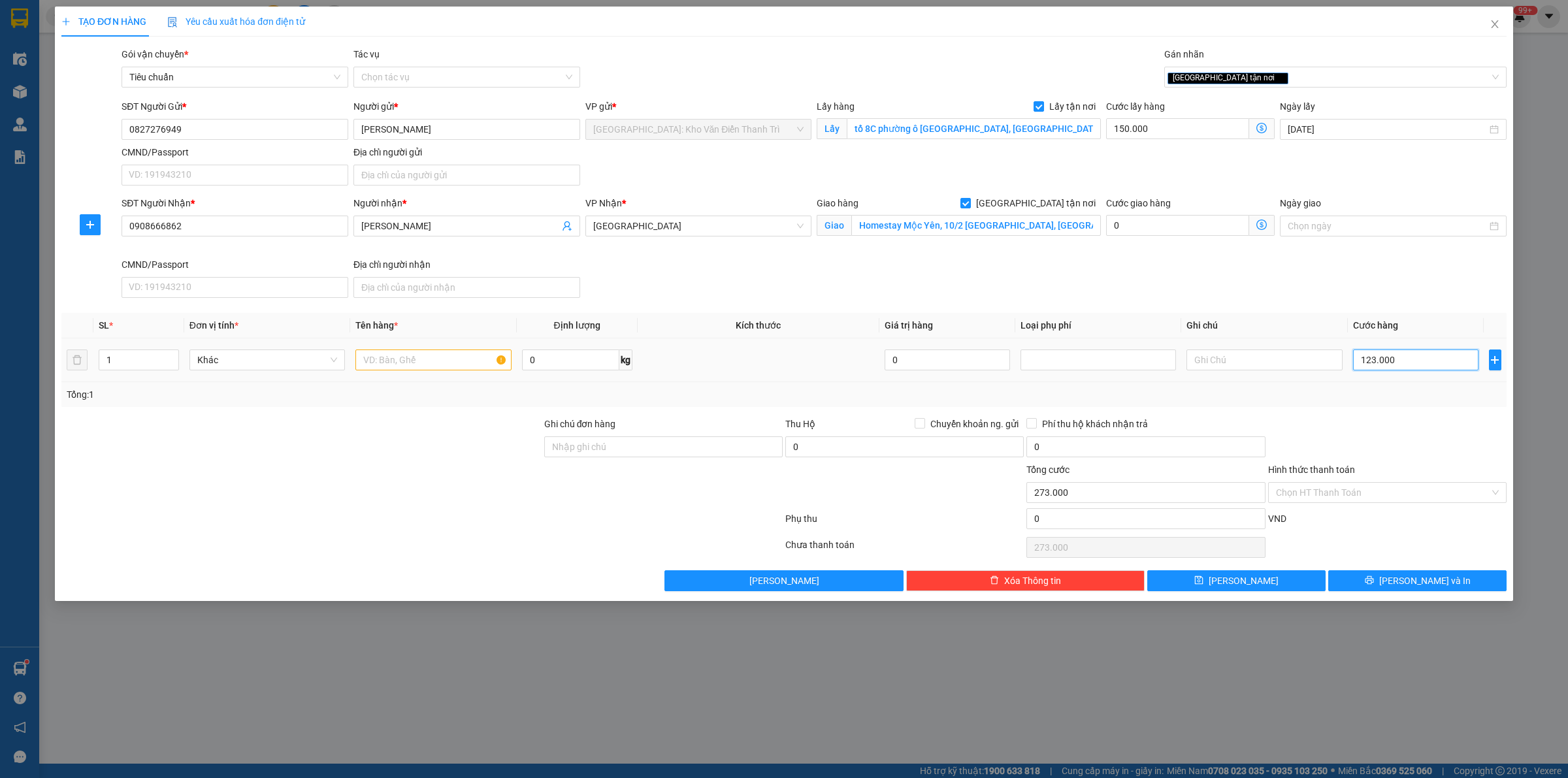
type input "1.380.000"
type input "1.230.000"
click at [452, 357] on input "text" at bounding box center [433, 360] width 155 height 21
paste input "1 xe dáng xe ga"
type input "1 xe dáng xe ga a thức đón láng"
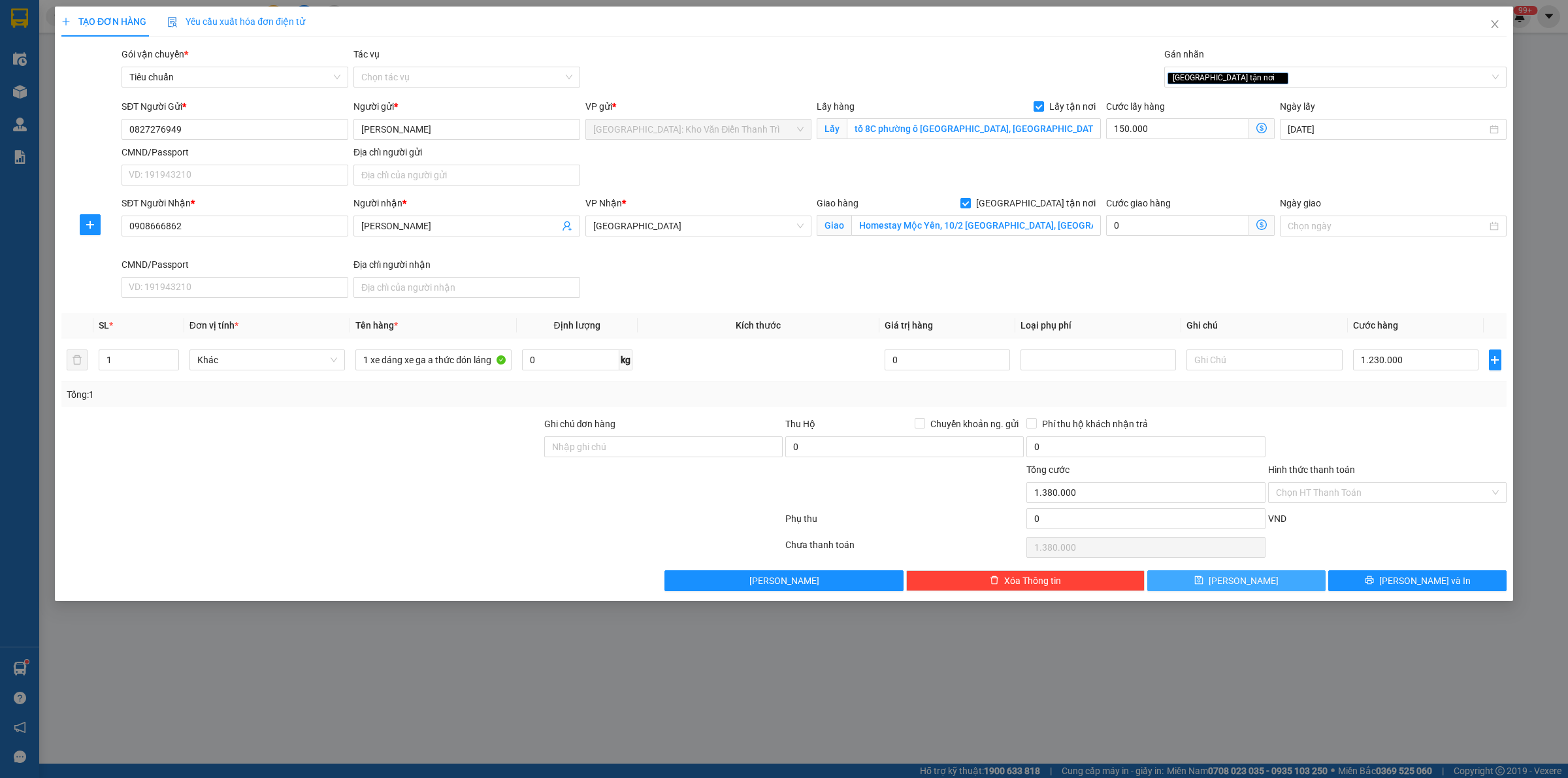
click at [1247, 583] on span "[PERSON_NAME]" at bounding box center [1243, 580] width 70 height 14
checkbox input "false"
type input "0"
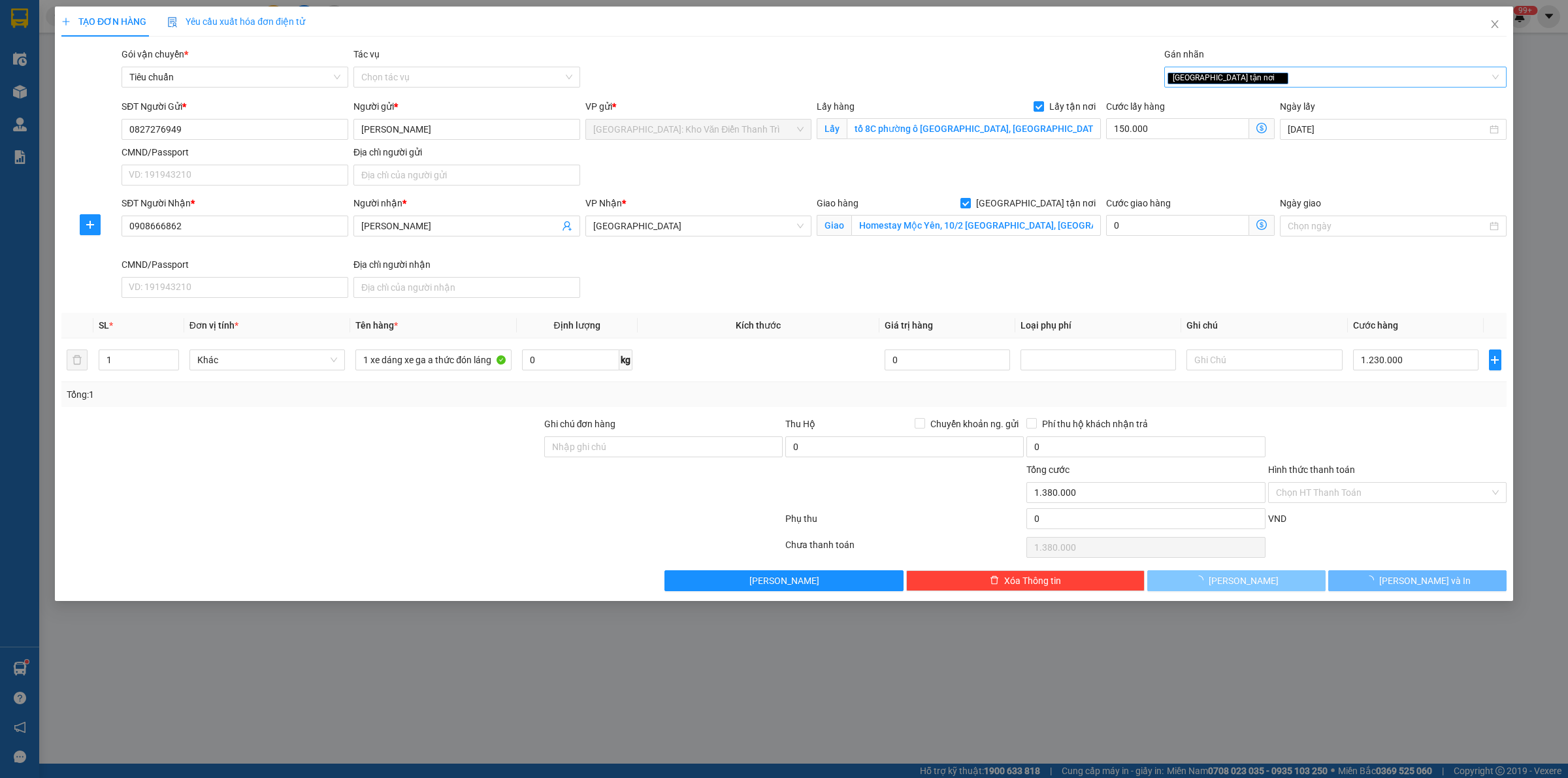
type input "0"
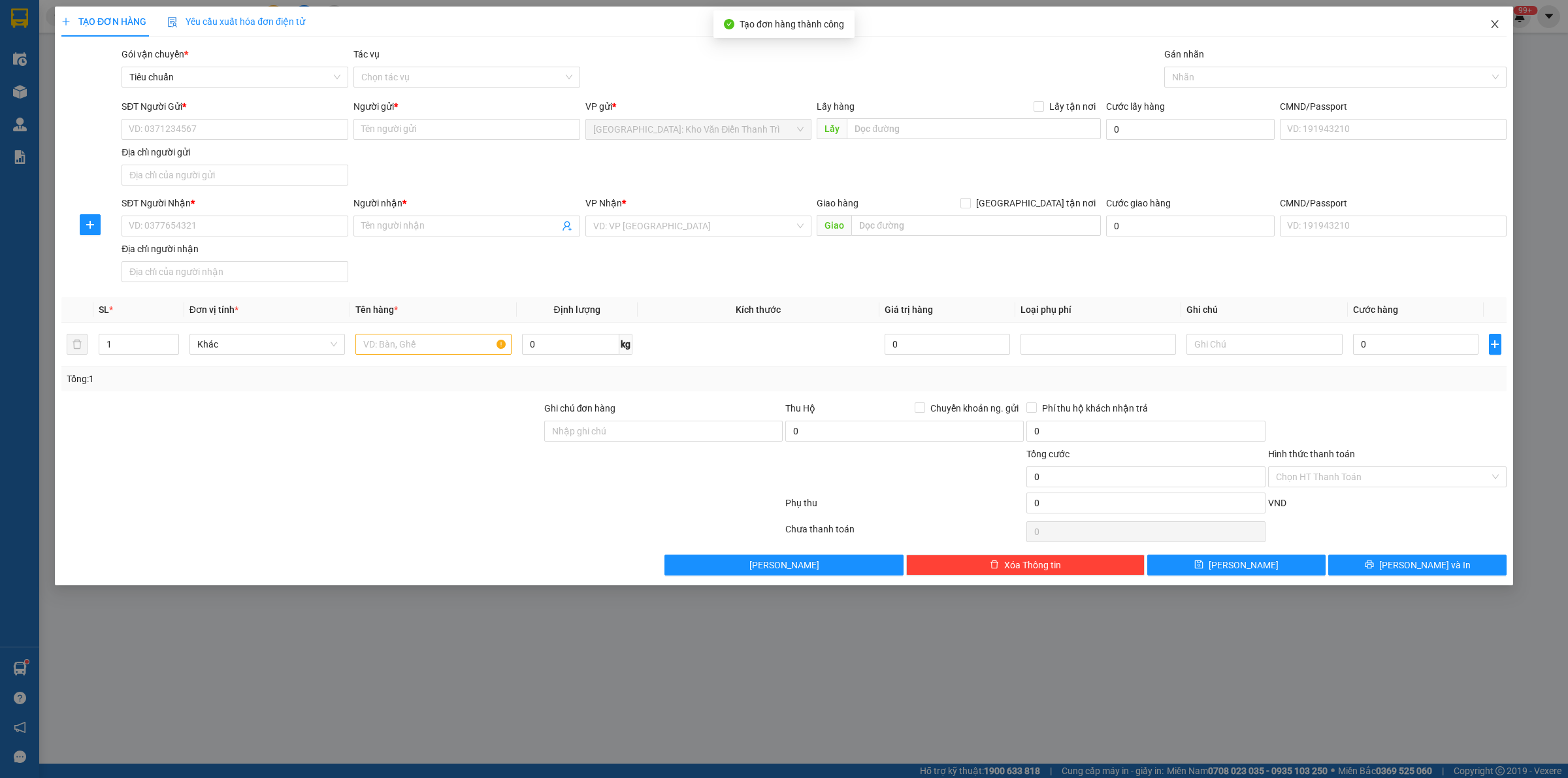
click at [1501, 20] on span "Close" at bounding box center [1495, 25] width 37 height 37
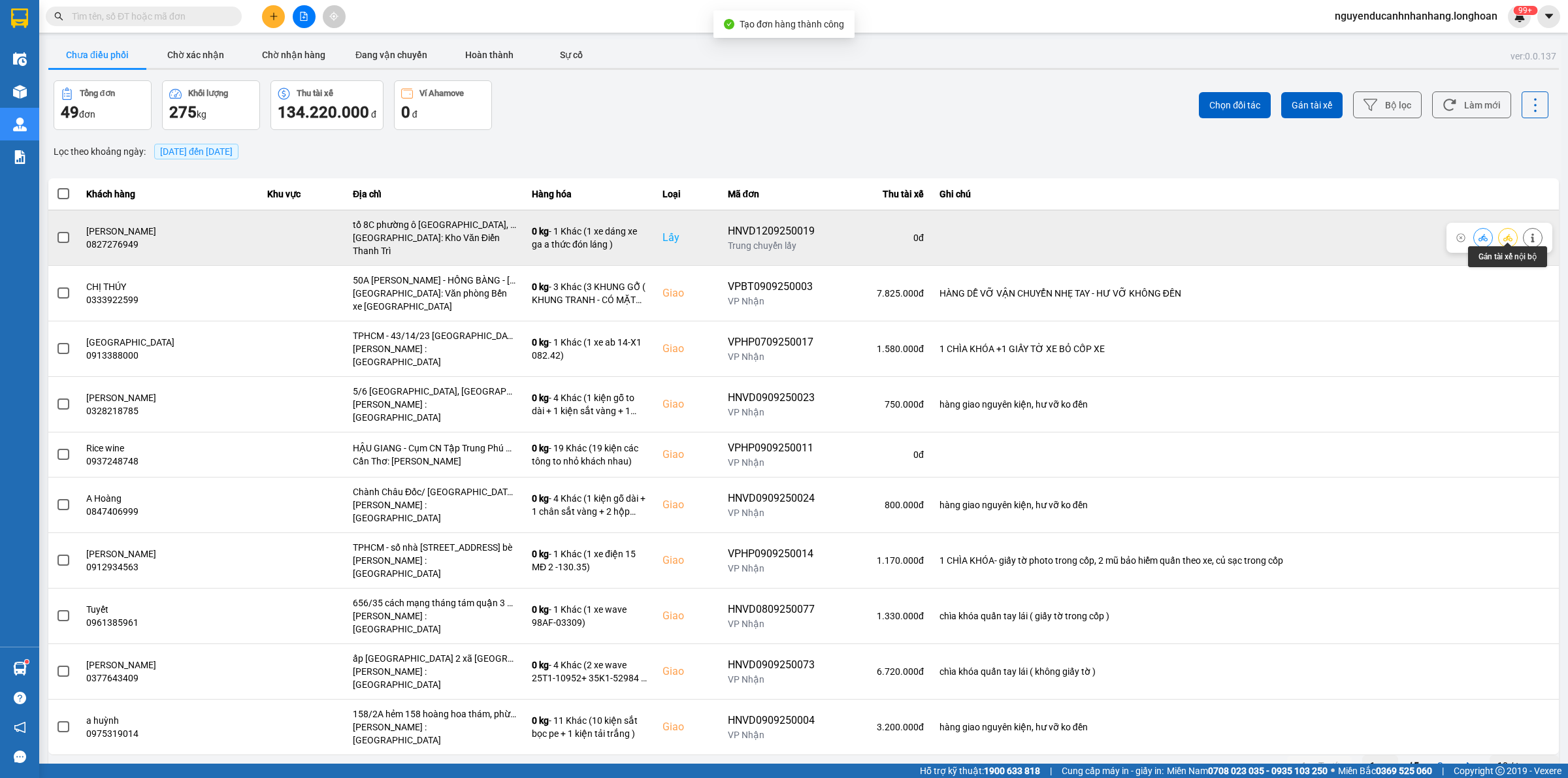
click at [1508, 235] on icon at bounding box center [1508, 238] width 9 height 9
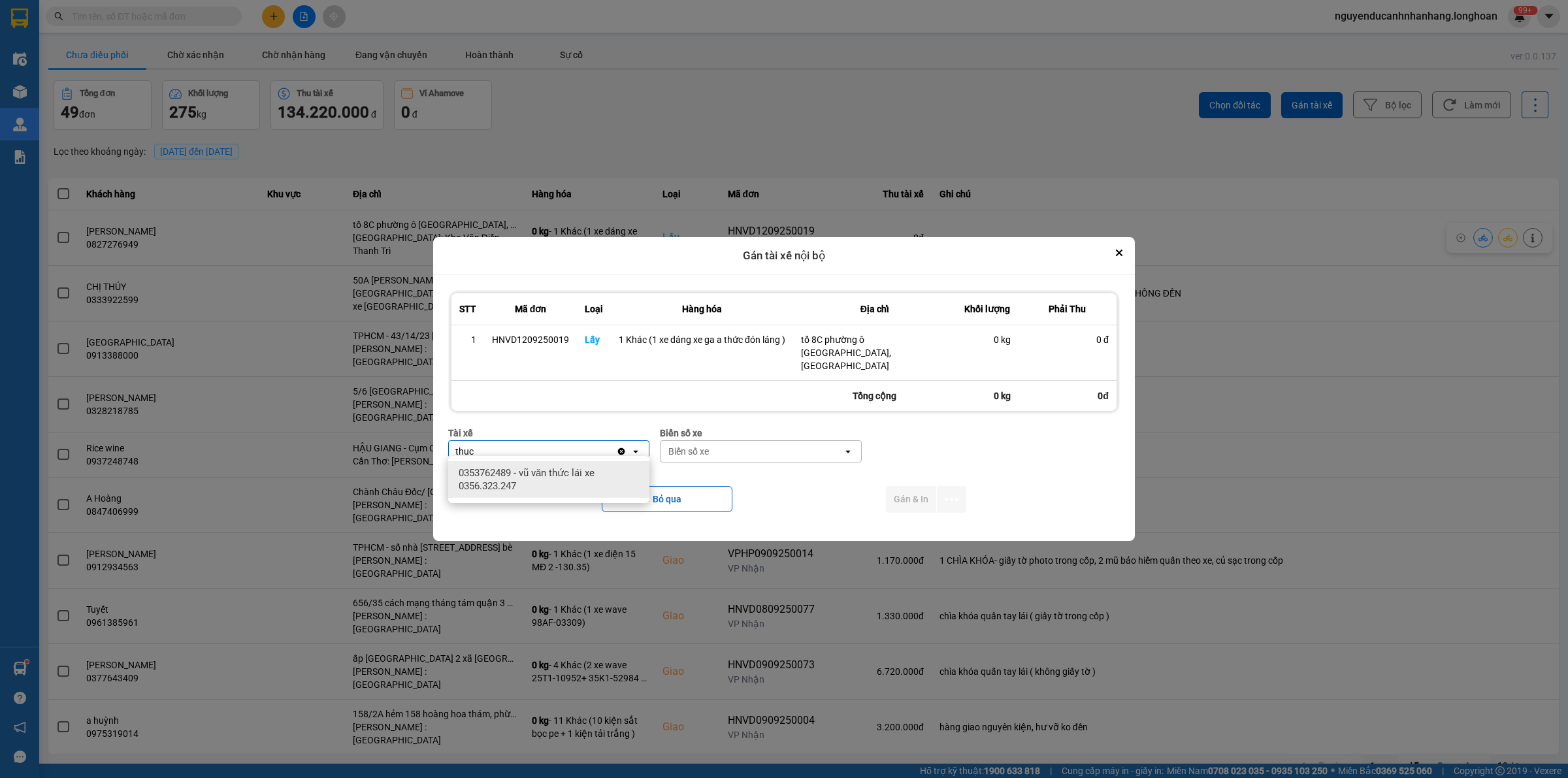
type input "thuc"
drag, startPoint x: 564, startPoint y: 484, endPoint x: 732, endPoint y: 440, distance: 173.7
click at [565, 484] on span "0353762489 - vũ văn thức lái xe 0356.323.247" at bounding box center [552, 479] width 185 height 26
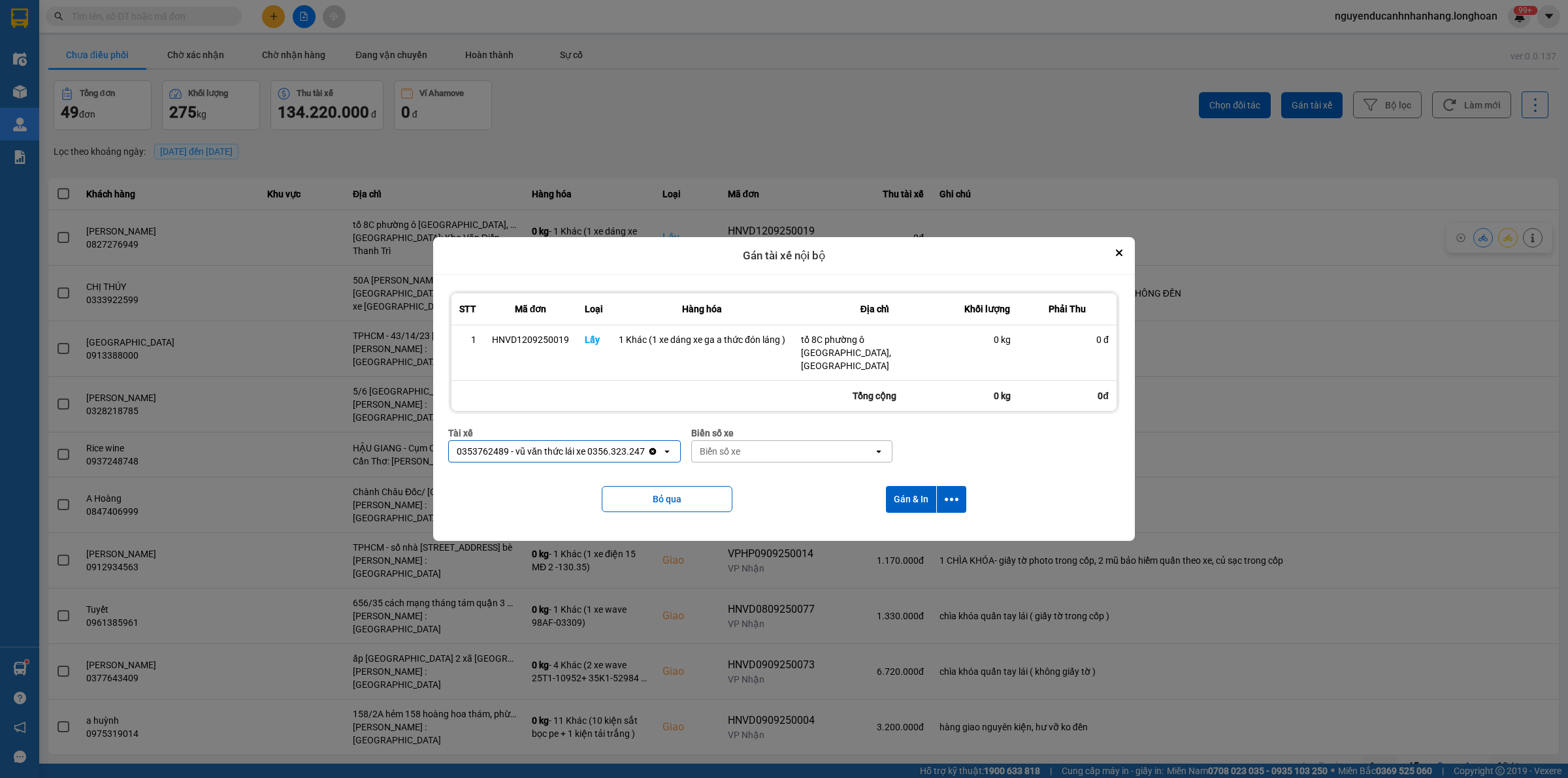
click at [735, 441] on div "Biển số xe" at bounding box center [782, 451] width 182 height 21
type input "45"
click at [738, 474] on span "29E-121.45" at bounding box center [724, 472] width 47 height 13
click at [949, 494] on icon "dialog" at bounding box center [952, 499] width 14 height 14
click at [906, 526] on span "Chỉ gán tài" at bounding box center [899, 528] width 43 height 13
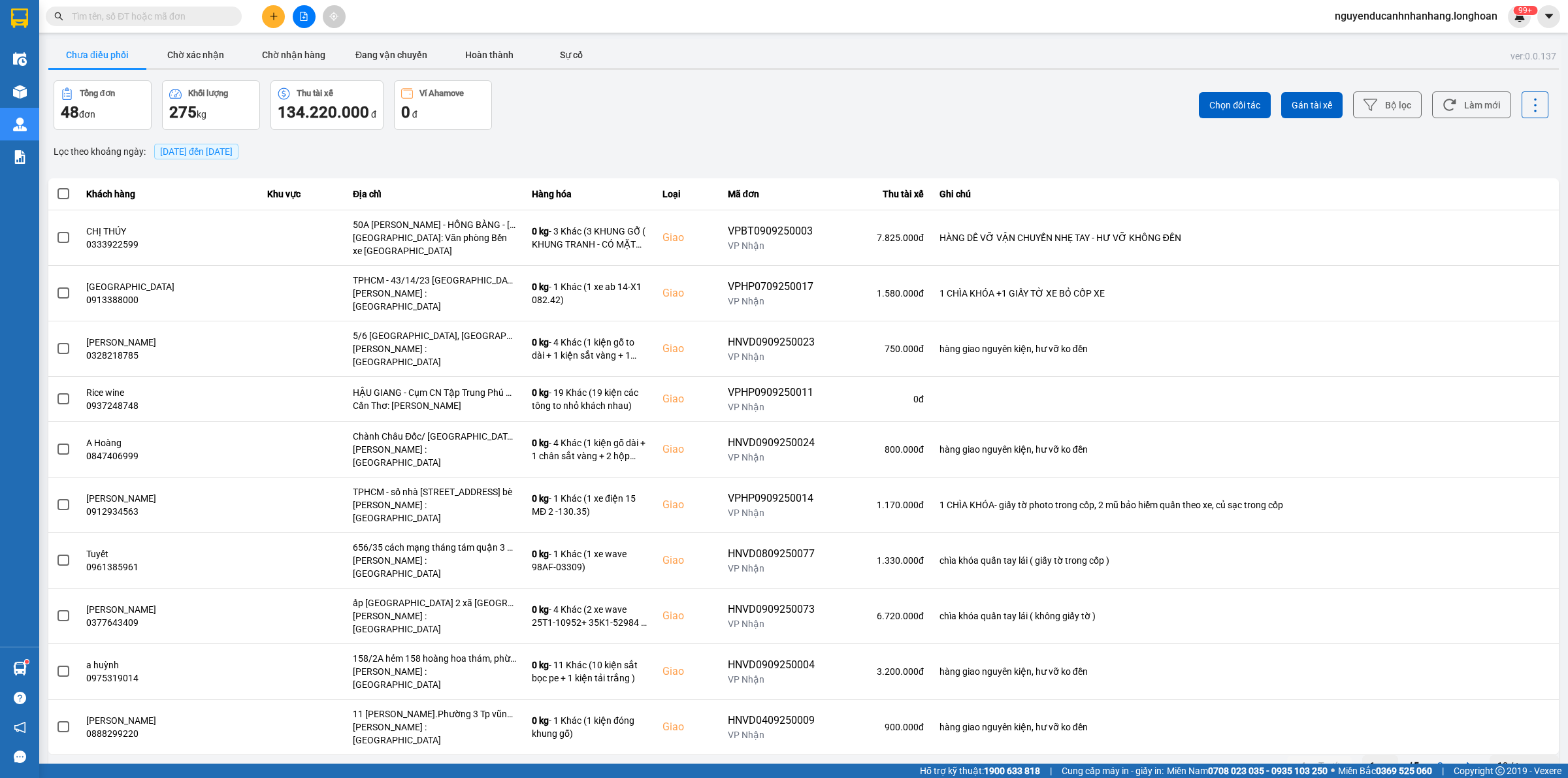
click at [175, 17] on input "text" at bounding box center [148, 16] width 154 height 14
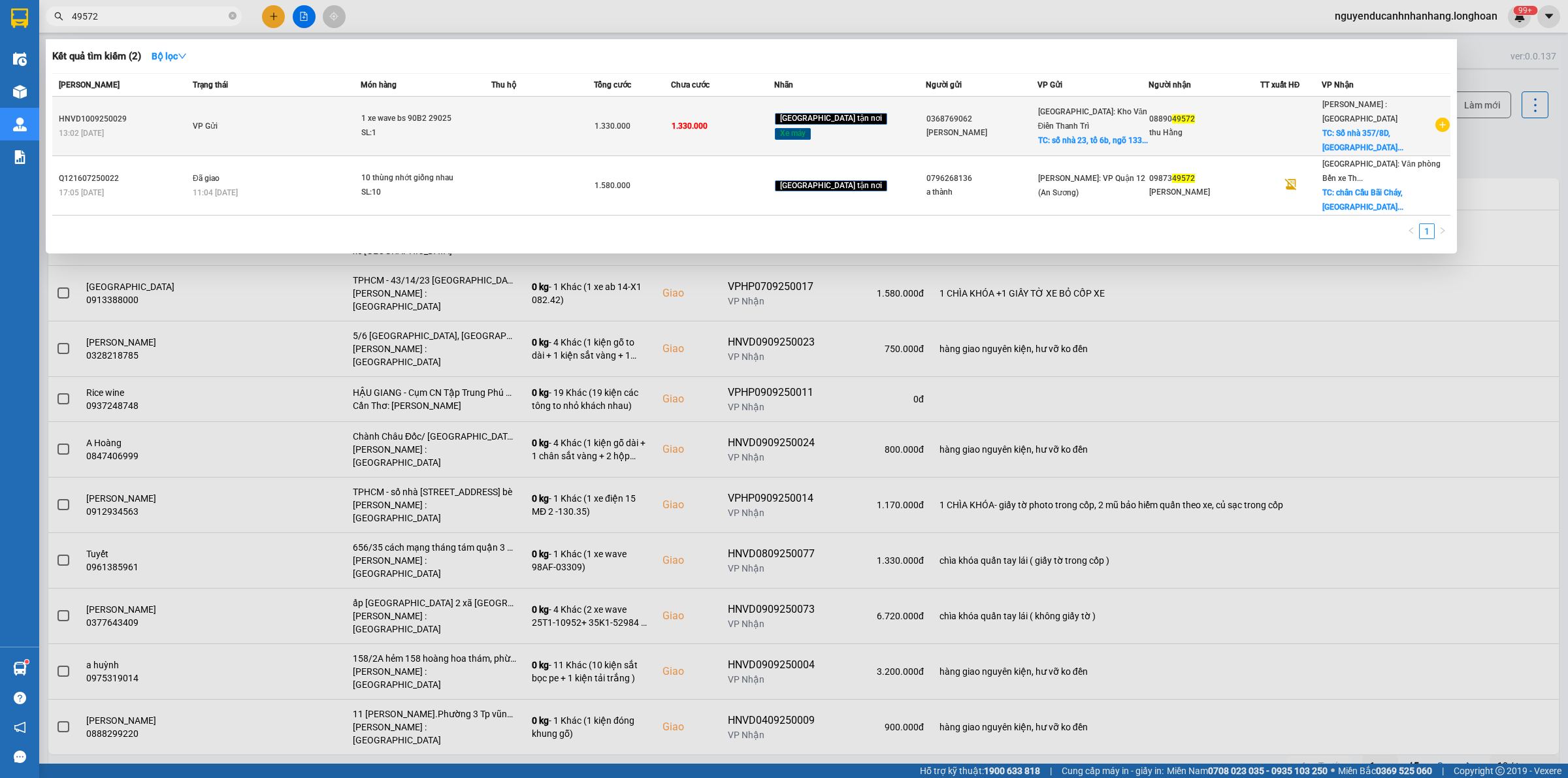
type input "49572"
click at [294, 123] on td "VP Gửi" at bounding box center [274, 126] width 171 height 59
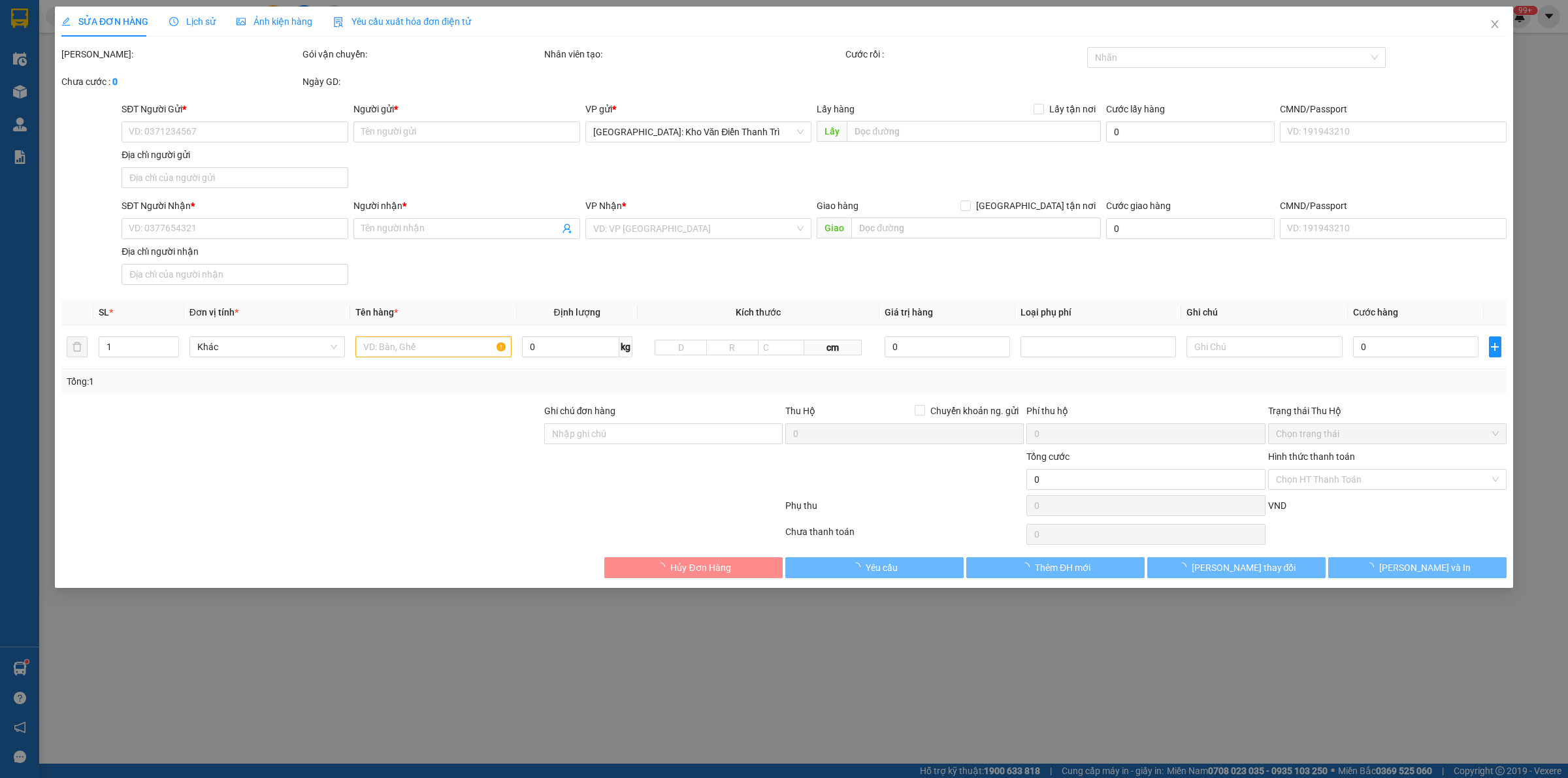
type input "0368769062"
type input "[PERSON_NAME]"
checkbox input "true"
type input "số nhà 23, tổ 6b, ngõ 133 [PERSON_NAME], [GEOGRAPHIC_DATA], [GEOGRAPHIC_DATA]"
type input "0889049572"
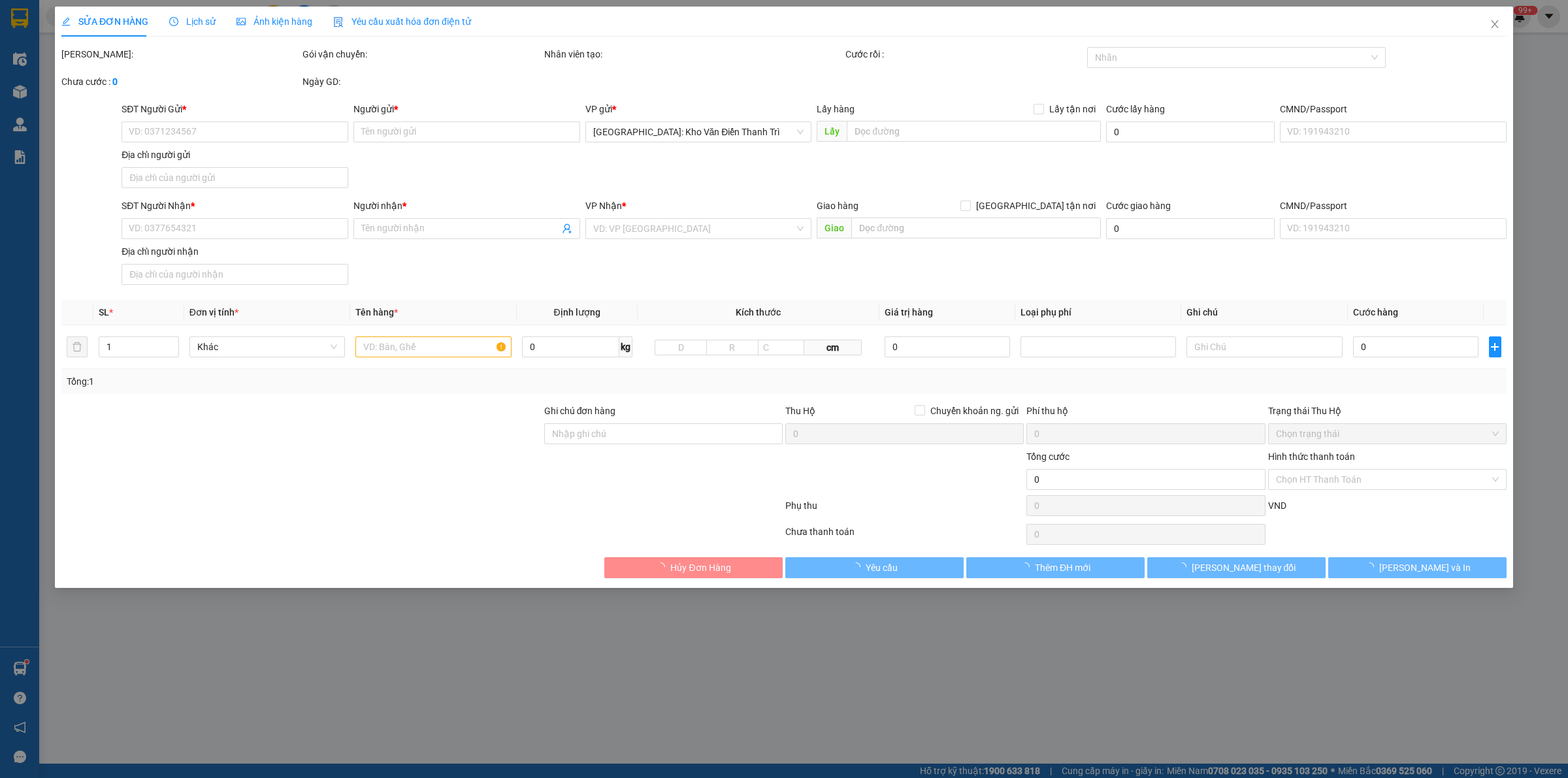
type input "thu Hằng"
checkbox input "true"
type input "Số nhà 357/8D, [GEOGRAPHIC_DATA]. [GEOGRAPHIC_DATA], [GEOGRAPHIC_DATA]"
type input "chìa khóa quấn tay lái ( không giấy tờ )"
type input "1.330.000"
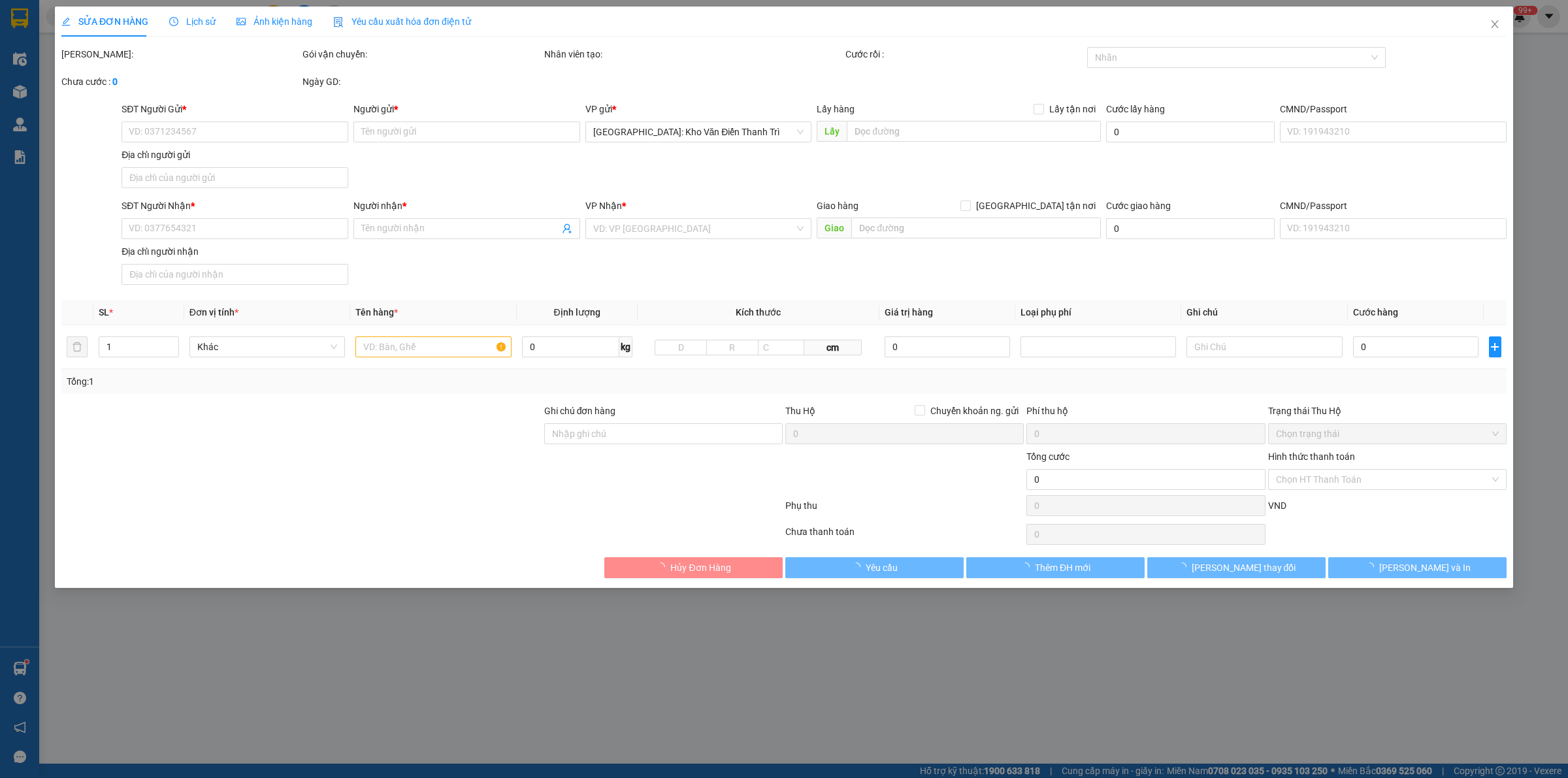
type input "1.330.000"
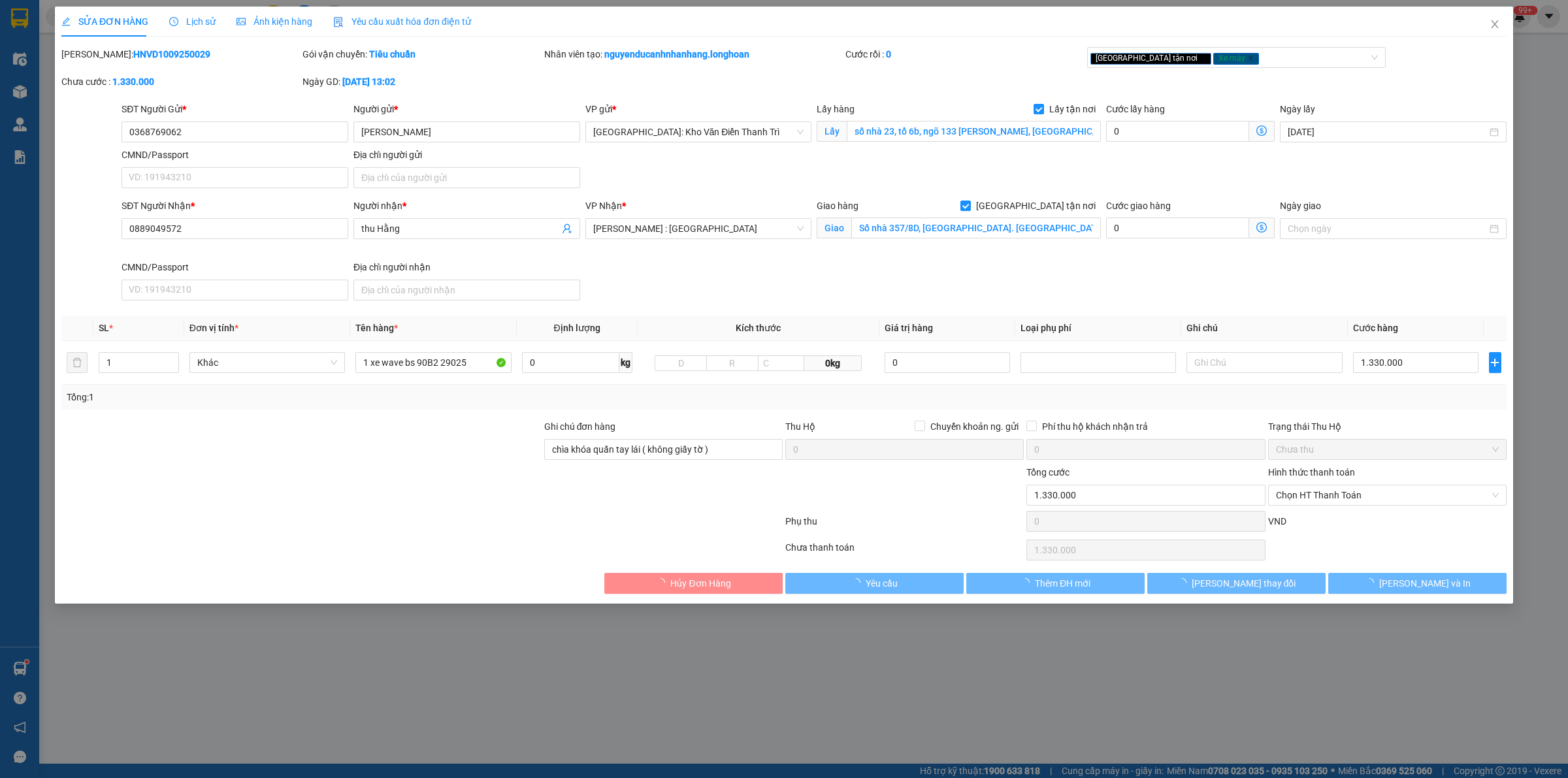
click at [185, 21] on span "Lịch sử" at bounding box center [193, 22] width 47 height 11
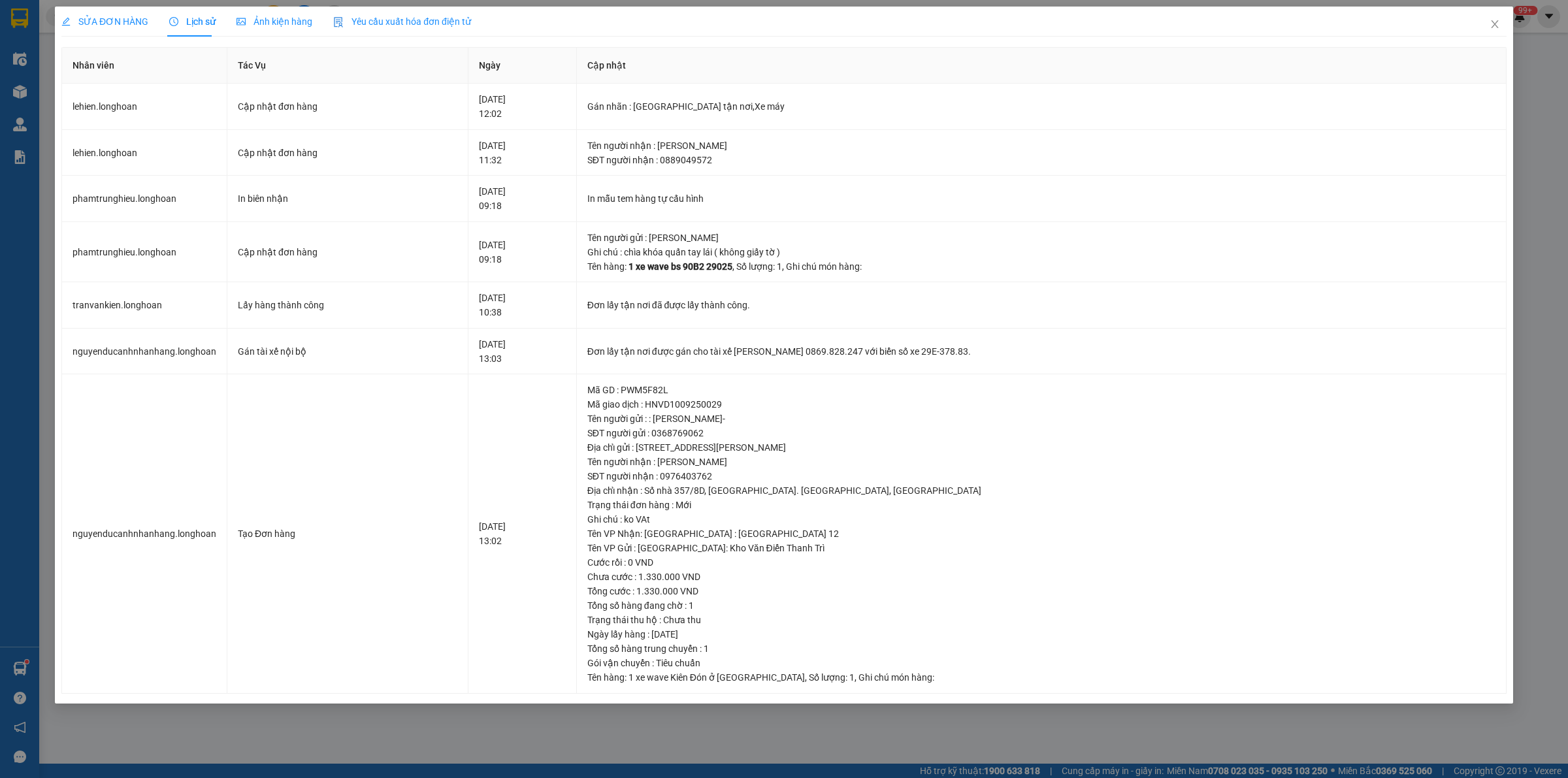
click at [99, 28] on div "SỬA ĐƠN HÀNG" at bounding box center [105, 21] width 87 height 14
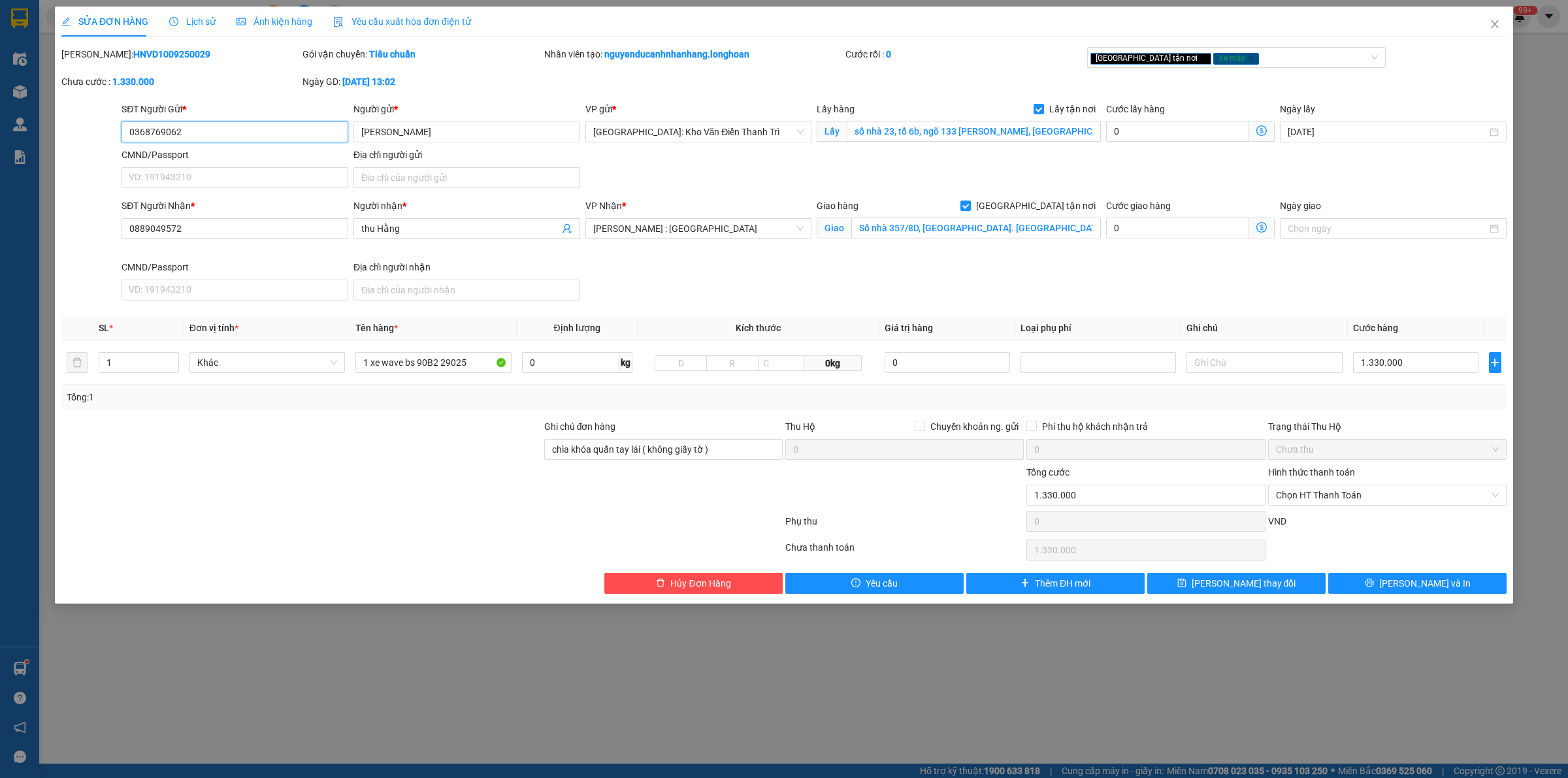
click at [236, 130] on input "0368769062" at bounding box center [234, 132] width 227 height 21
click at [256, 125] on input "0368769062" at bounding box center [234, 132] width 227 height 21
click at [259, 132] on input "0368769062" at bounding box center [234, 132] width 227 height 21
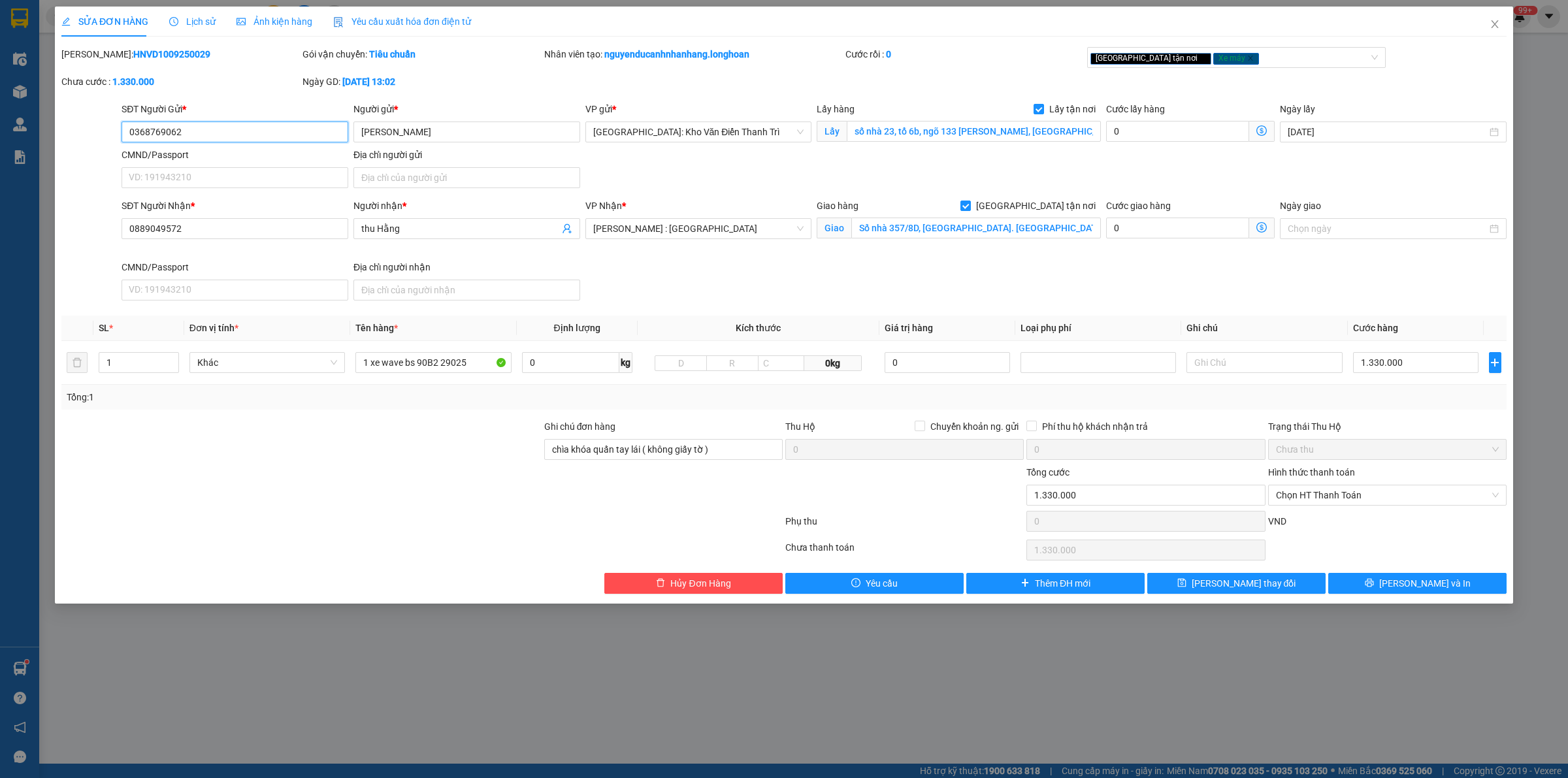
click at [259, 132] on input "0368769062" at bounding box center [234, 132] width 227 height 21
click at [998, 197] on form "SĐT Người Gửi * 0368769062 0368769062 Người gửi * [PERSON_NAME] VP gửi * [GEOGR…" at bounding box center [784, 203] width 1445 height 204
click at [221, 142] on div "SĐT Người Gửi * 0368769062" at bounding box center [234, 124] width 227 height 46
click at [213, 136] on input "0368769062" at bounding box center [234, 132] width 227 height 21
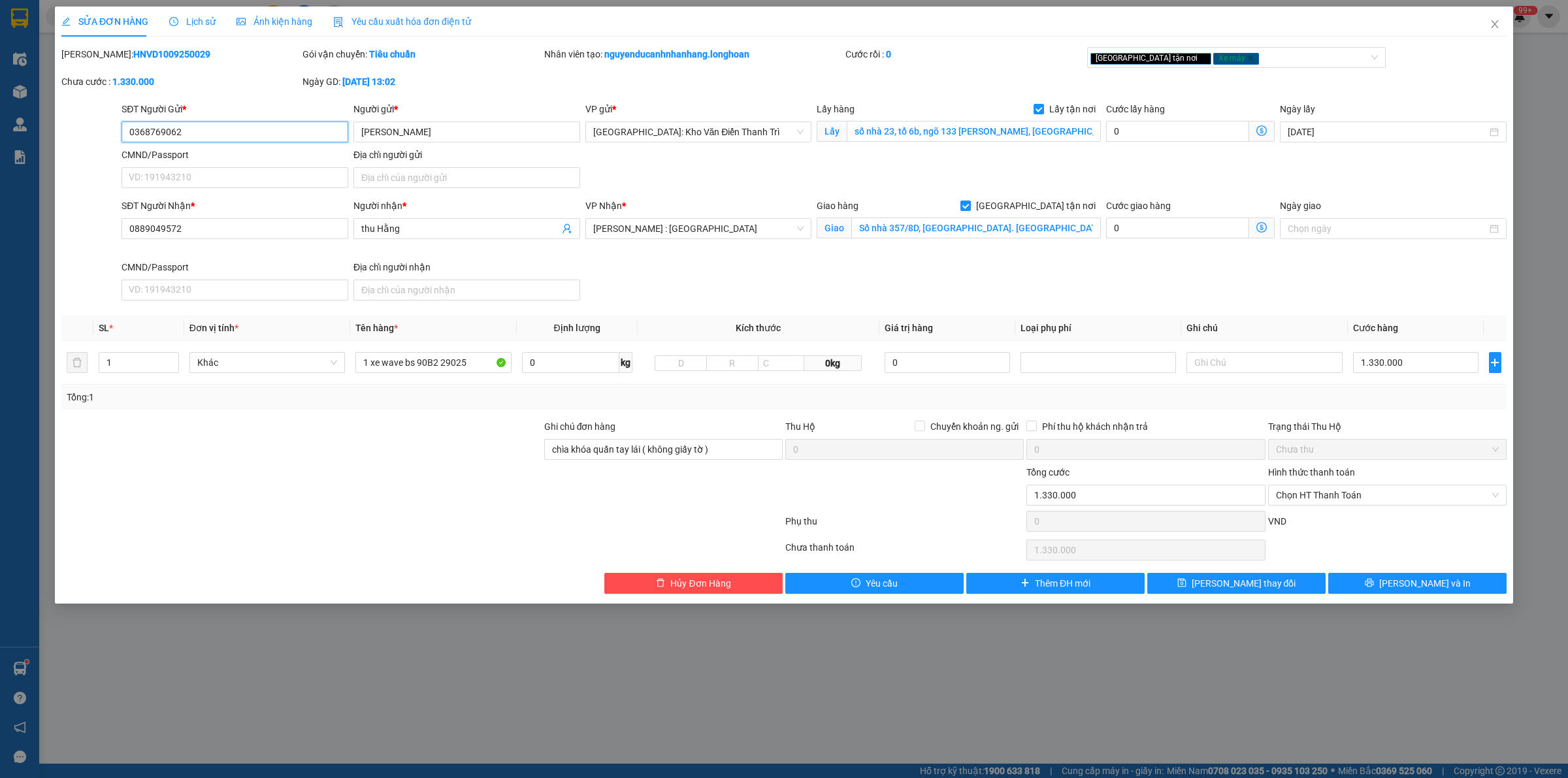
click at [213, 136] on input "0368769062" at bounding box center [234, 132] width 227 height 21
click at [1498, 21] on icon "close" at bounding box center [1495, 24] width 11 height 11
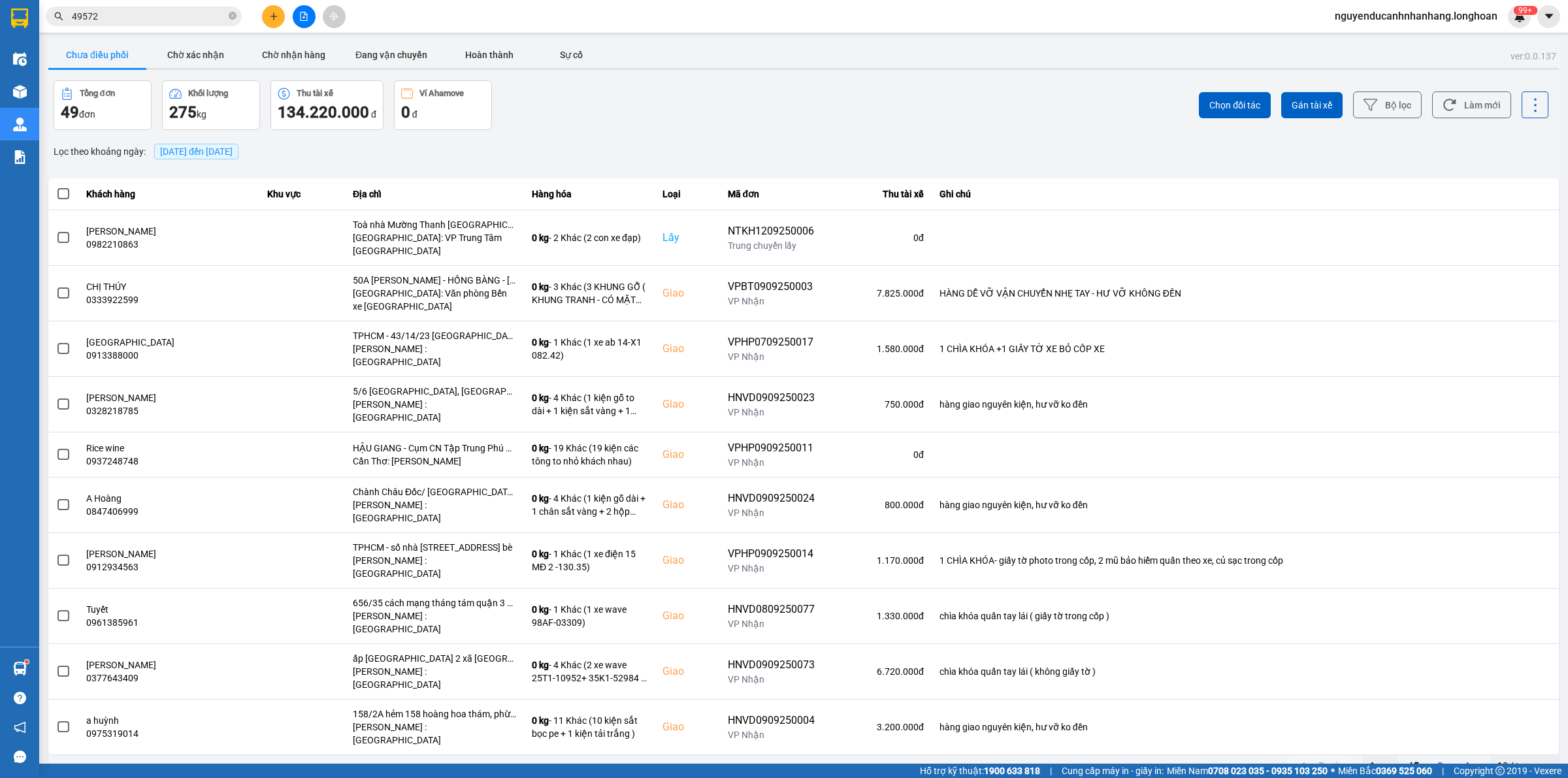
click at [1444, 14] on span "nguyenducanhnhanhang.longhoan" at bounding box center [1417, 16] width 184 height 17
click at [1213, 44] on div "Chưa điều phối Chờ xác nhận Chờ nhận hàng Đang vận chuyển Hoàn thành Sự cố" at bounding box center [803, 56] width 1511 height 29
